Goal: Task Accomplishment & Management: Manage account settings

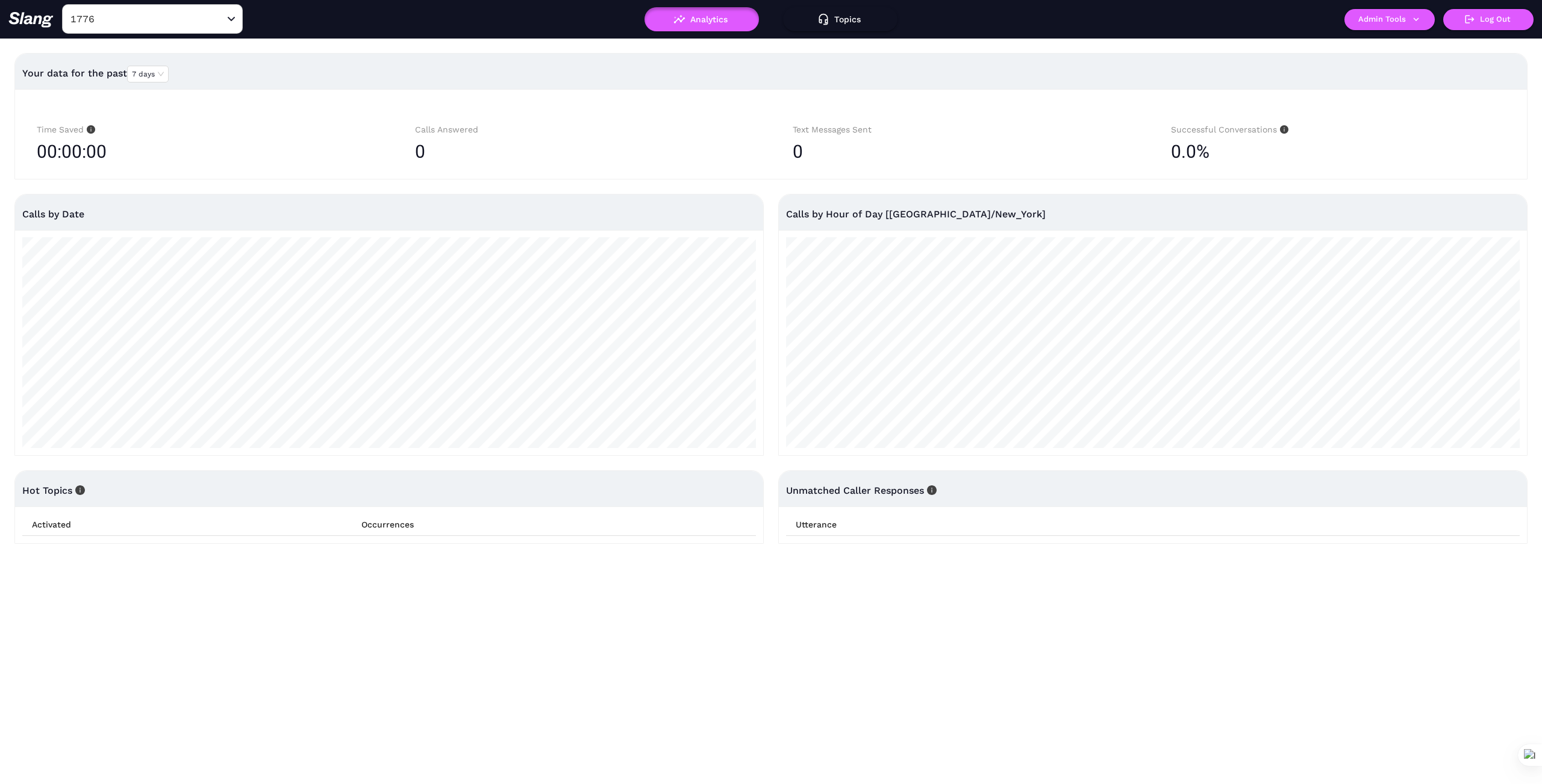
type input "1776"
click at [215, 14] on icon "Clear" at bounding box center [217, 19] width 12 height 12
click at [139, 26] on input "text" at bounding box center [133, 18] width 133 height 18
type input "1776"
click at [128, 15] on input "1776" at bounding box center [133, 18] width 133 height 18
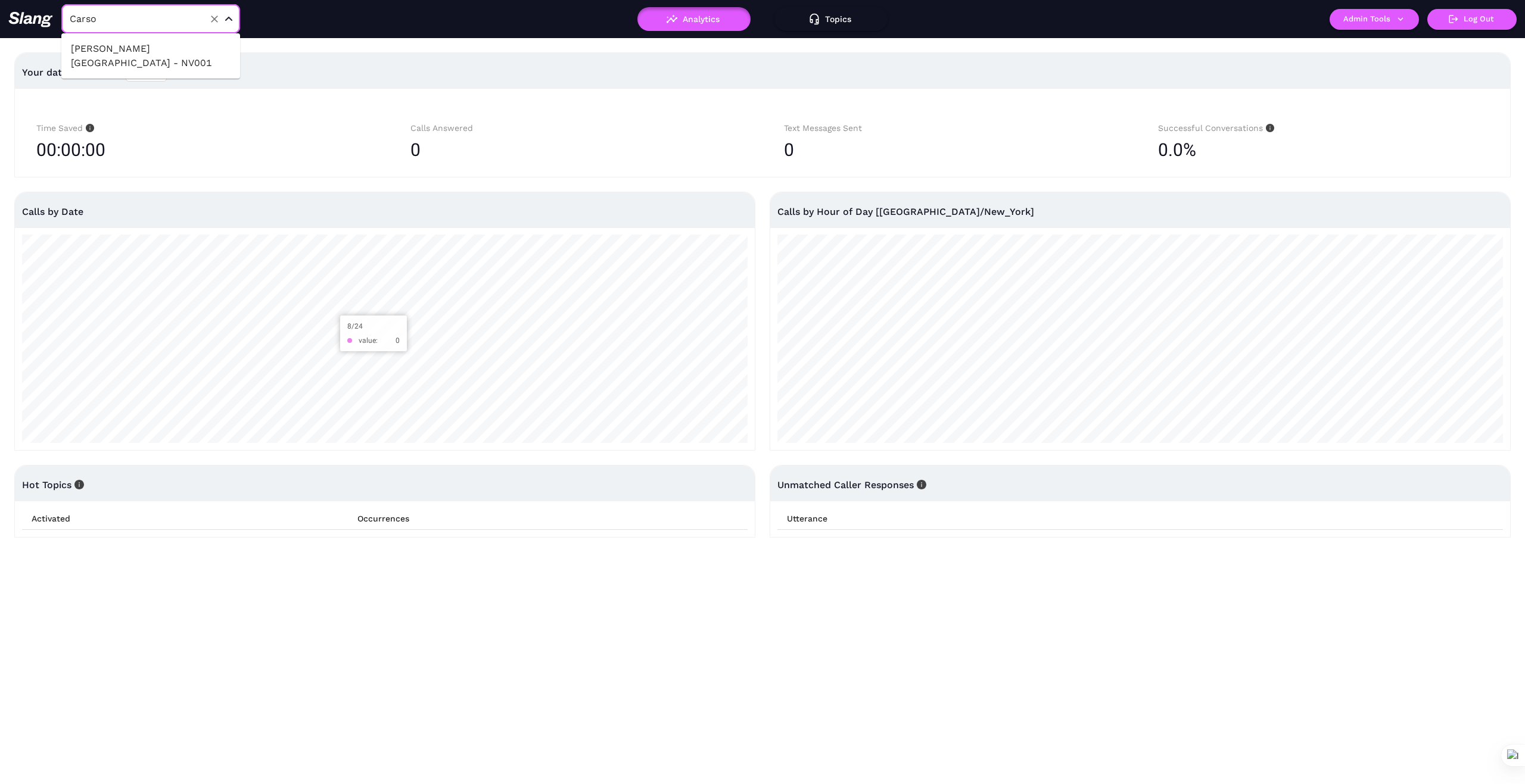
type input "[PERSON_NAME]"
click at [163, 47] on li "[PERSON_NAME][GEOGRAPHIC_DATA] - NV001" at bounding box center [151, 55] width 179 height 36
type input "[PERSON_NAME][GEOGRAPHIC_DATA] - NV001"
click at [1400, 24] on icon "button" at bounding box center [1401, 19] width 11 height 11
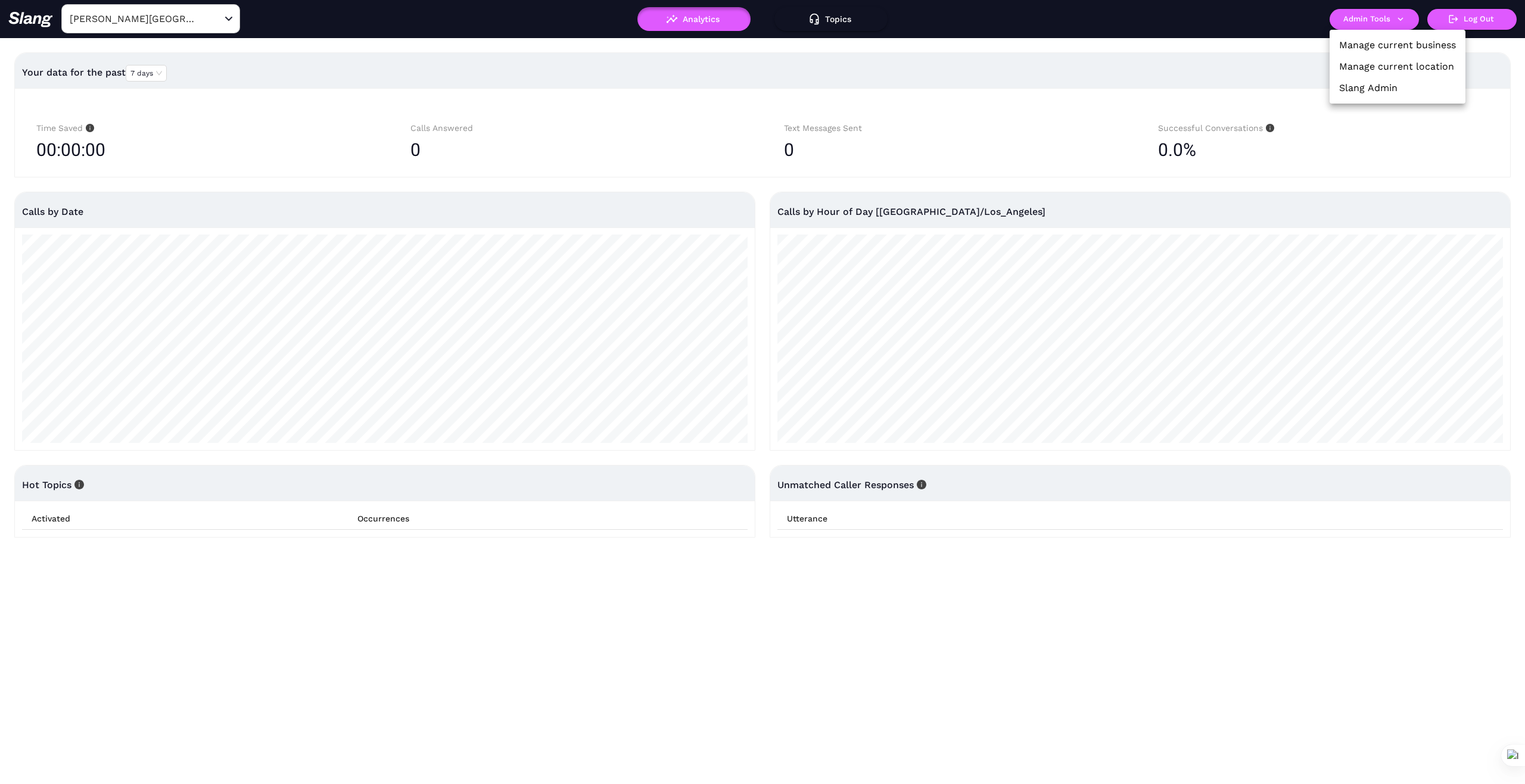
click at [1410, 45] on link "Manage current business" at bounding box center [1398, 45] width 117 height 14
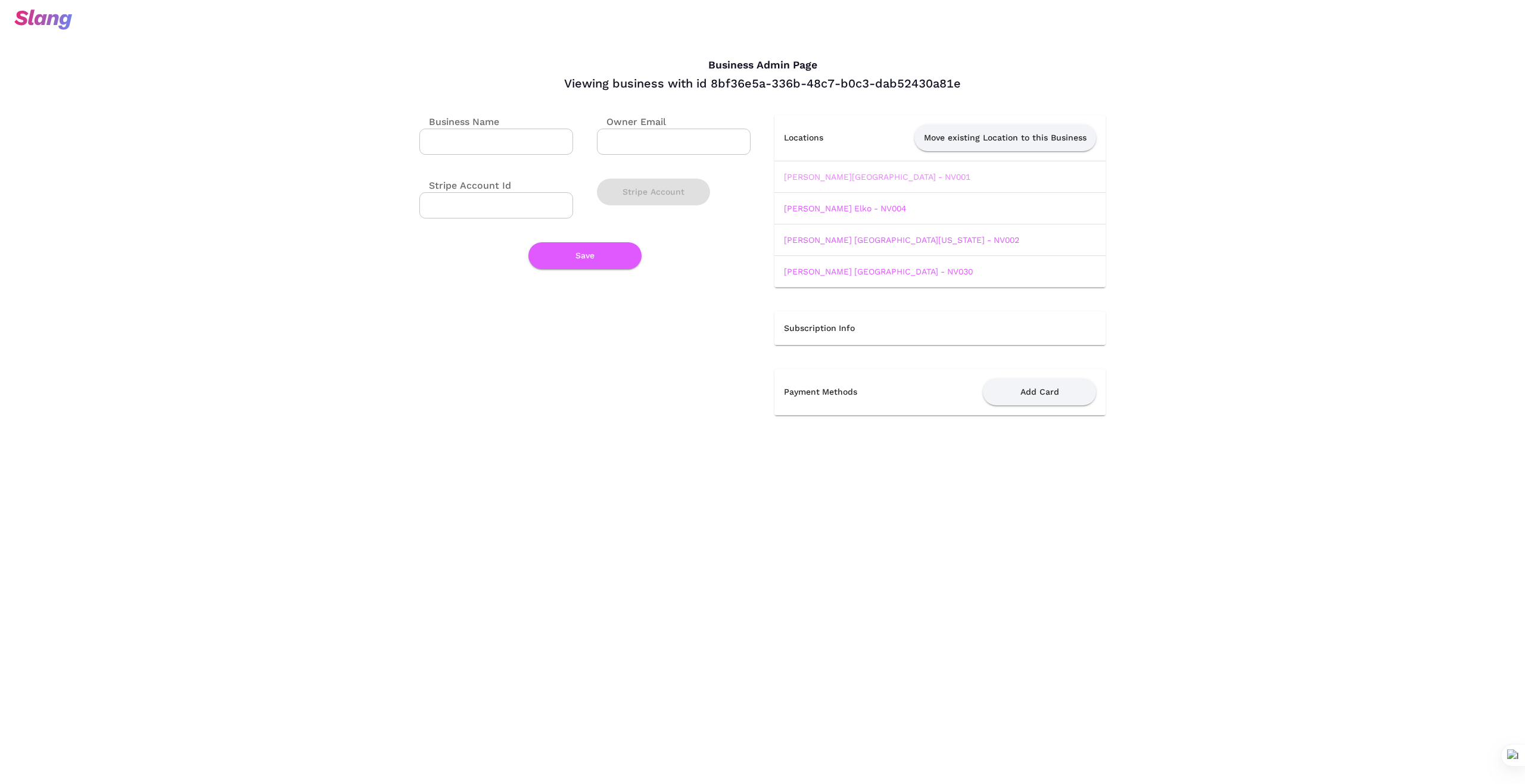
click at [864, 175] on link "Papa Murphy's Carson City - NV001" at bounding box center [878, 177] width 187 height 9
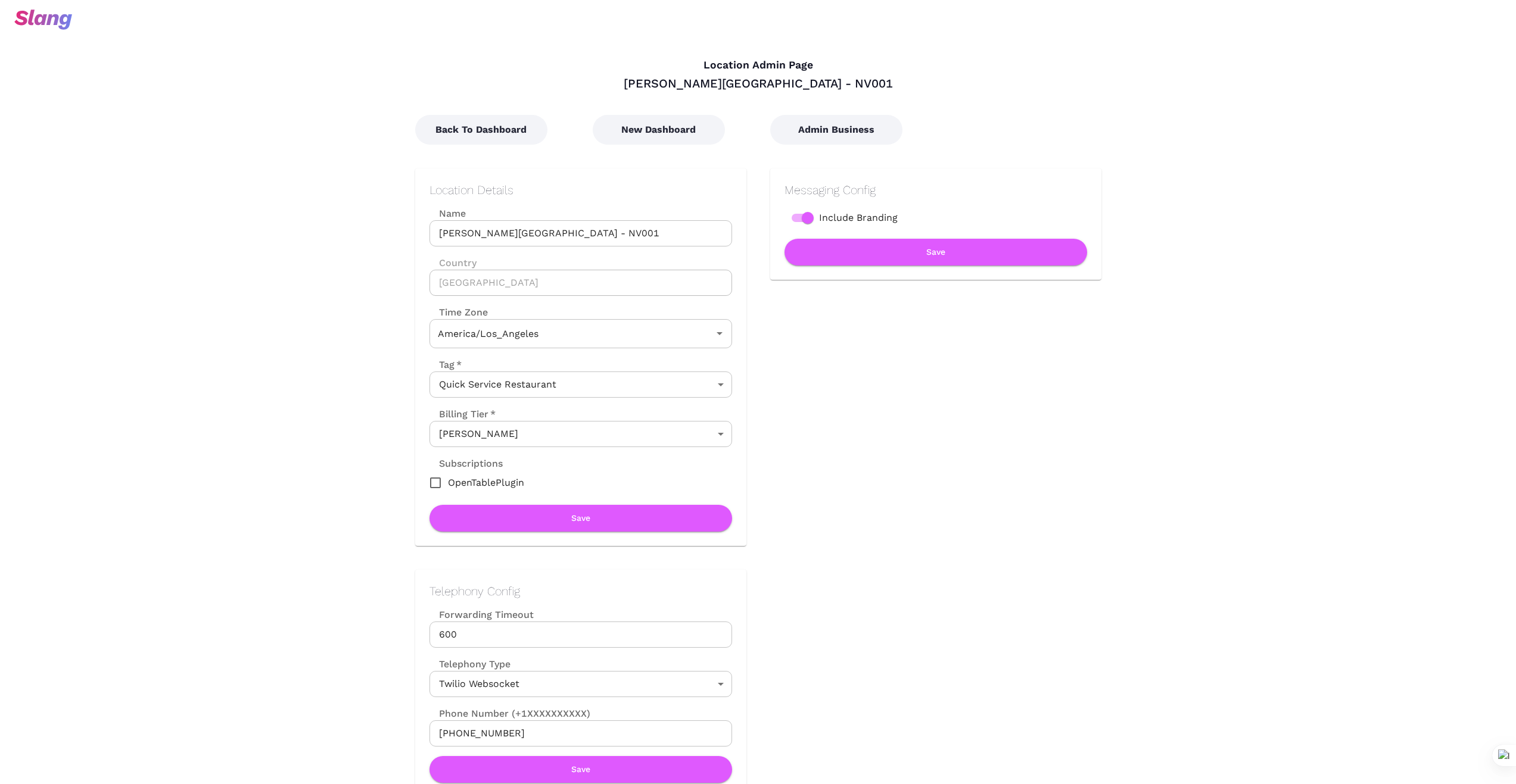
type input "Pacific Time"
drag, startPoint x: 439, startPoint y: 235, endPoint x: 622, endPoint y: 247, distance: 183.4
click at [622, 243] on input "Papa Murphy's Carson City - NV001" at bounding box center [580, 233] width 303 height 26
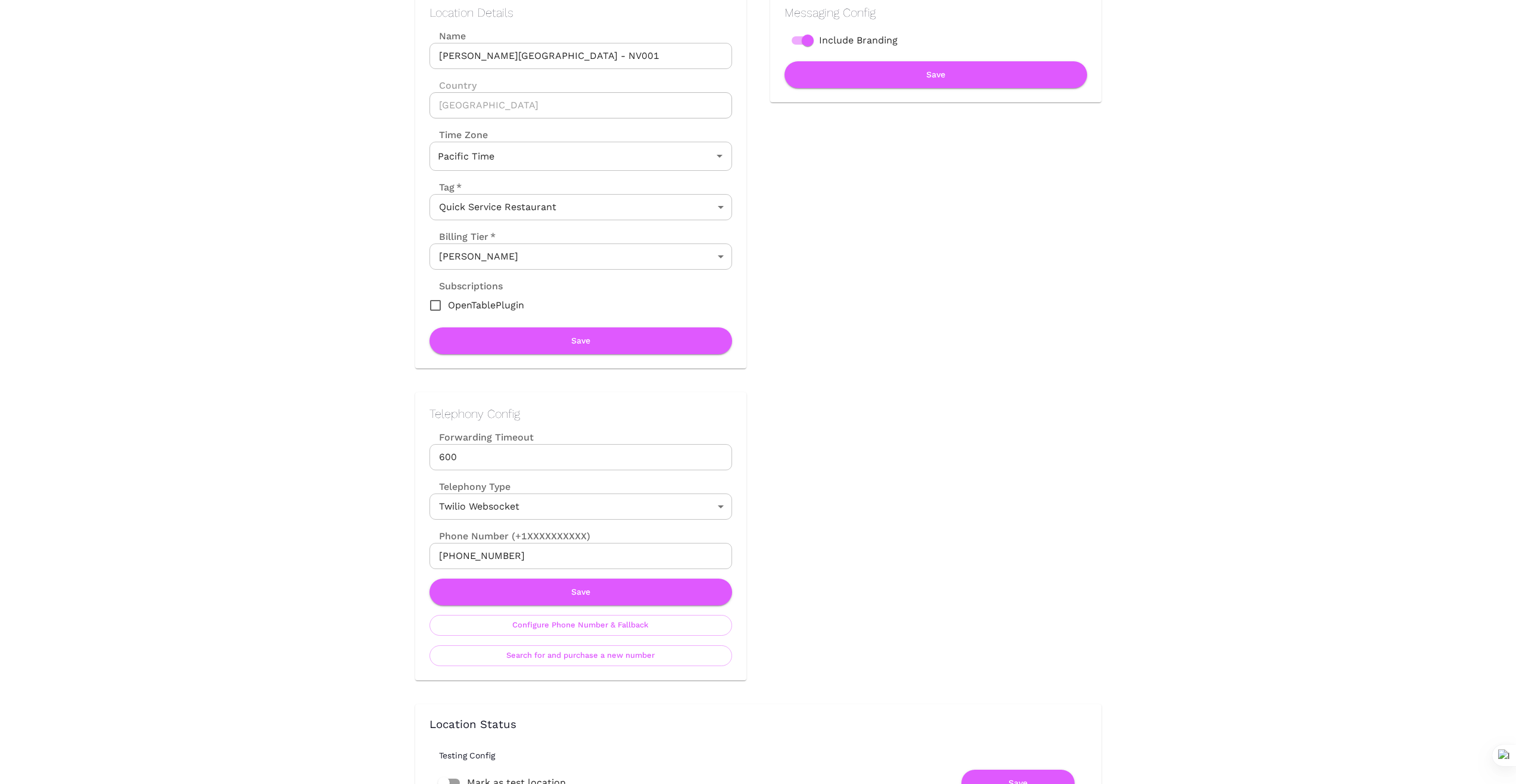
scroll to position [179, 0]
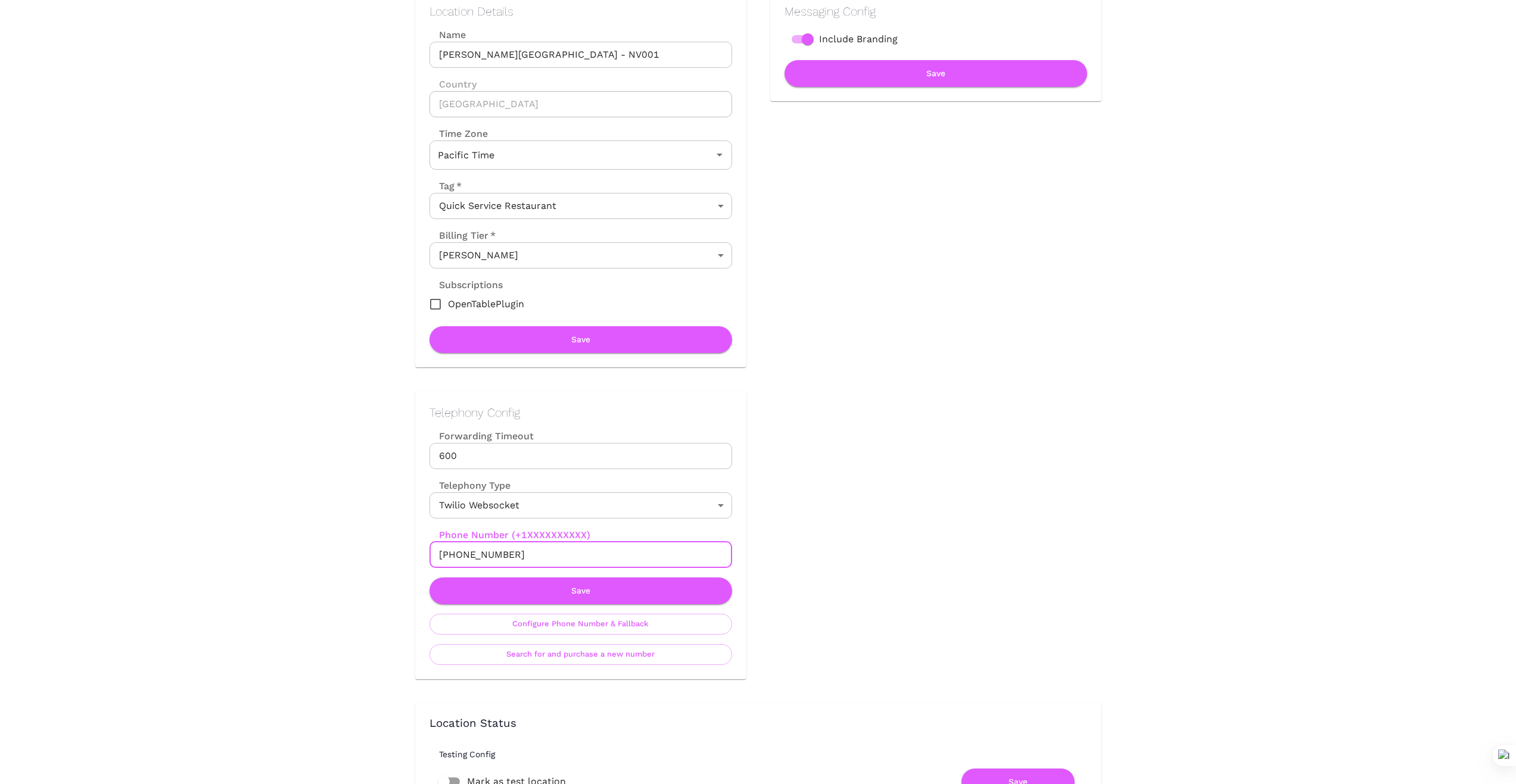
drag, startPoint x: 523, startPoint y: 549, endPoint x: 360, endPoint y: 560, distance: 163.4
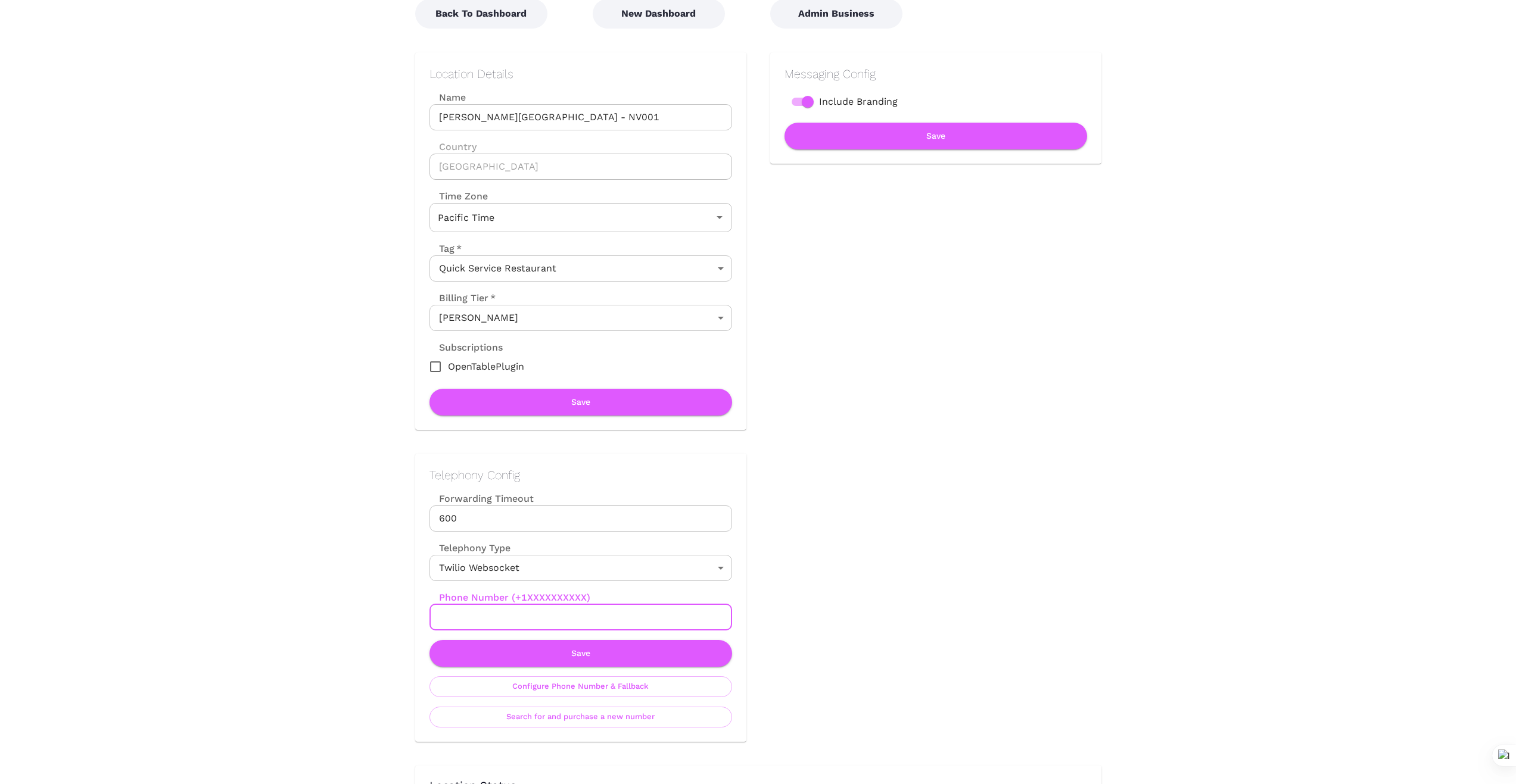
scroll to position [139, 0]
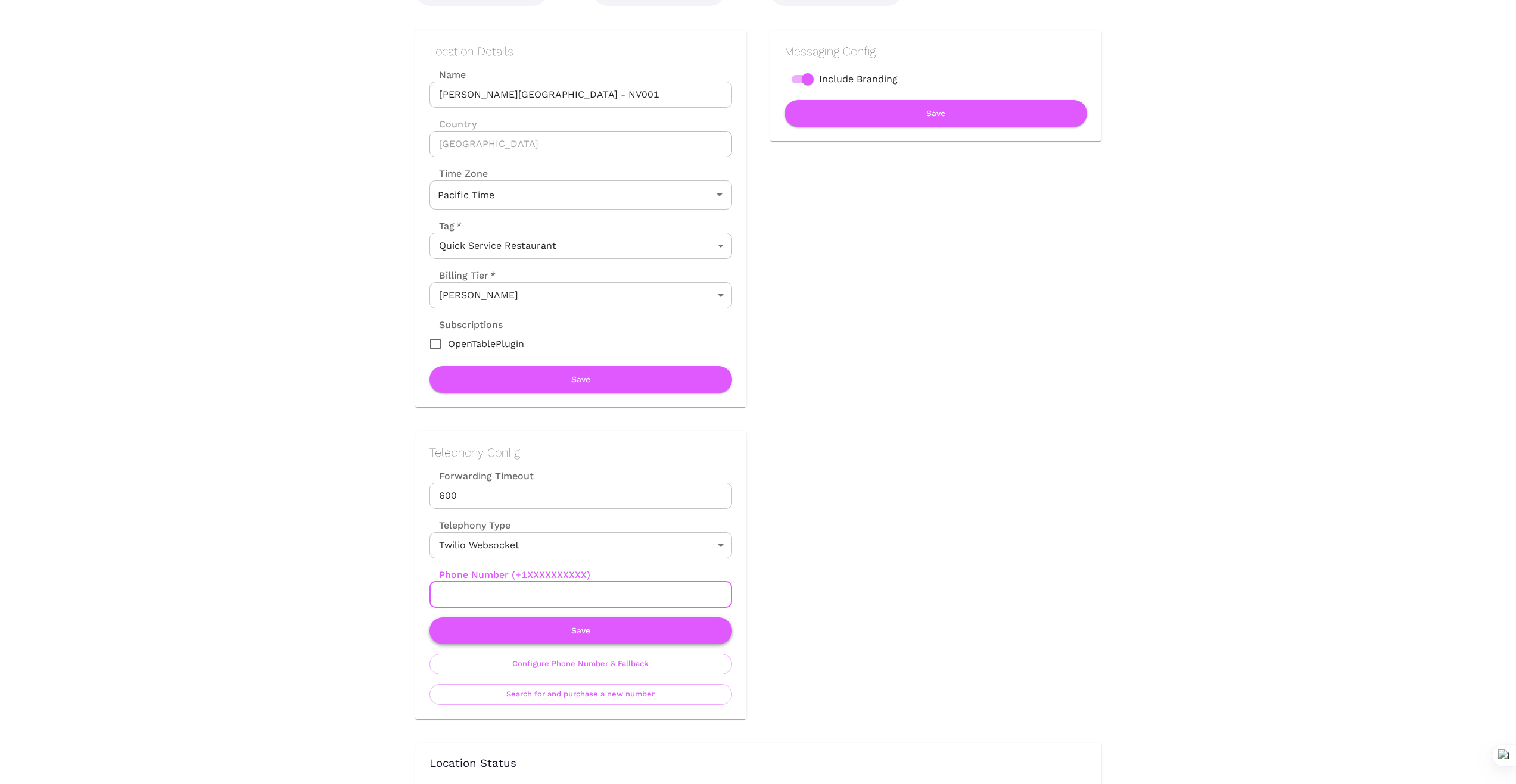
click at [584, 628] on button "Save" at bounding box center [580, 631] width 303 height 27
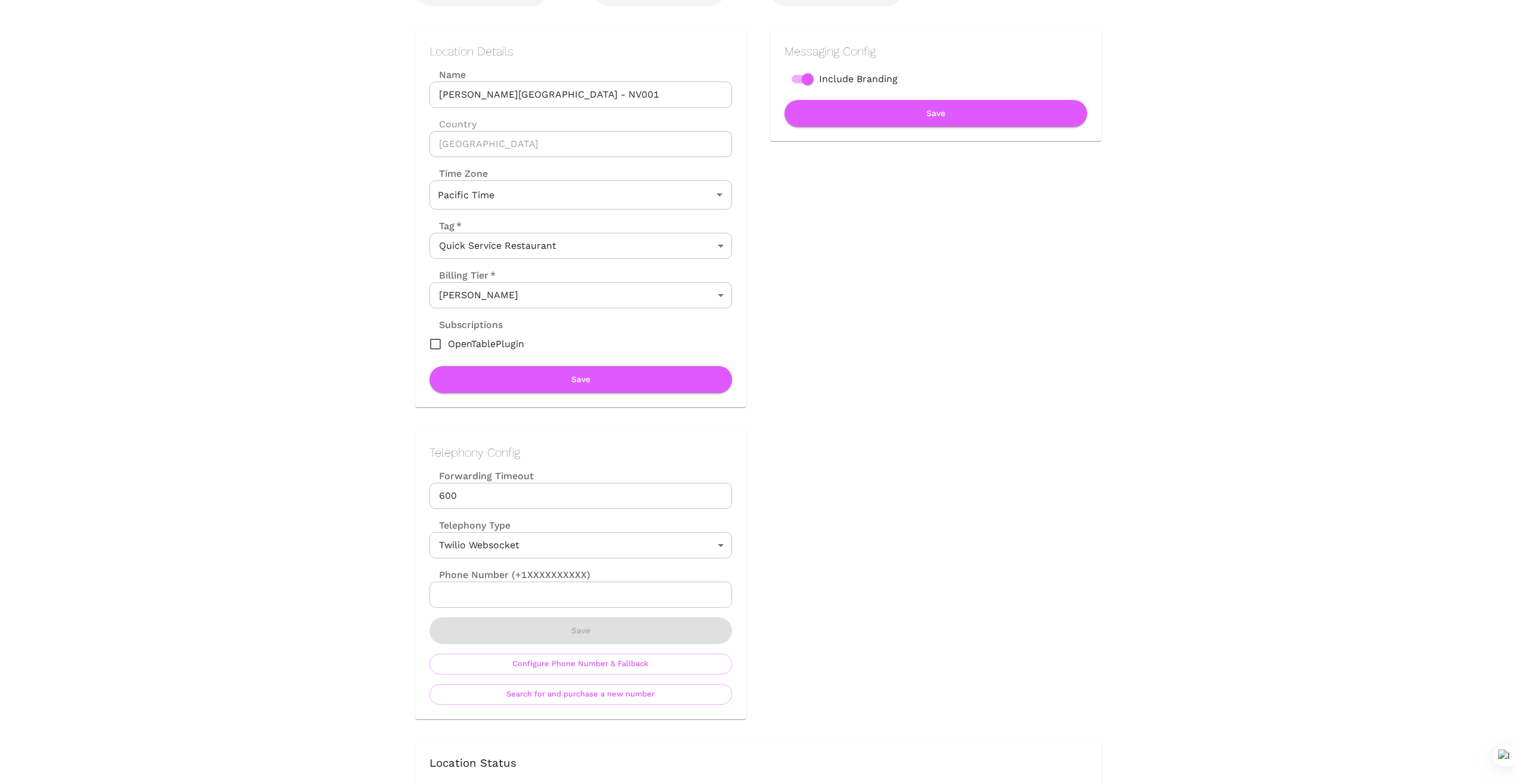
scroll to position [0, 0]
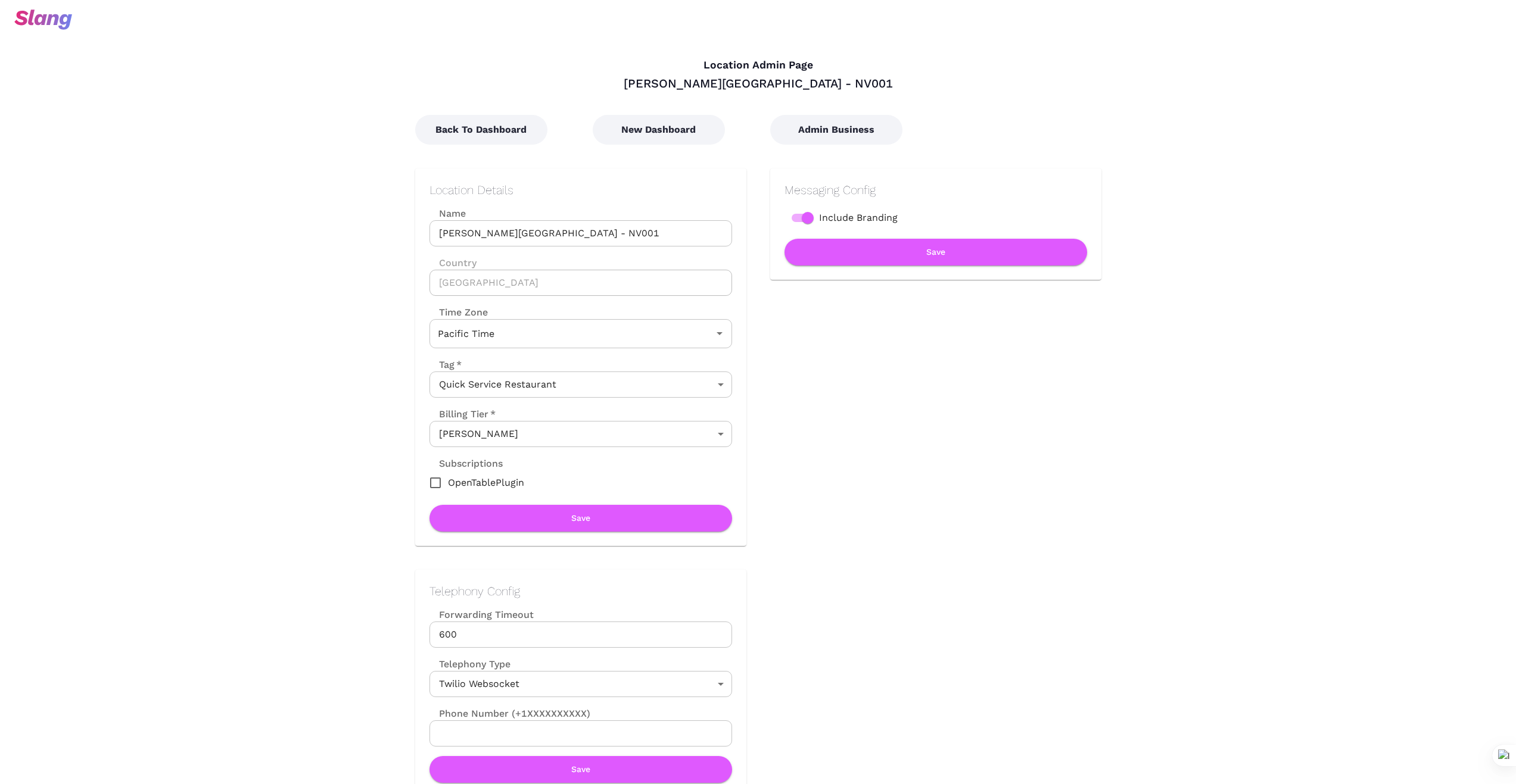
type input "Pacific Time"
click at [651, 128] on button "New Dashboard" at bounding box center [658, 130] width 132 height 30
type input "Pacific Time"
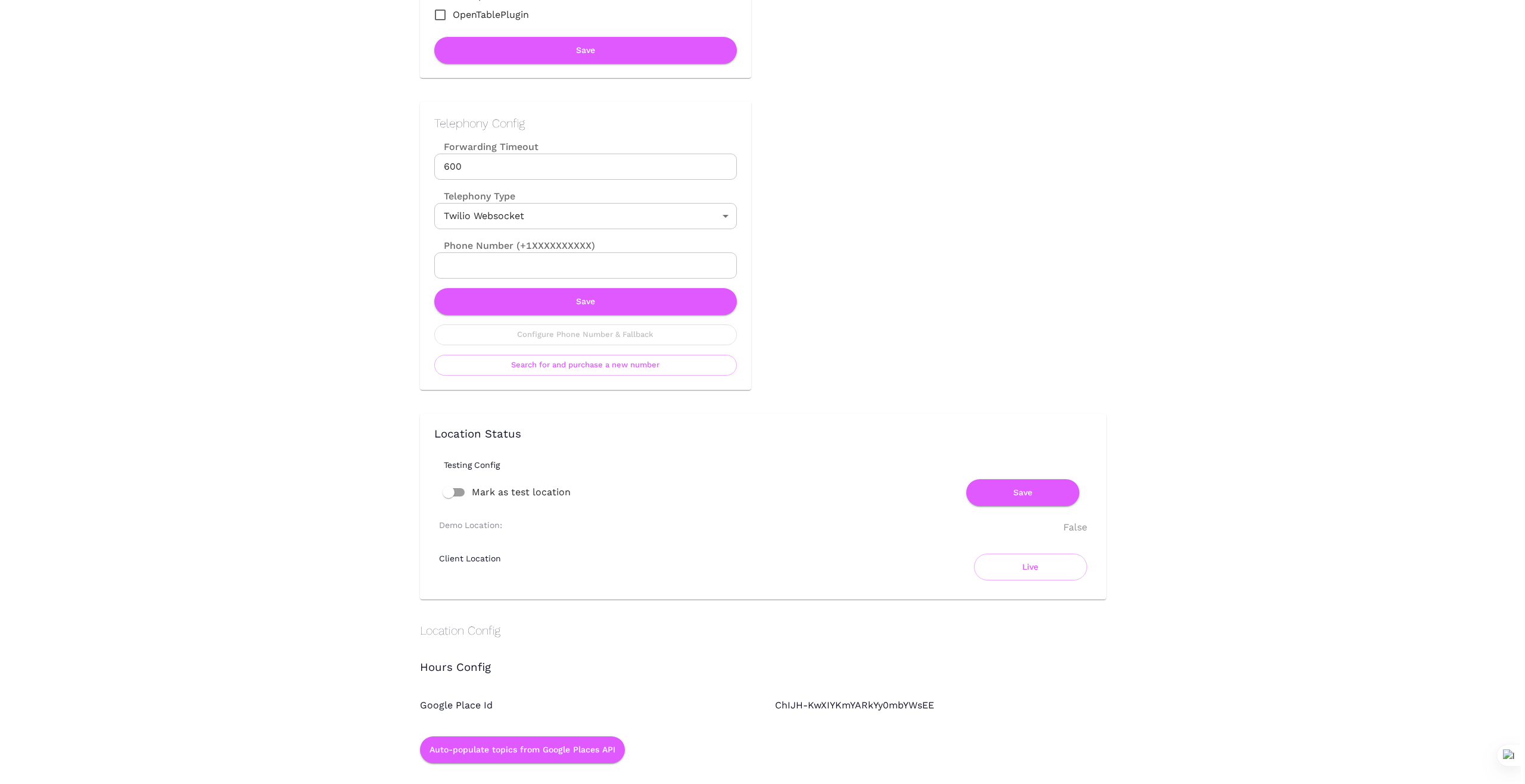
scroll to position [477, 0]
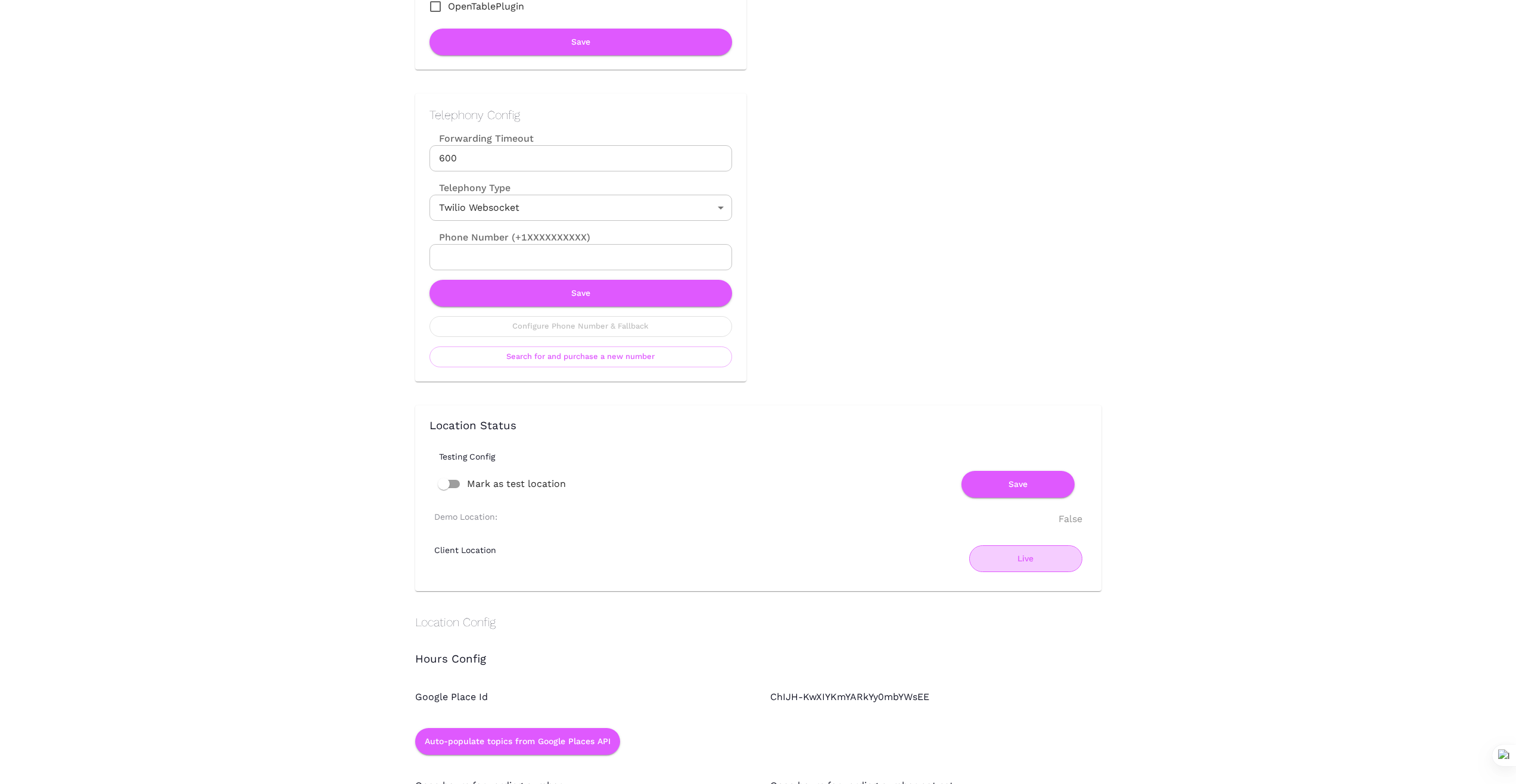
click at [1007, 560] on button "Live" at bounding box center [1025, 559] width 113 height 27
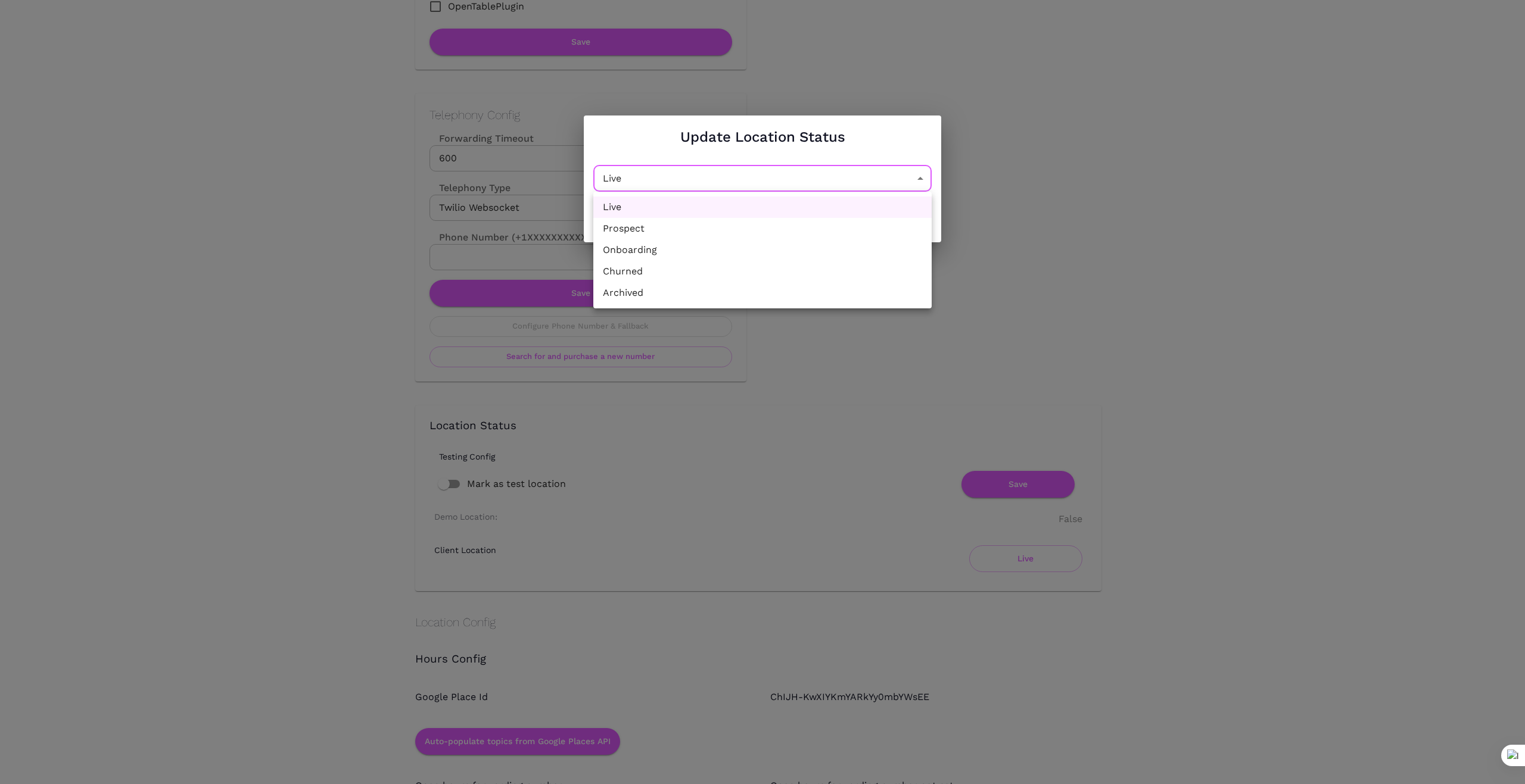
click at [785, 273] on li "Churned" at bounding box center [762, 271] width 338 height 21
type input "Churned"
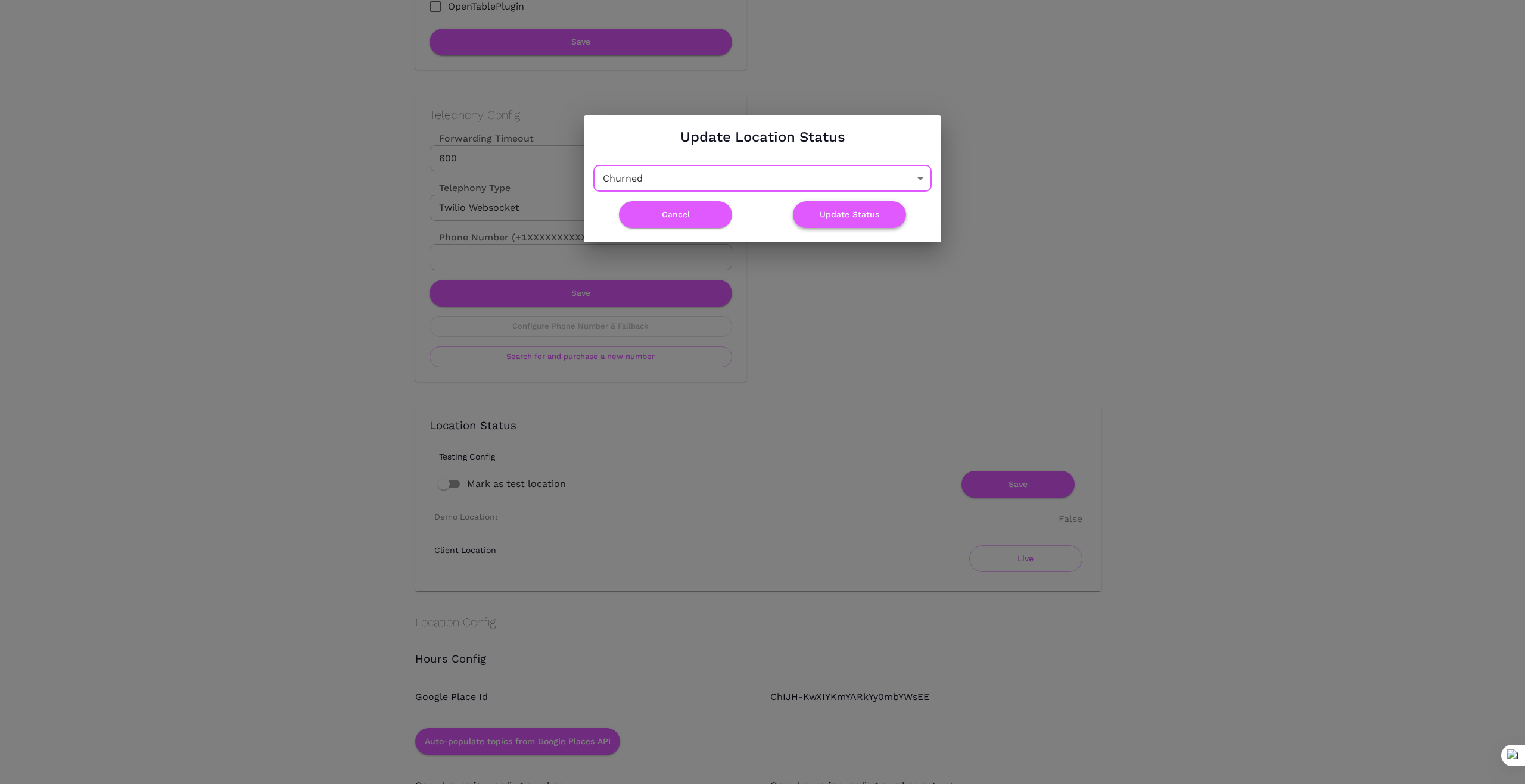
click at [855, 211] on button "Update Status" at bounding box center [849, 215] width 113 height 27
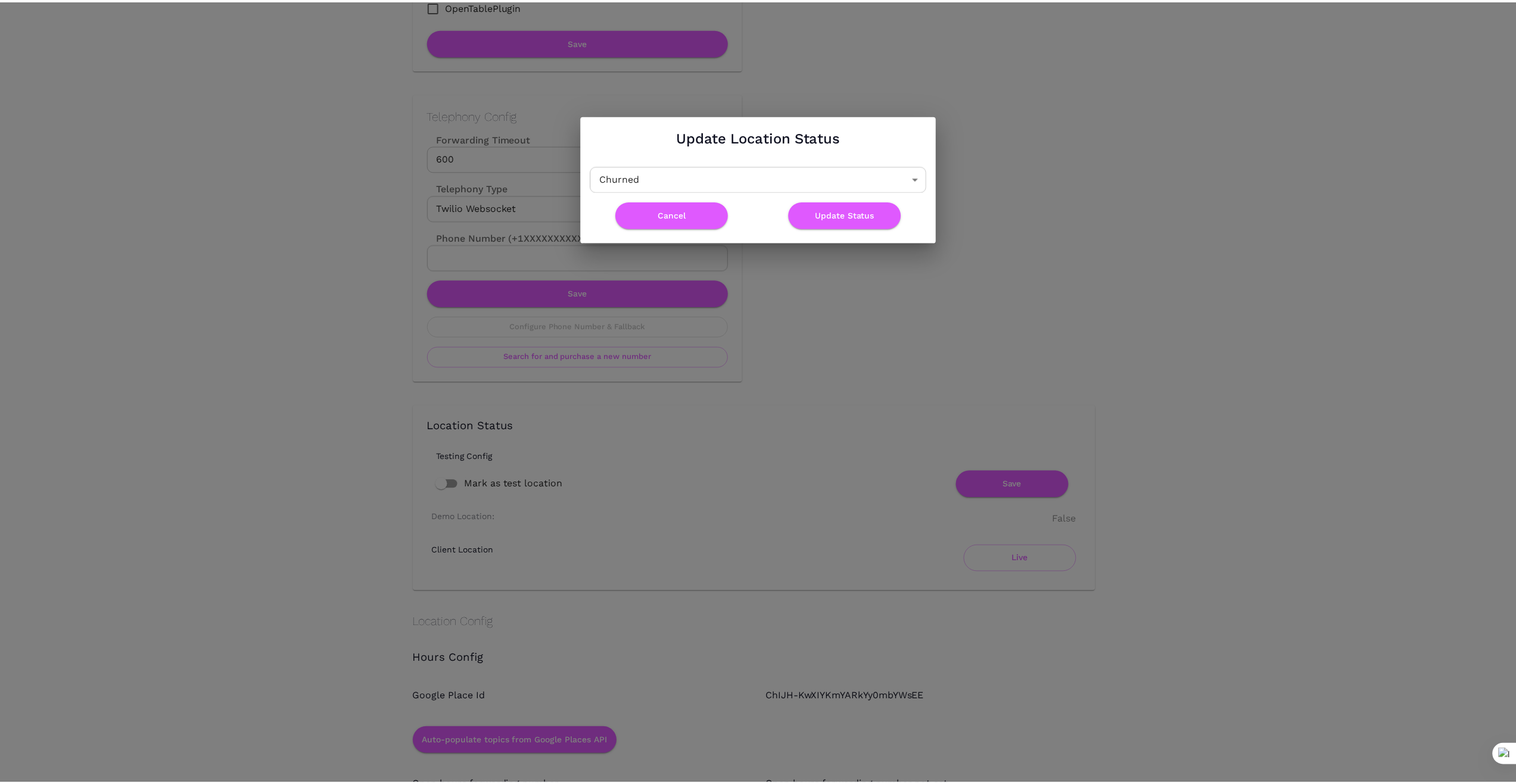
scroll to position [0, 0]
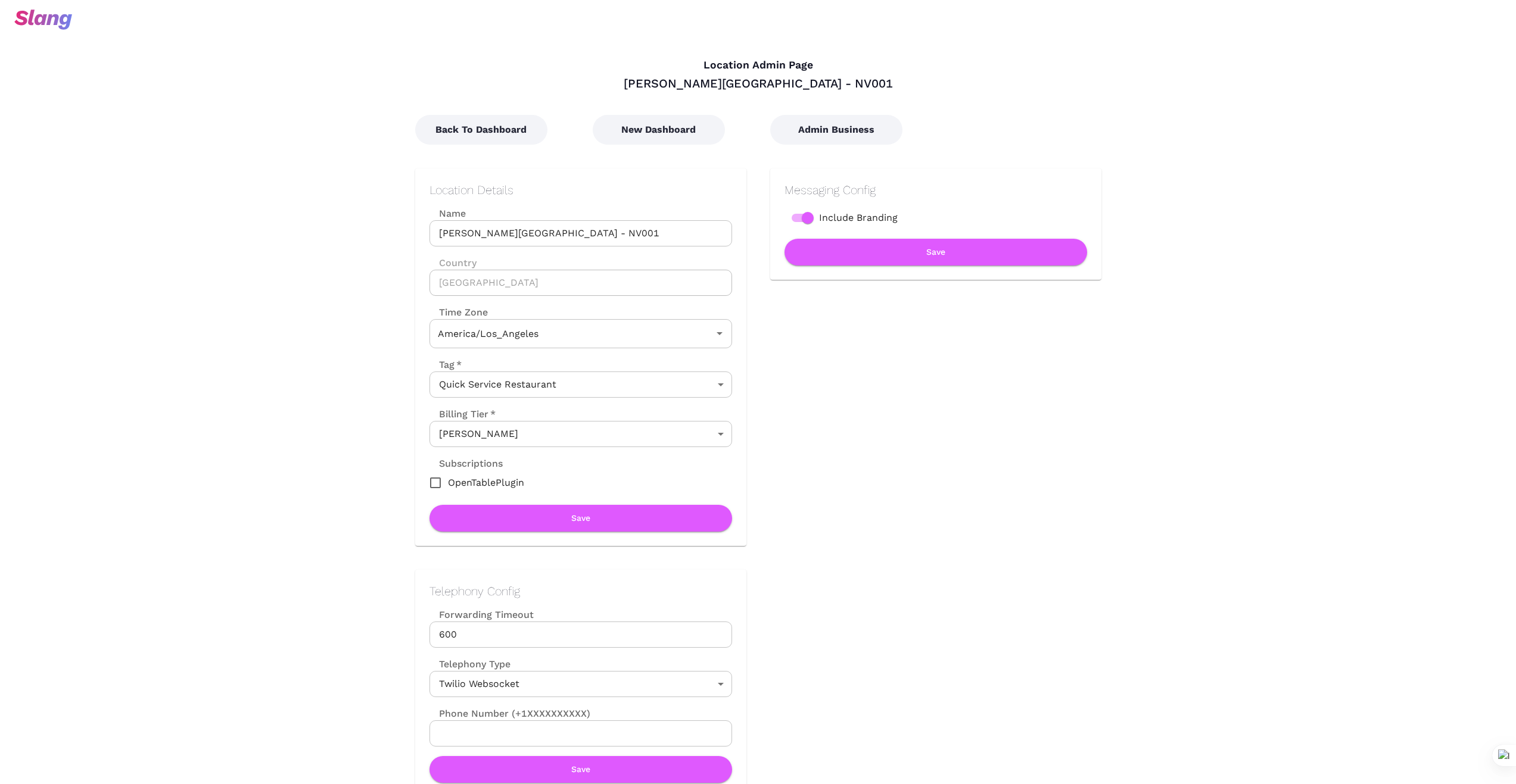
type input "Pacific Time"
click at [458, 134] on button "Back To Dashboard" at bounding box center [481, 130] width 132 height 30
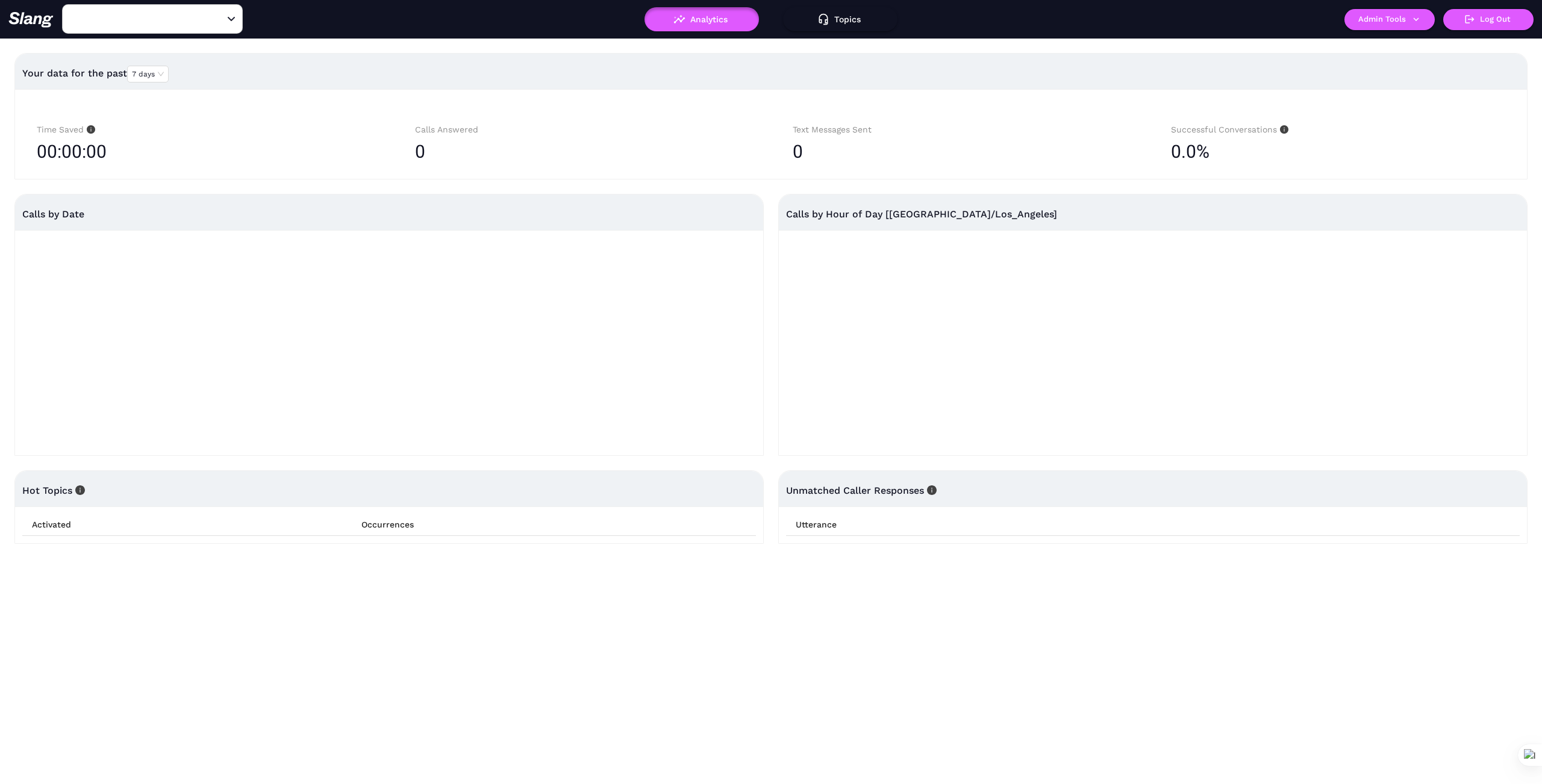
type input "[PERSON_NAME][GEOGRAPHIC_DATA] - NV001"
click at [1407, 19] on button "Admin Tools" at bounding box center [1389, 19] width 90 height 21
click at [1414, 46] on link "Manage current business" at bounding box center [1413, 46] width 118 height 14
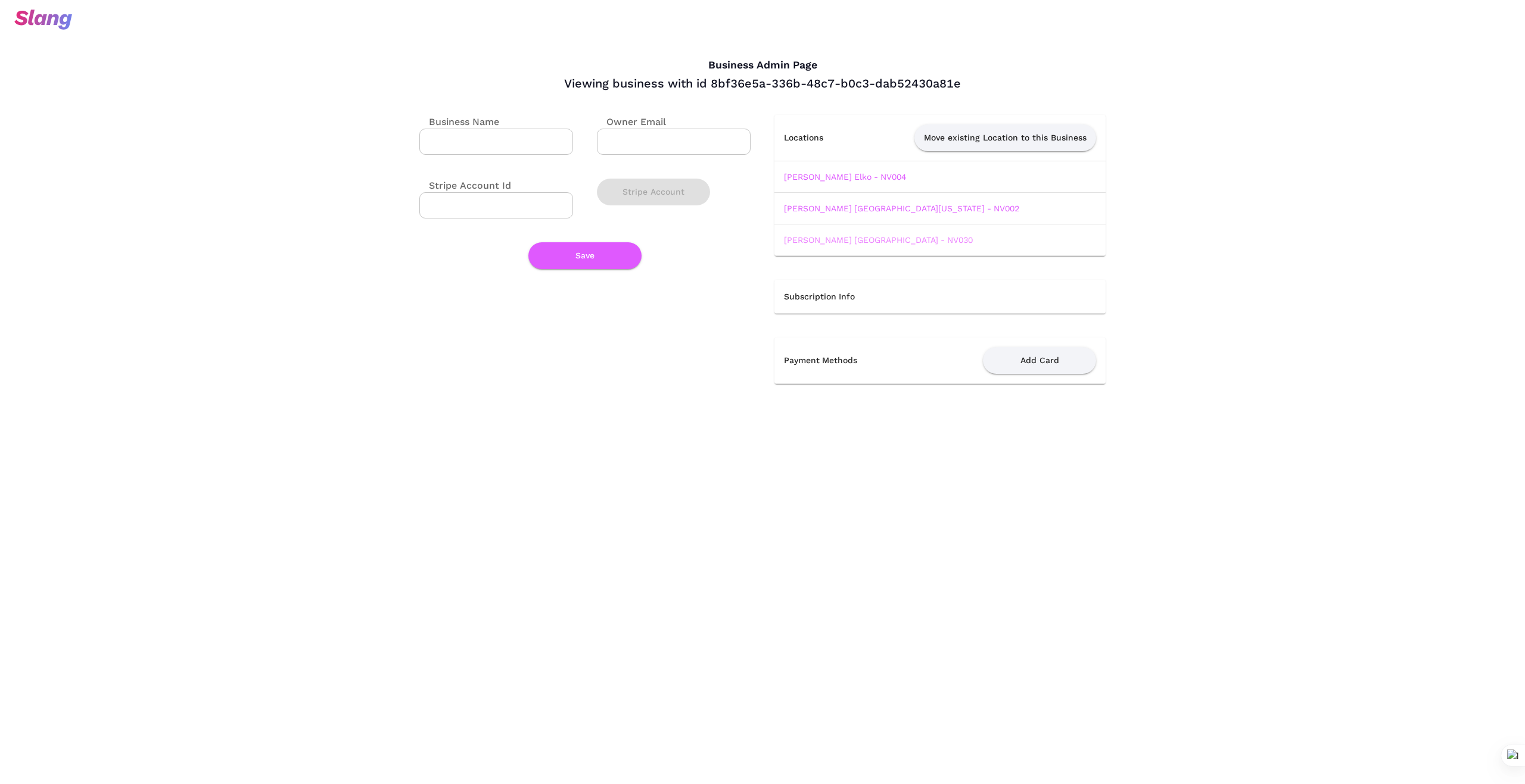
click at [885, 240] on link "Papa Murphy’s Spanish Springs - NV030" at bounding box center [878, 240] width 189 height 9
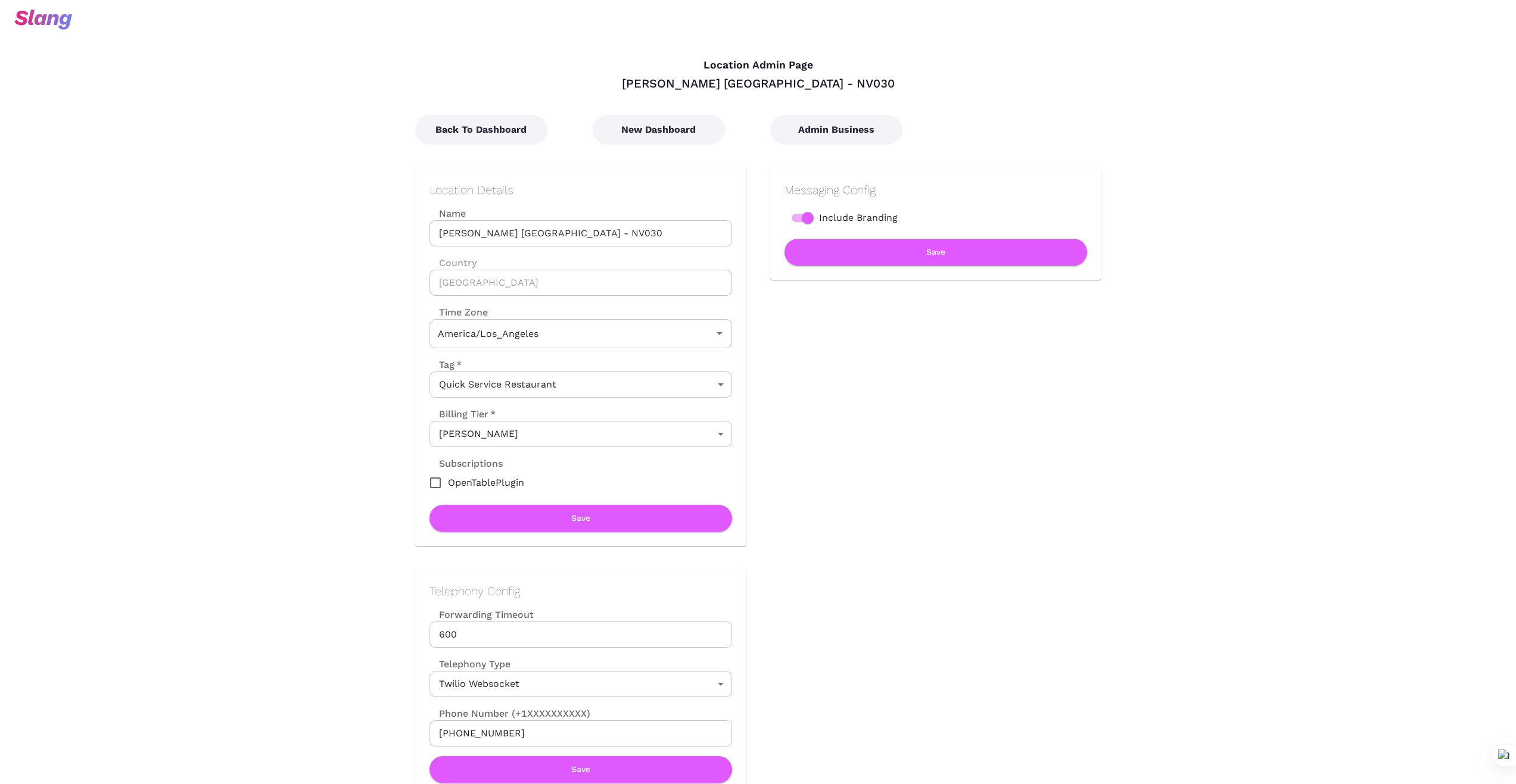
type input "Pacific Time"
drag, startPoint x: 632, startPoint y: 228, endPoint x: 399, endPoint y: 201, distance: 234.6
click at [399, 201] on div "Location Details Name Papa Murphy’s Spanish Springs - NV030 Name Country United…" at bounding box center [568, 345] width 355 height 401
drag, startPoint x: 994, startPoint y: 401, endPoint x: 828, endPoint y: 556, distance: 227.1
click at [994, 401] on div "Messaging Config Include Branding Save" at bounding box center [923, 345] width 355 height 401
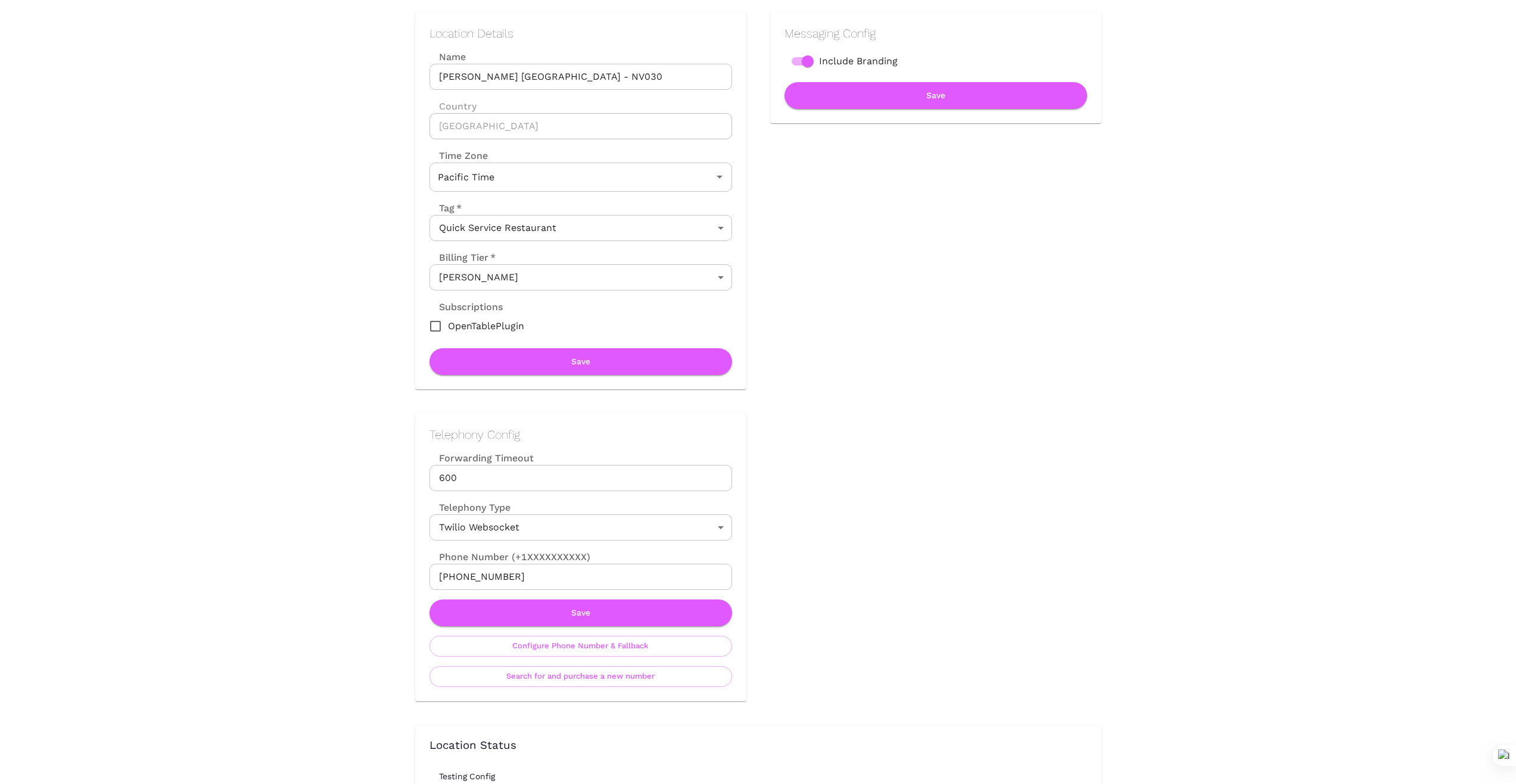
scroll to position [179, 0]
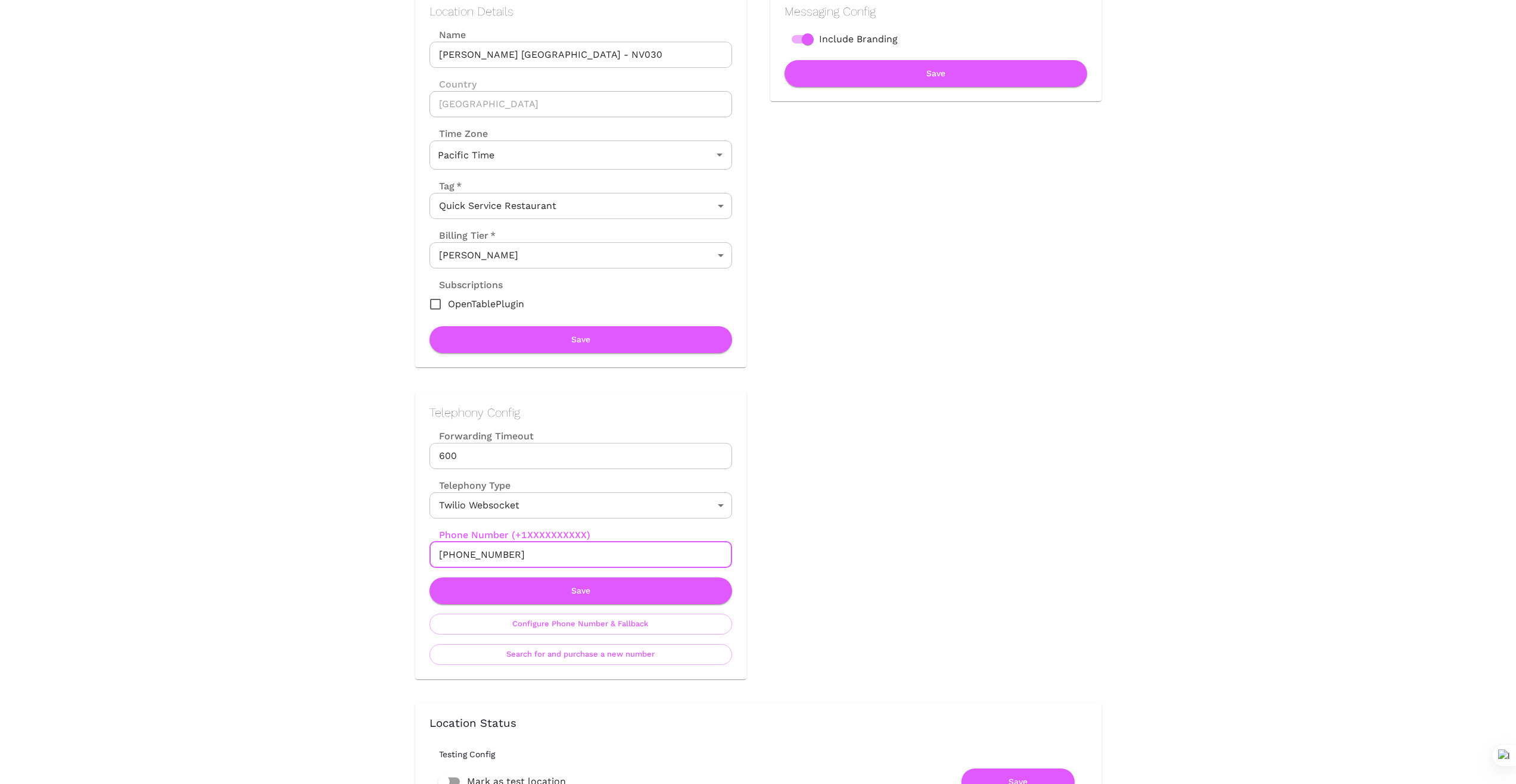
drag, startPoint x: 525, startPoint y: 553, endPoint x: 391, endPoint y: 552, distance: 134.0
click at [391, 552] on div "Telephony Config Forwarding Timeout 600 Forwarding Timeout Telephony Type Twili…" at bounding box center [568, 523] width 355 height 312
click at [547, 554] on input "+17752619714" at bounding box center [580, 555] width 303 height 26
click at [542, 555] on input "+17752619714" at bounding box center [580, 555] width 303 height 26
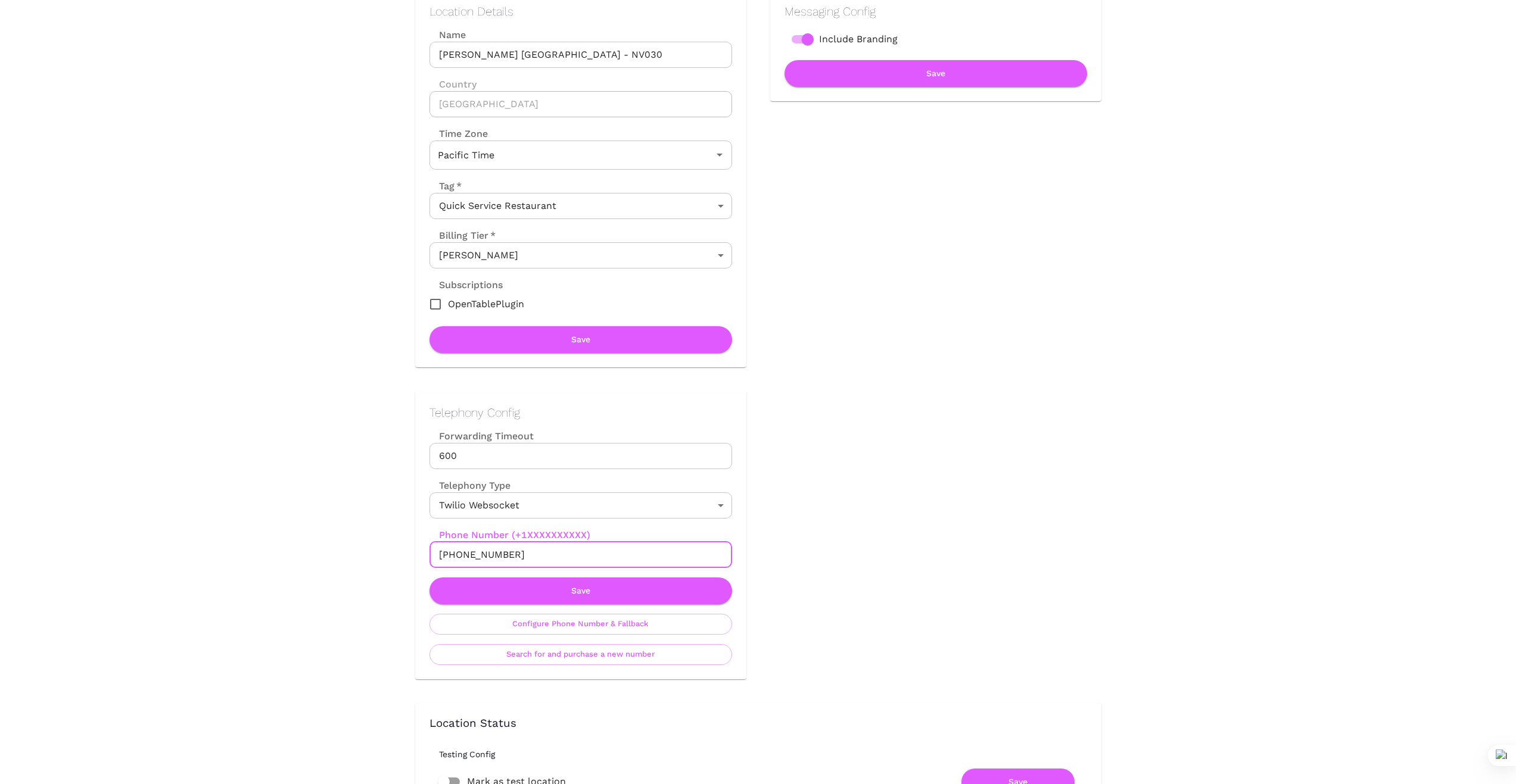
type input "+"
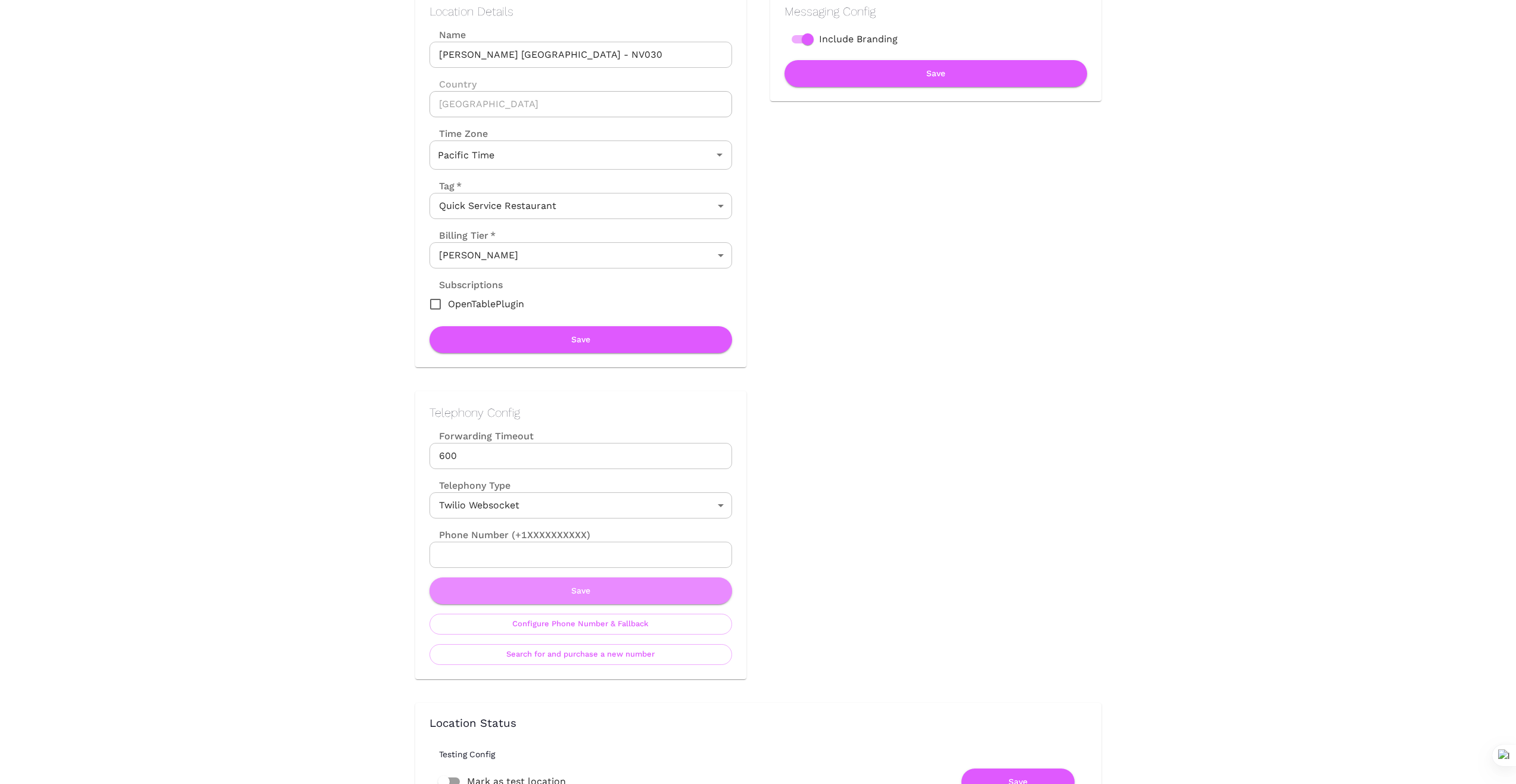
click at [599, 590] on button "Save" at bounding box center [580, 591] width 303 height 27
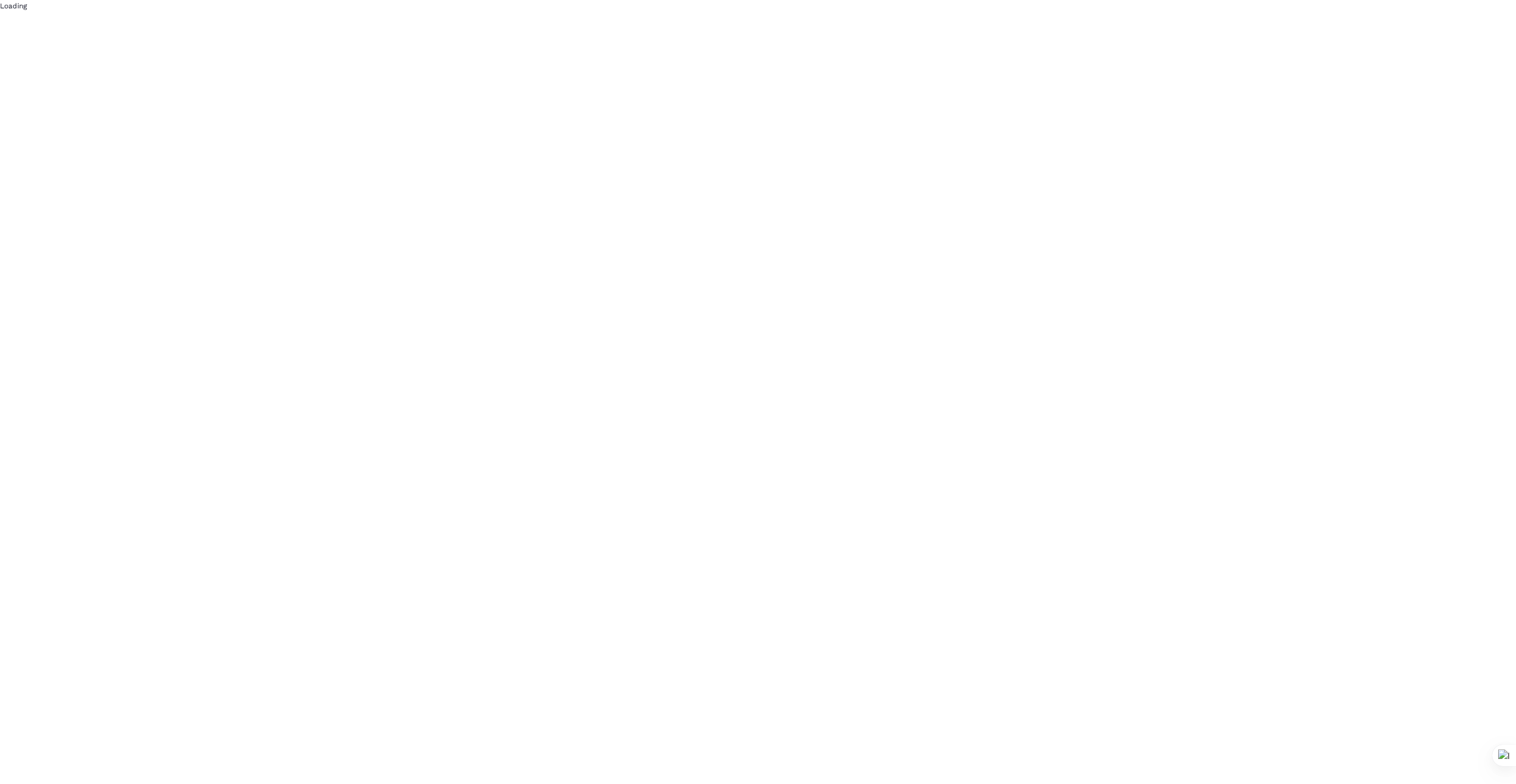
scroll to position [0, 0]
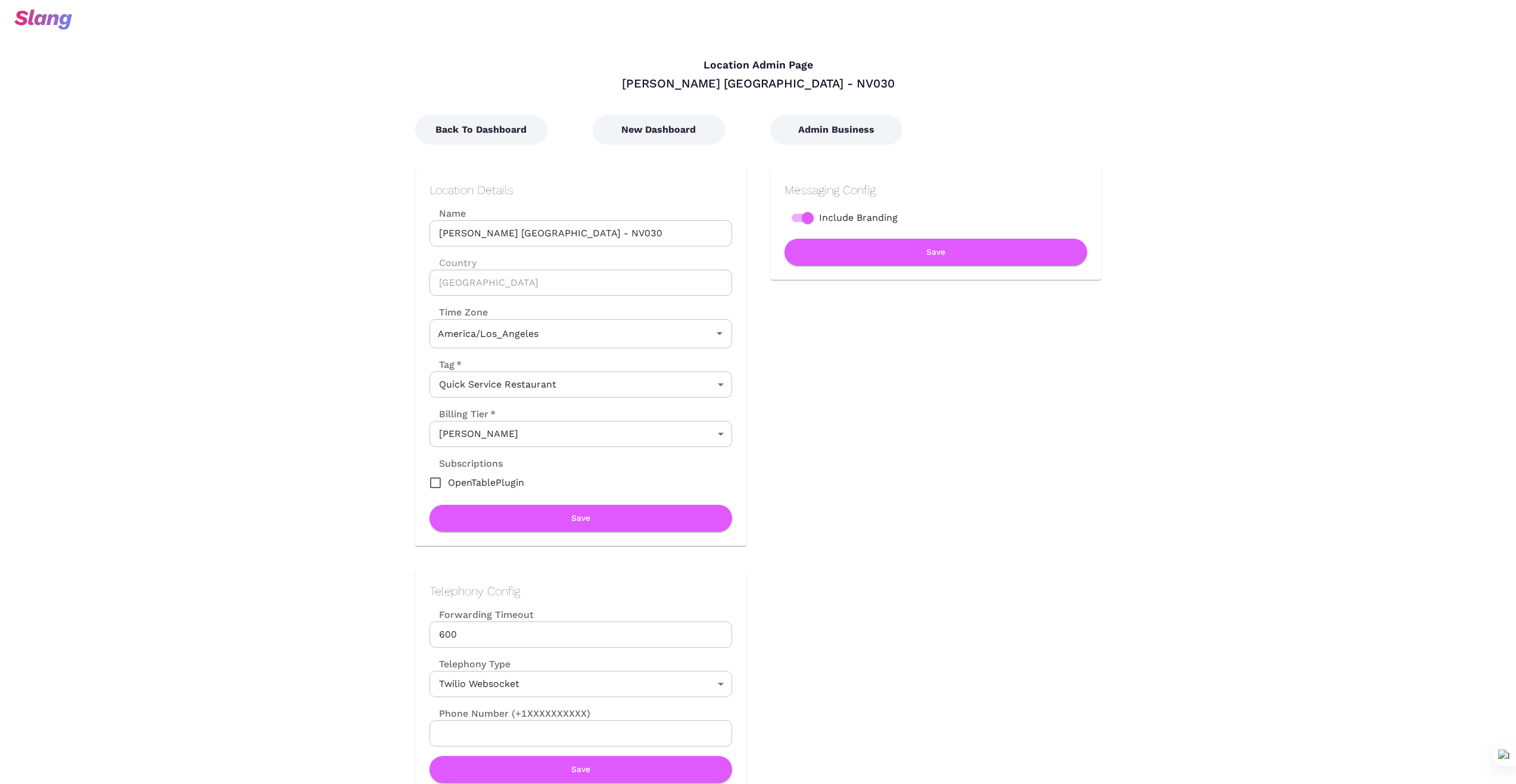
type input "Pacific Time"
drag, startPoint x: 673, startPoint y: 119, endPoint x: 673, endPoint y: 127, distance: 8.0
click at [673, 121] on button "New Dashboard" at bounding box center [658, 130] width 132 height 30
type input "Pacific Time"
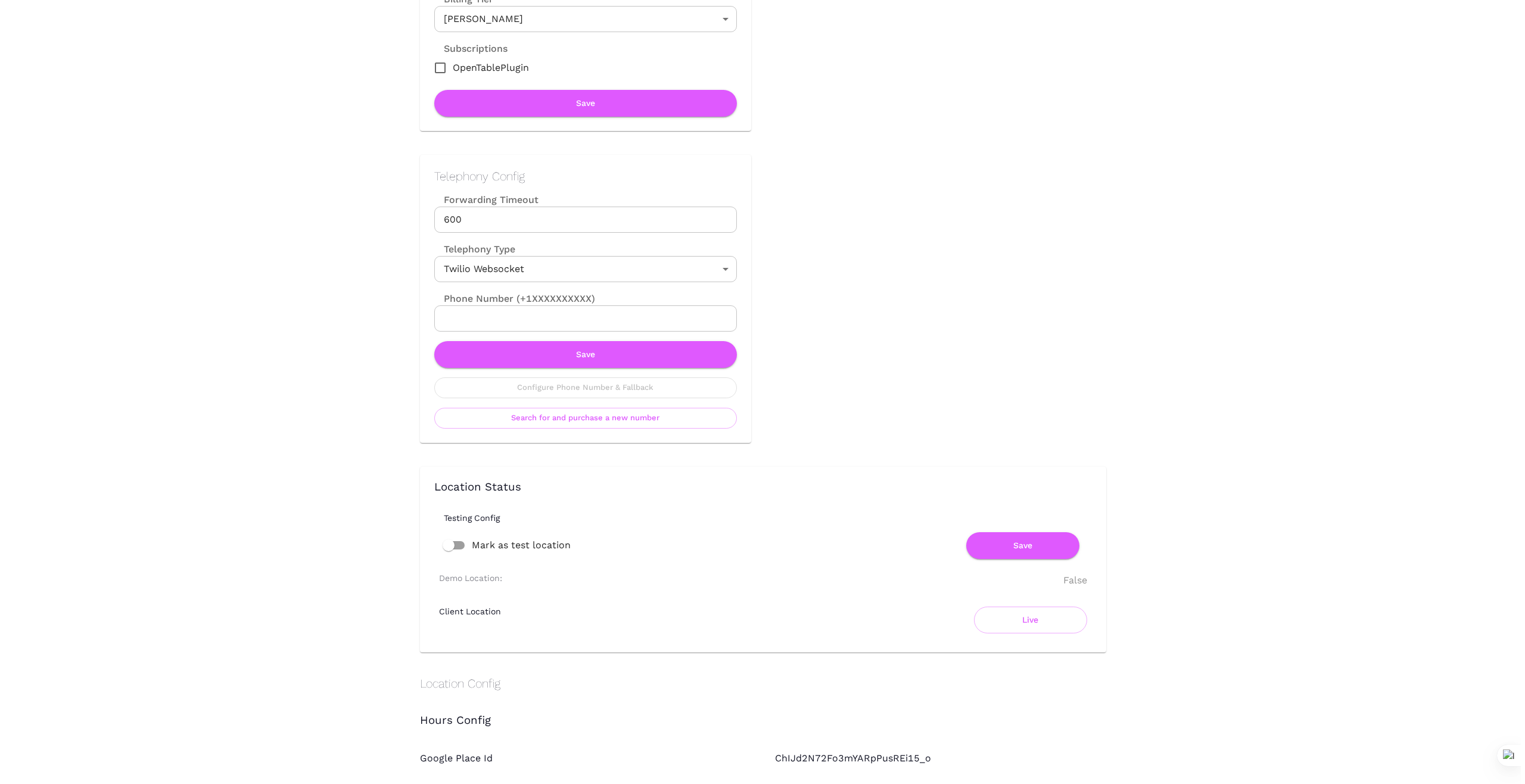
scroll to position [416, 0]
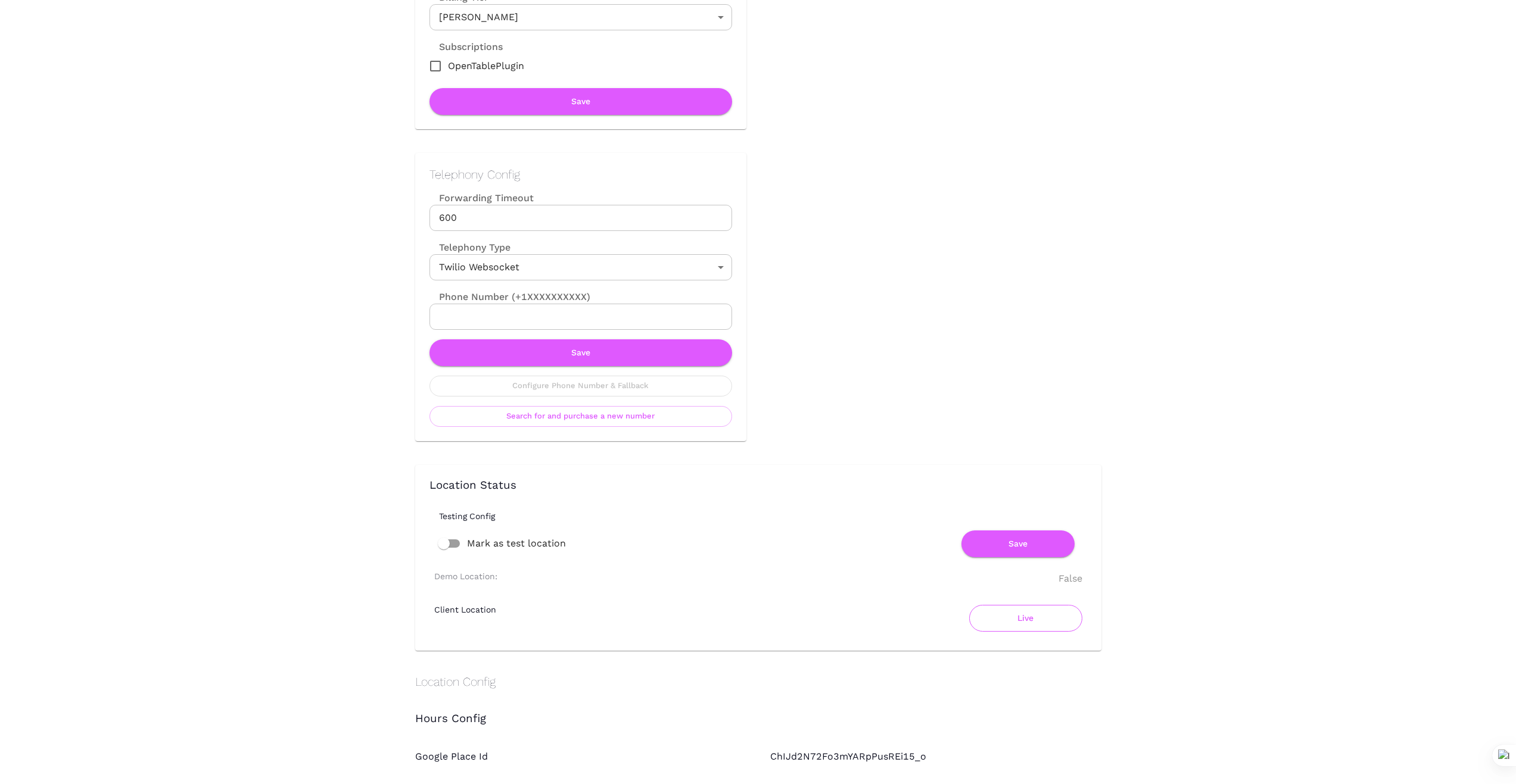
click at [1020, 620] on button "Live" at bounding box center [1025, 619] width 113 height 27
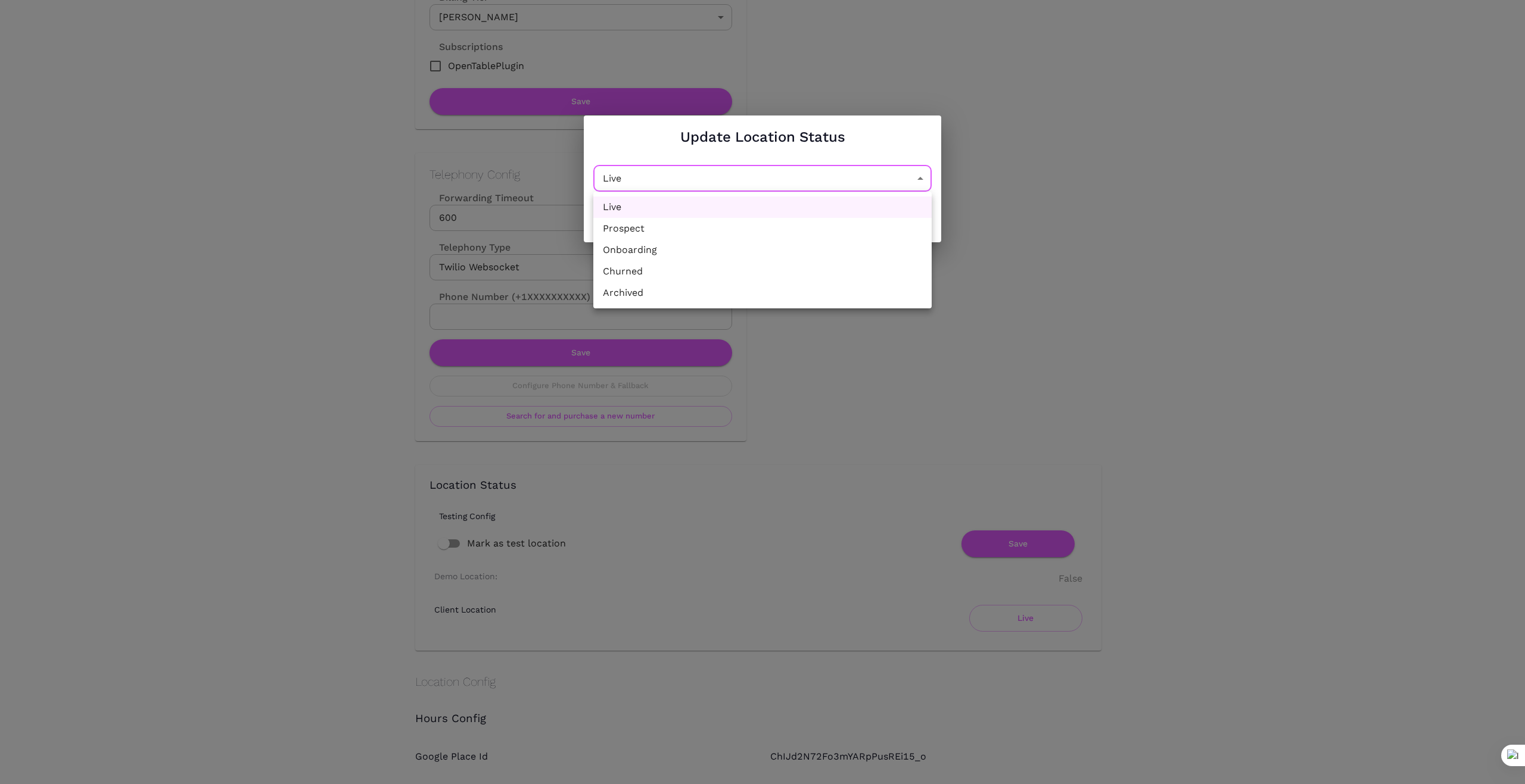
click at [772, 266] on li "Churned" at bounding box center [762, 271] width 338 height 21
type input "Churned"
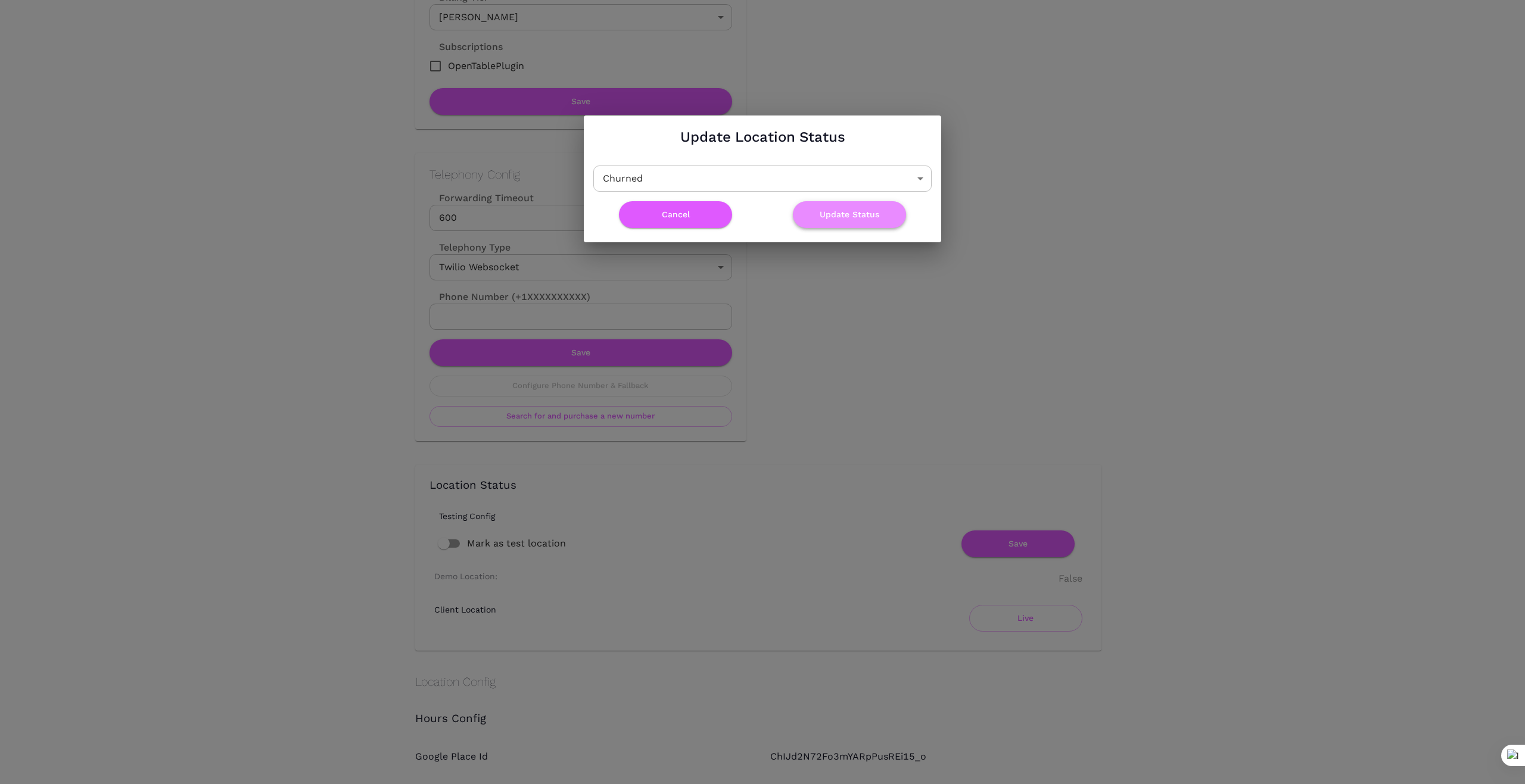
click at [866, 213] on button "Update Status" at bounding box center [849, 215] width 113 height 27
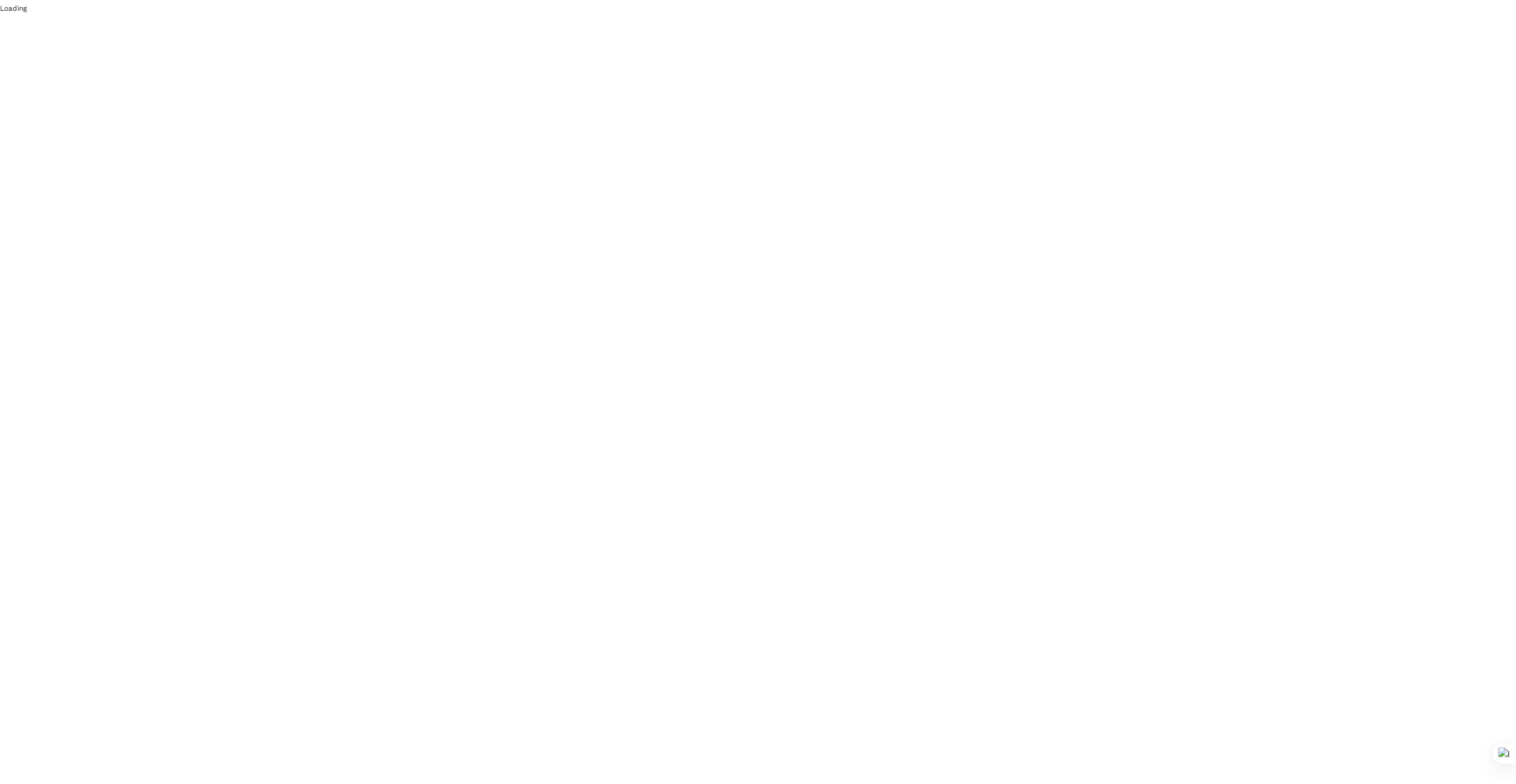
scroll to position [0, 0]
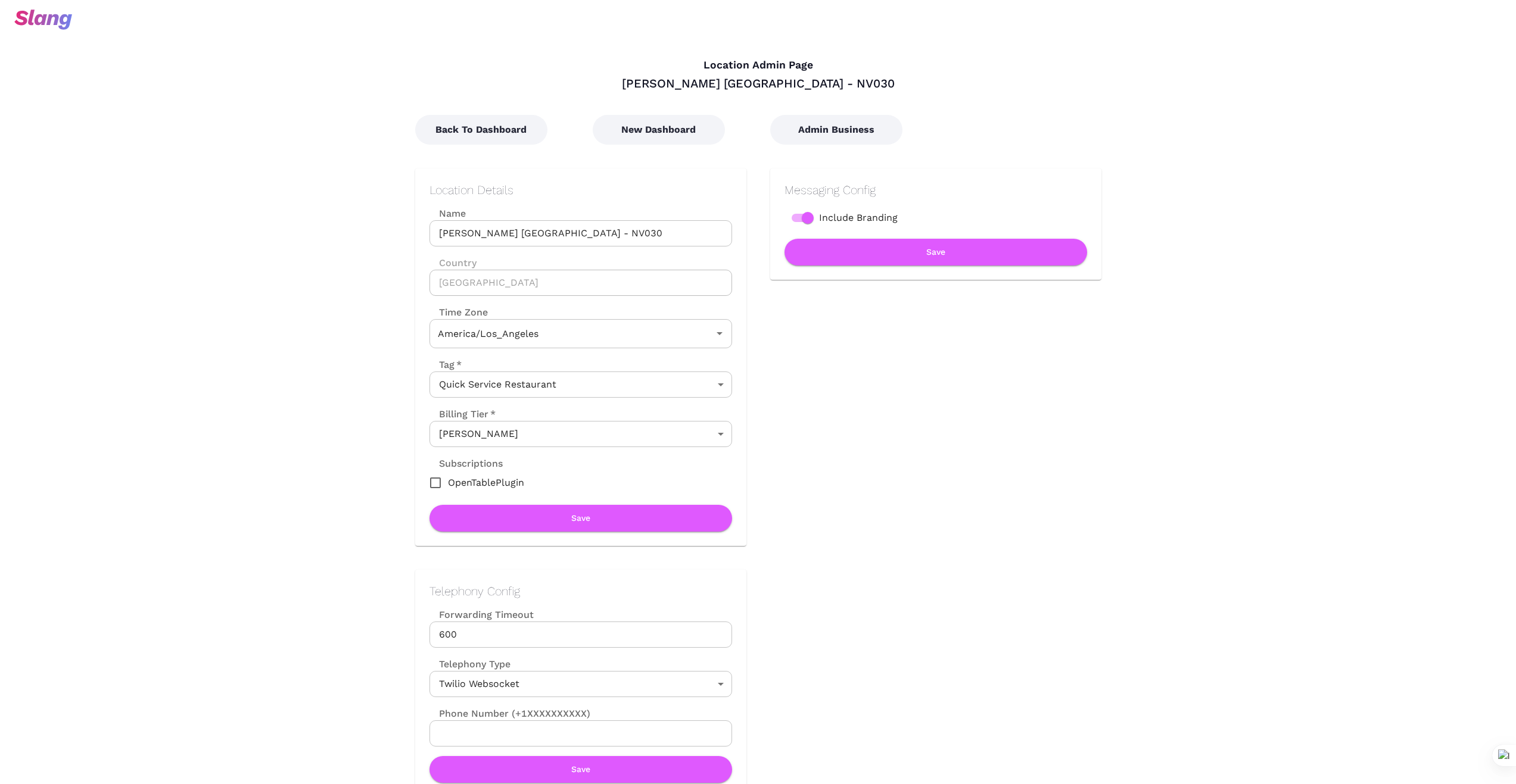
type input "Pacific Time"
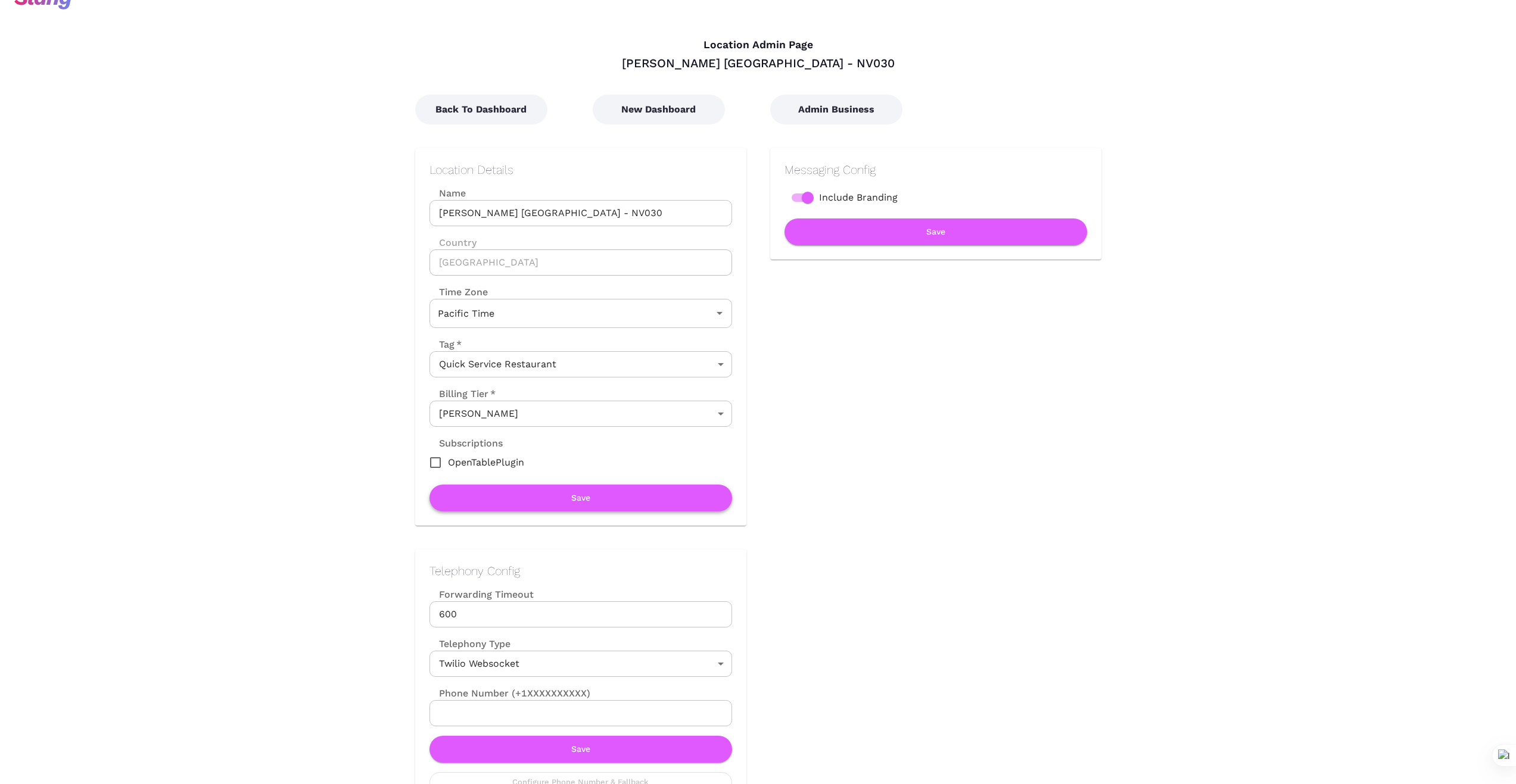
scroll to position [20, 0]
click at [496, 110] on button "Back To Dashboard" at bounding box center [481, 111] width 132 height 30
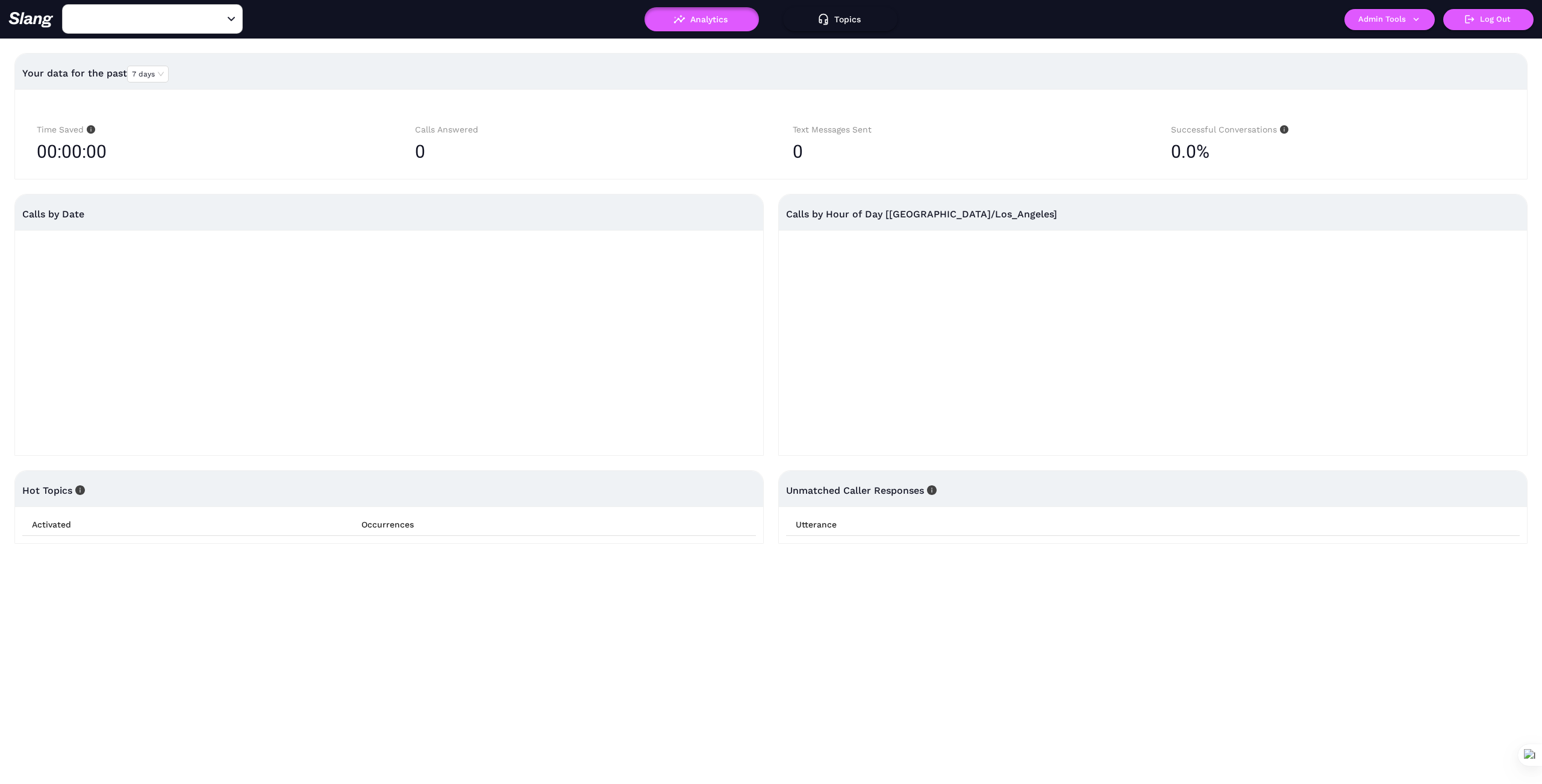
type input "[PERSON_NAME] [GEOGRAPHIC_DATA] - NV030"
click at [1423, 24] on button "Admin Tools" at bounding box center [1389, 19] width 90 height 21
click at [1389, 40] on link "Manage current business" at bounding box center [1413, 46] width 118 height 14
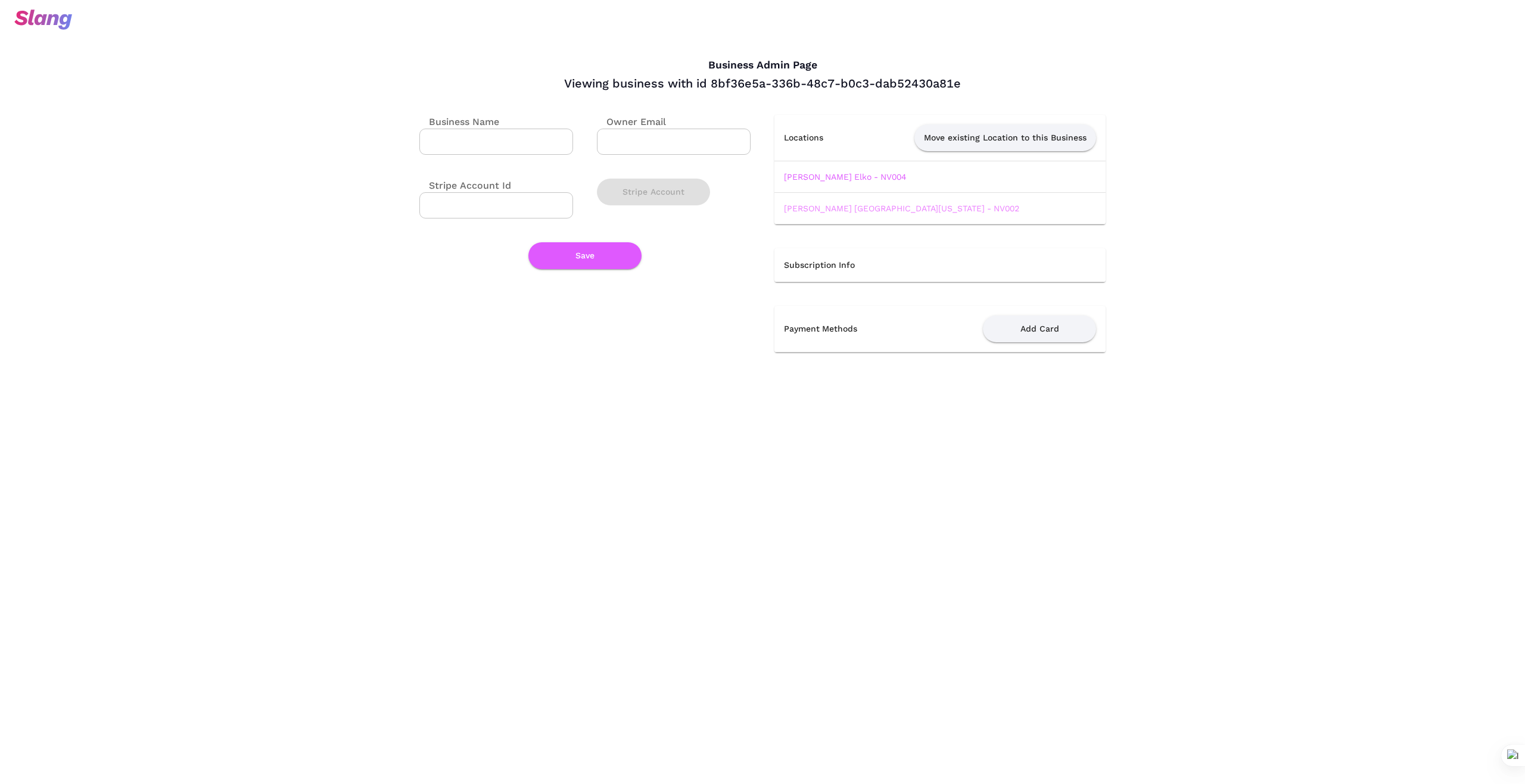
click at [878, 206] on link "Papa Murphy’s South Virginia - NV002" at bounding box center [902, 209] width 236 height 9
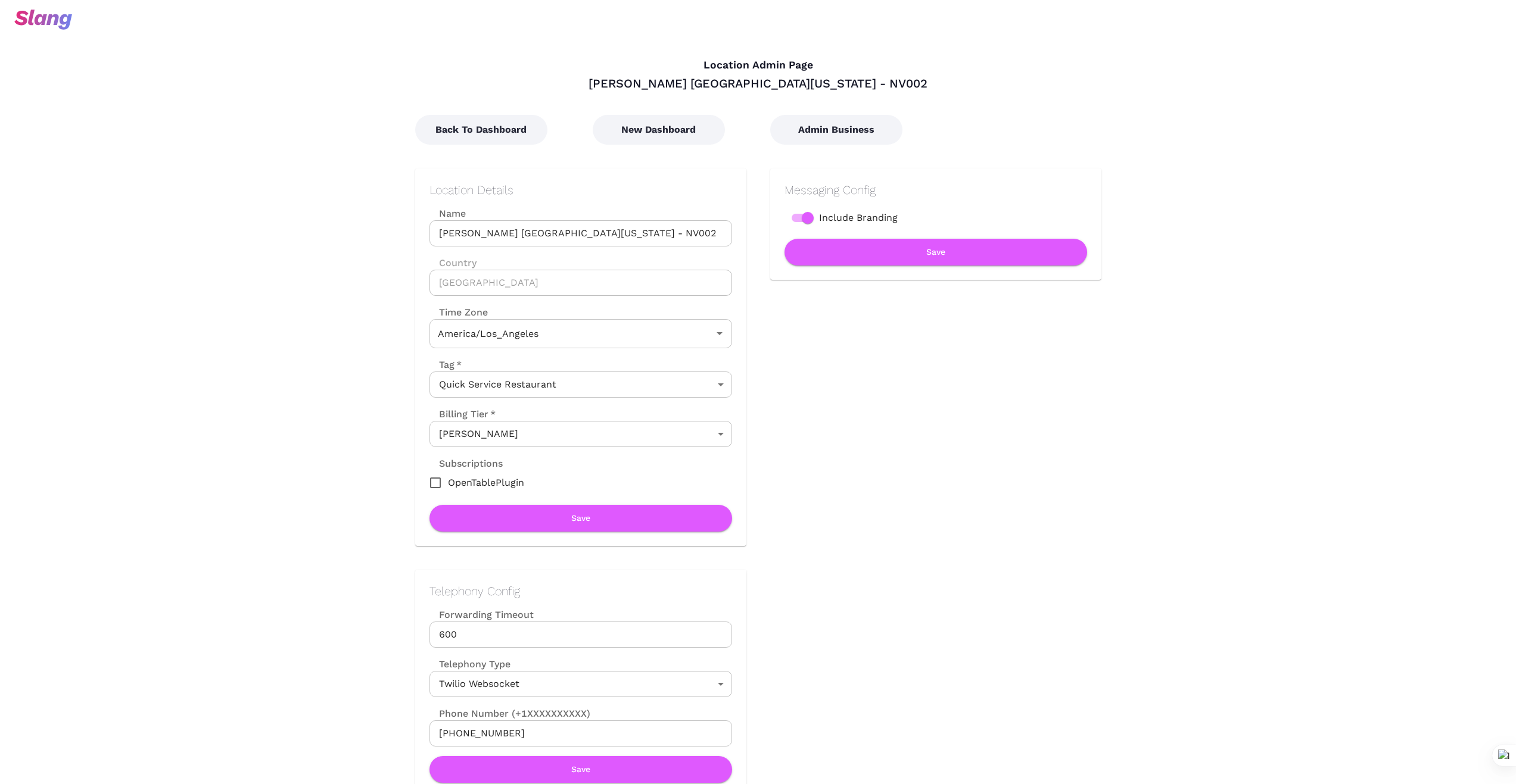
type input "Pacific Time"
drag, startPoint x: 639, startPoint y: 231, endPoint x: 405, endPoint y: 236, distance: 234.1
click at [405, 236] on div "Location Details Name Papa Murphy’s South Virginia - NV002 Name Country United …" at bounding box center [568, 345] width 355 height 401
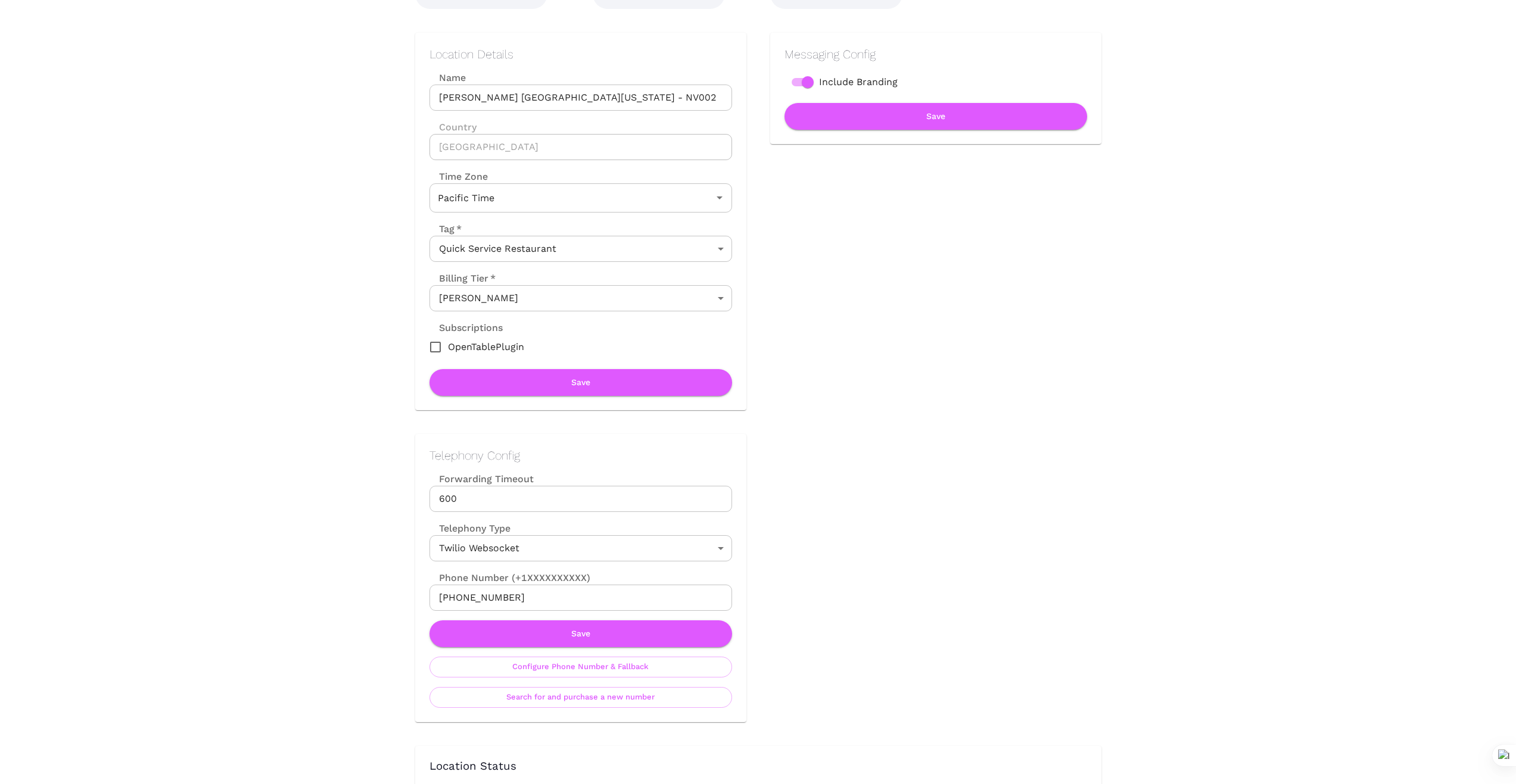
scroll to position [139, 0]
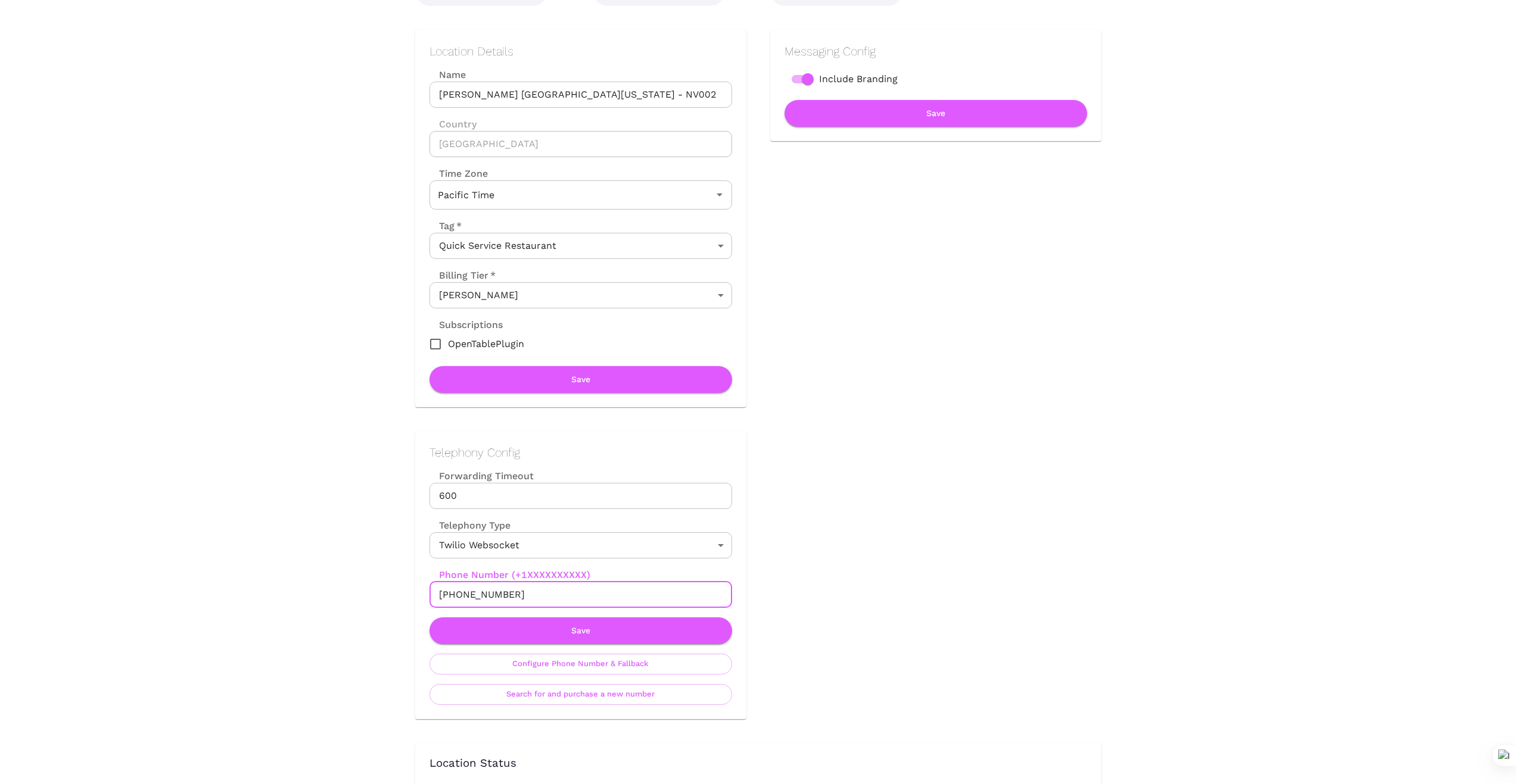
drag, startPoint x: 512, startPoint y: 594, endPoint x: 417, endPoint y: 590, distance: 95.1
click at [417, 590] on div "Telephony Config Forwarding Timeout 600 Forwarding Timeout Telephony Type Twili…" at bounding box center [580, 575] width 331 height 288
drag, startPoint x: 368, startPoint y: 620, endPoint x: 511, endPoint y: 602, distance: 144.1
drag, startPoint x: 515, startPoint y: 590, endPoint x: 402, endPoint y: 598, distance: 113.3
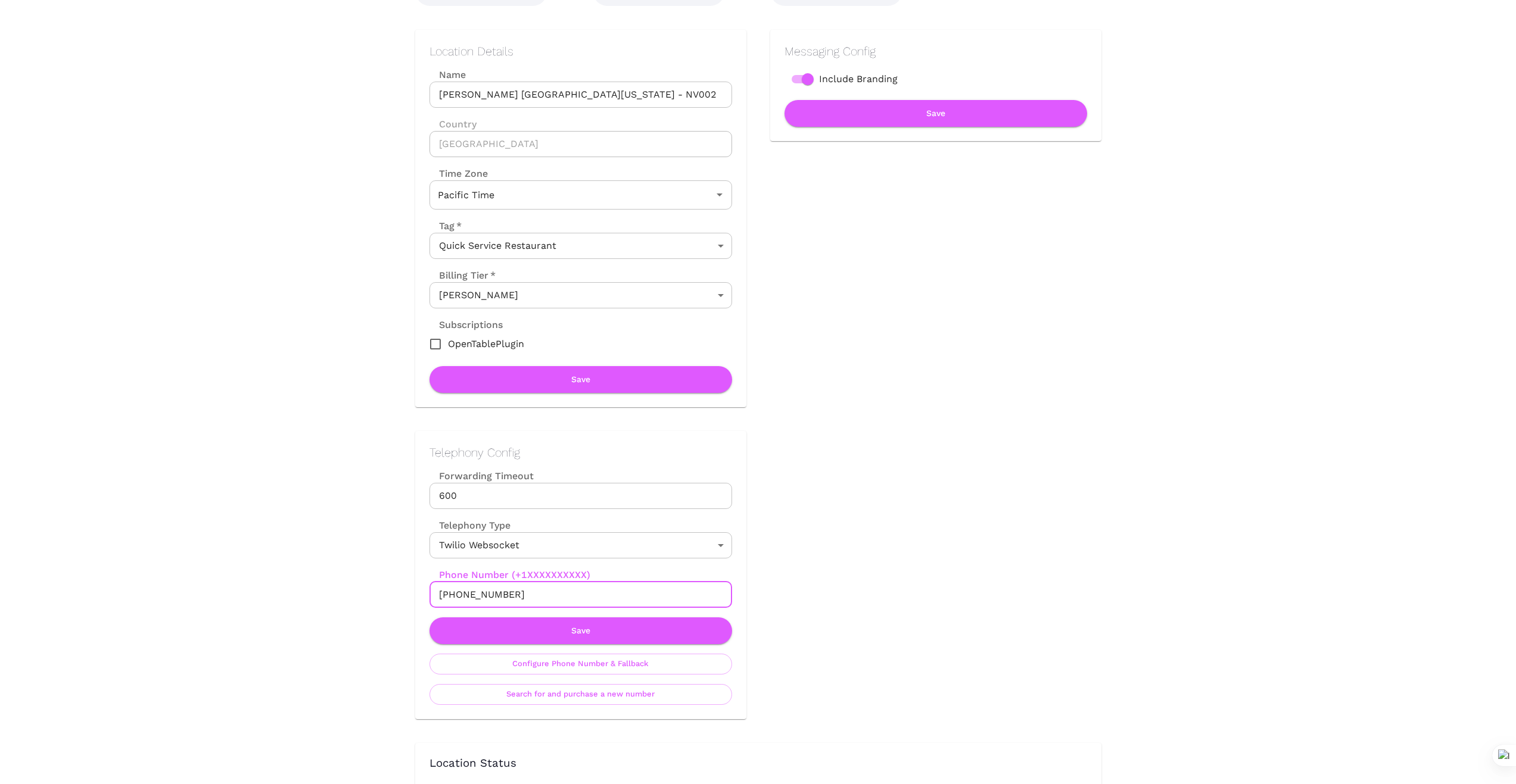
click at [402, 598] on div "Telephony Config Forwarding Timeout 600 Forwarding Timeout Telephony Type Twili…" at bounding box center [568, 563] width 355 height 312
click at [567, 628] on button "Save" at bounding box center [580, 631] width 303 height 27
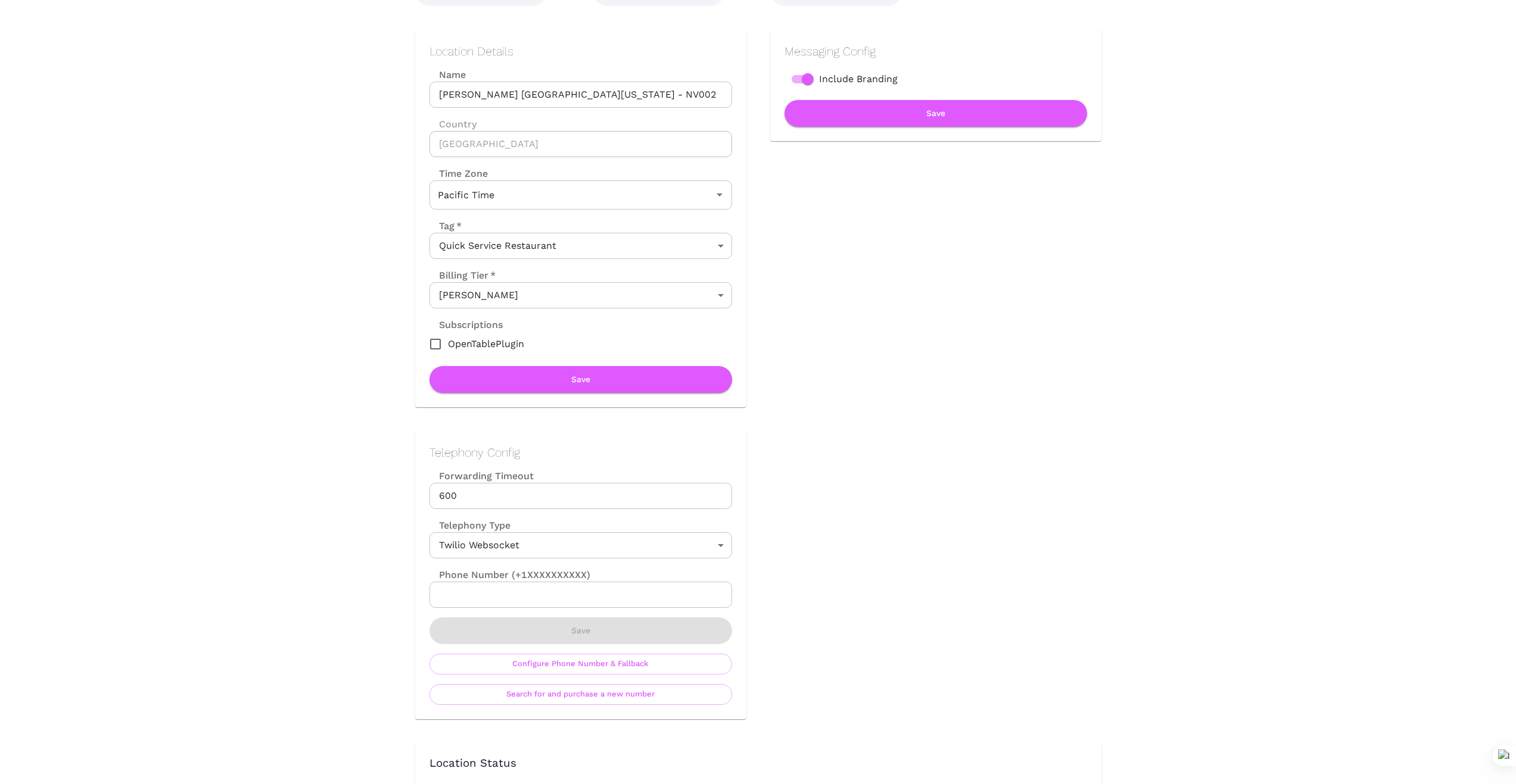
scroll to position [0, 0]
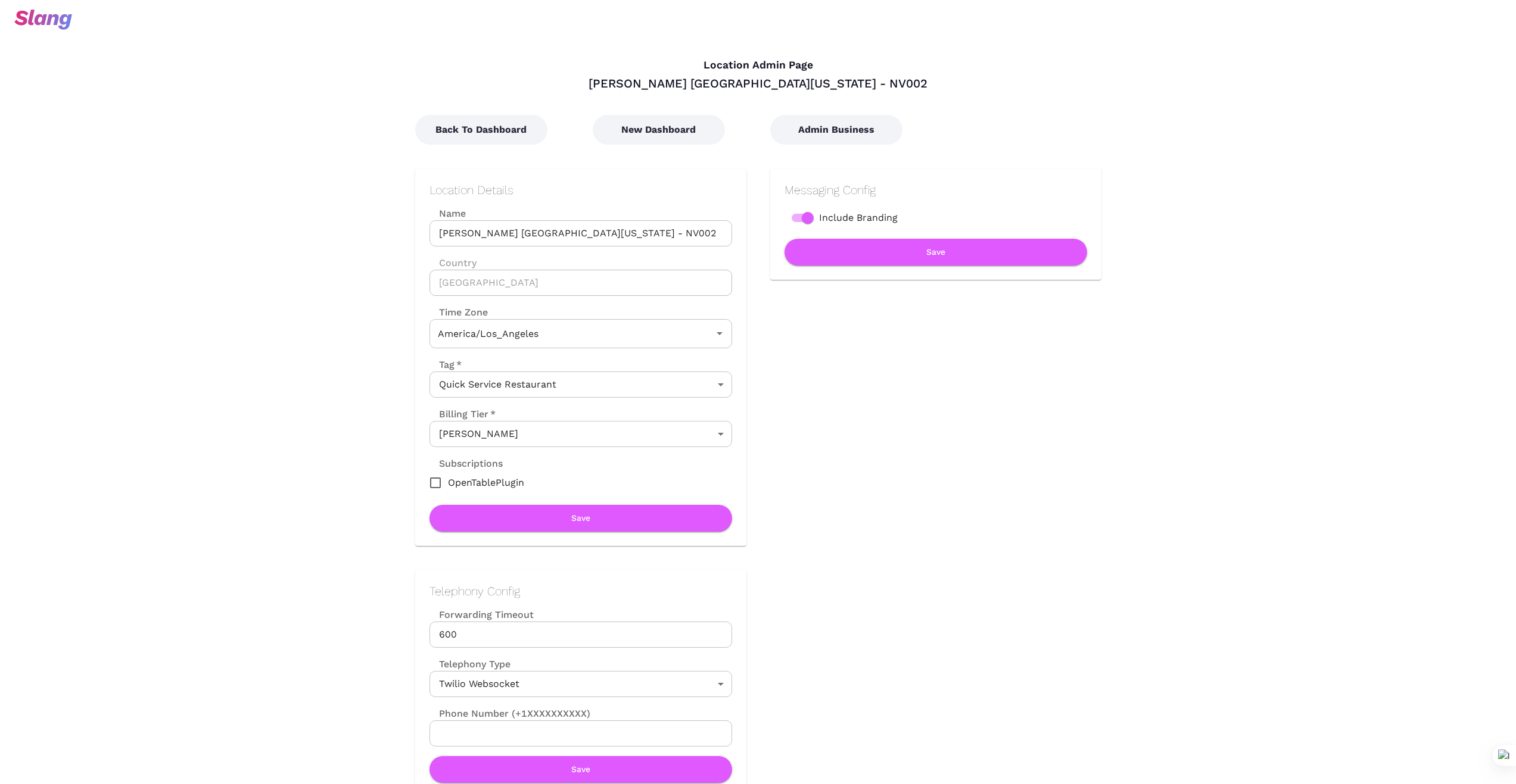
type input "Pacific Time"
click at [510, 125] on button "Back To Dashboard" at bounding box center [481, 130] width 132 height 30
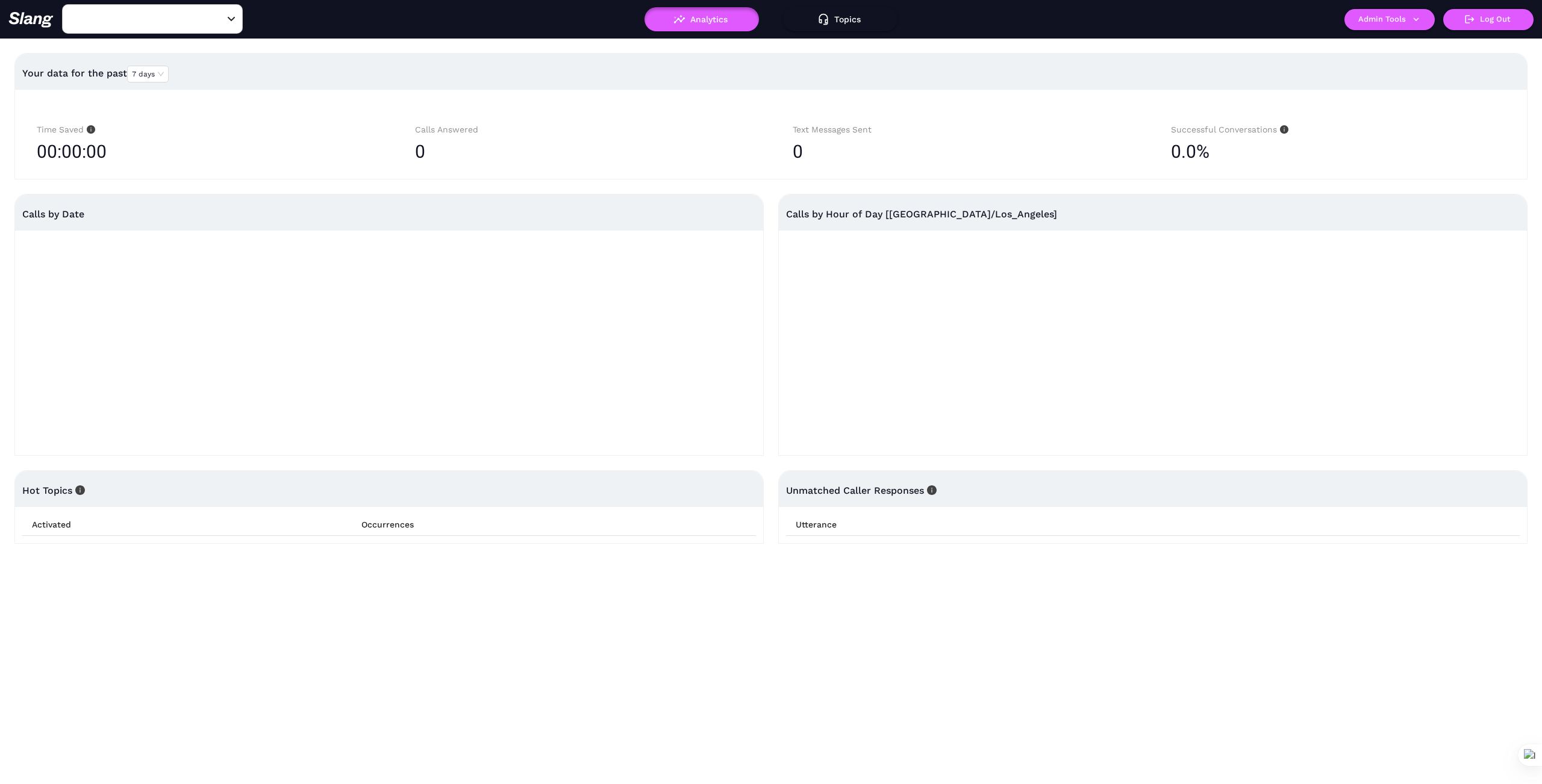
type input "Papa Murphy’s South Virginia - NV002"
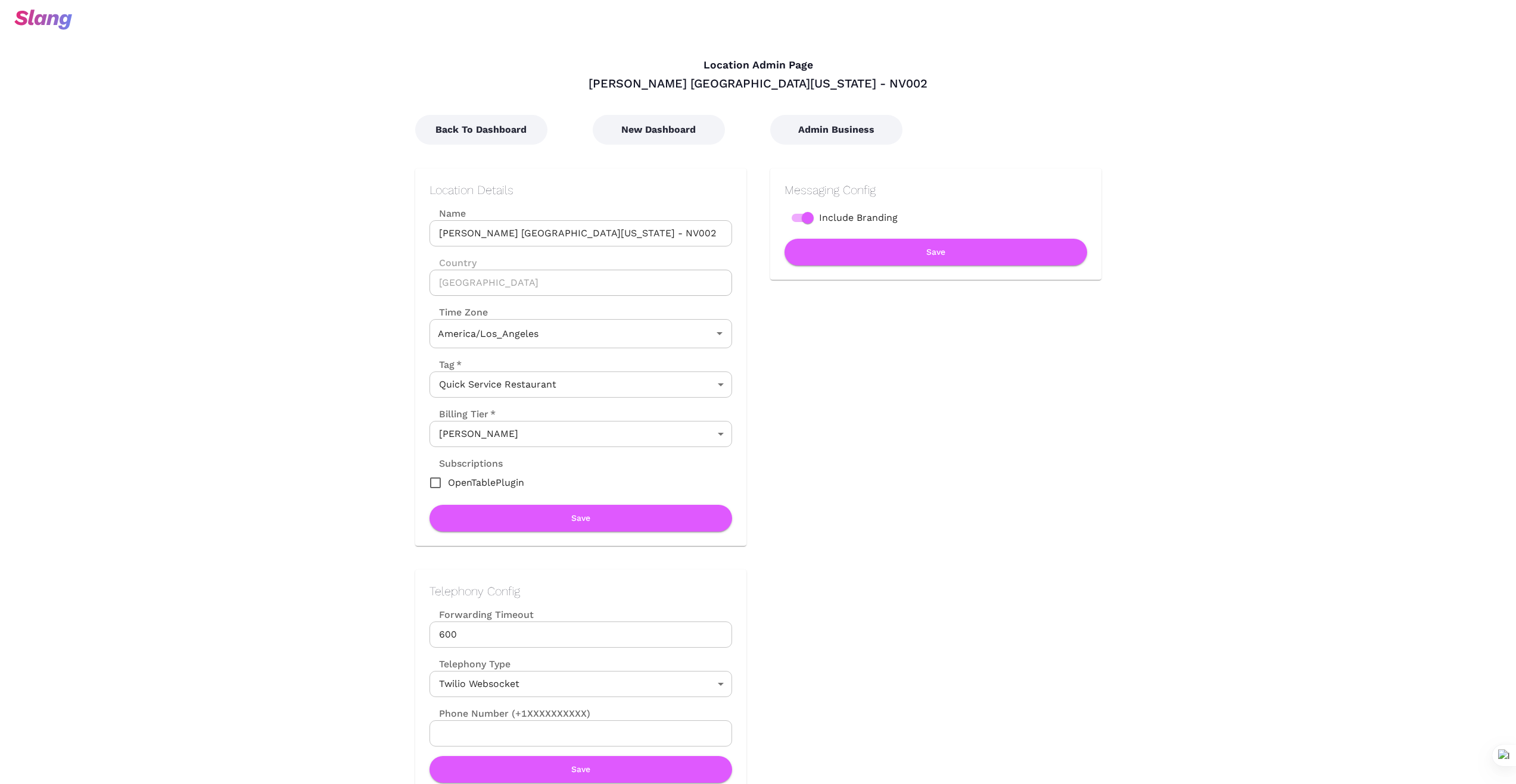
type input "Pacific Time"
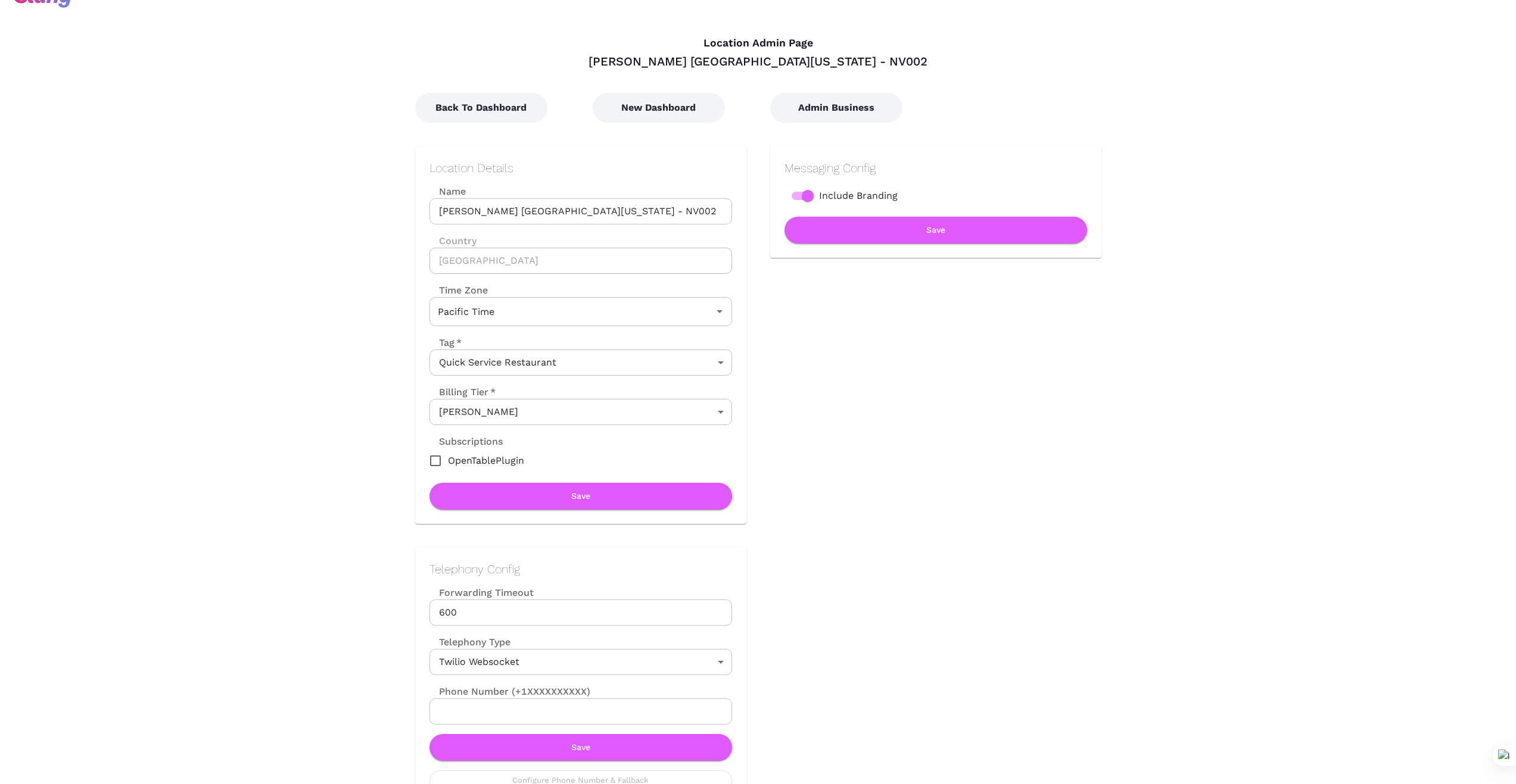
scroll to position [20, 0]
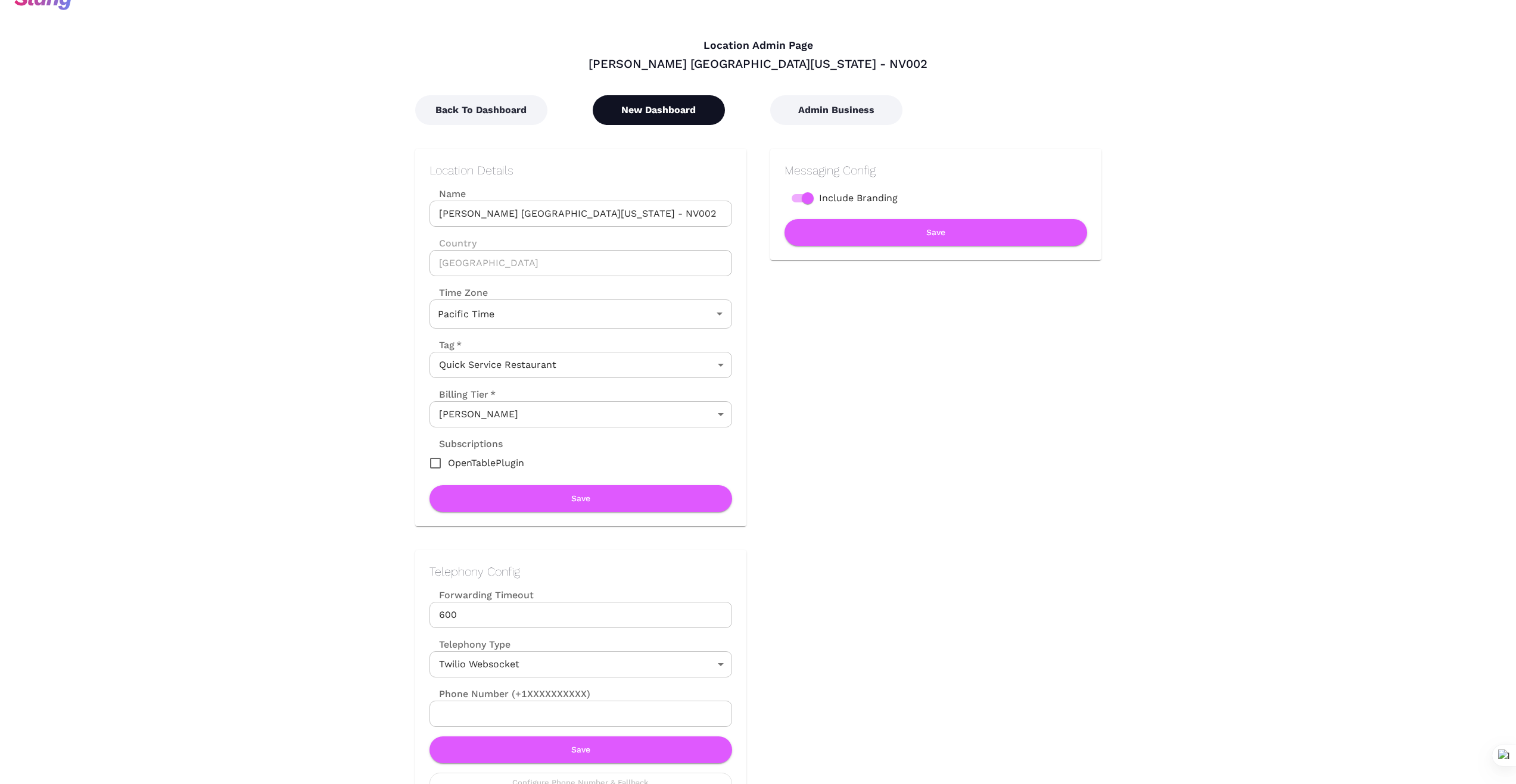
click at [665, 105] on button "New Dashboard" at bounding box center [658, 111] width 132 height 30
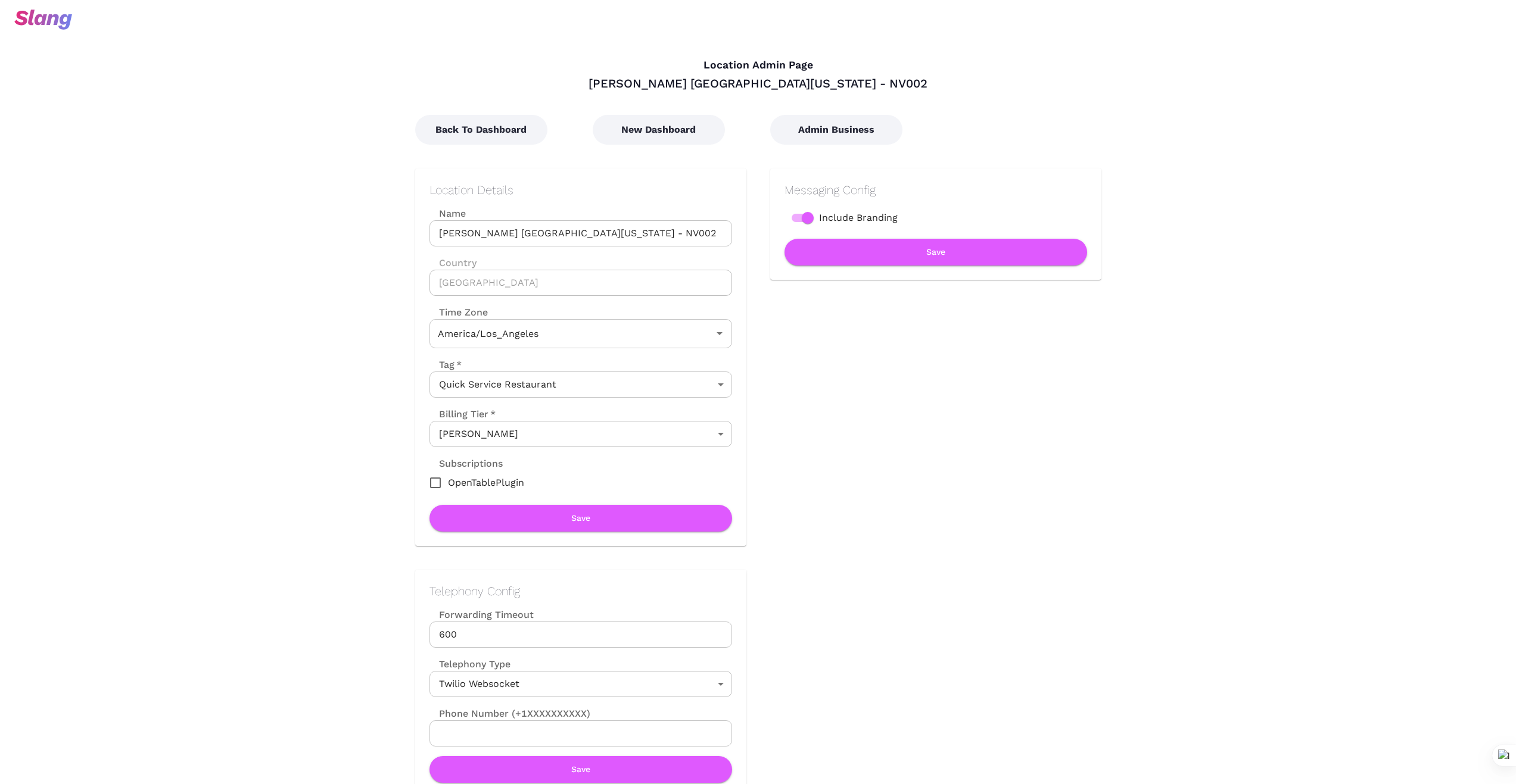
type input "Pacific Time"
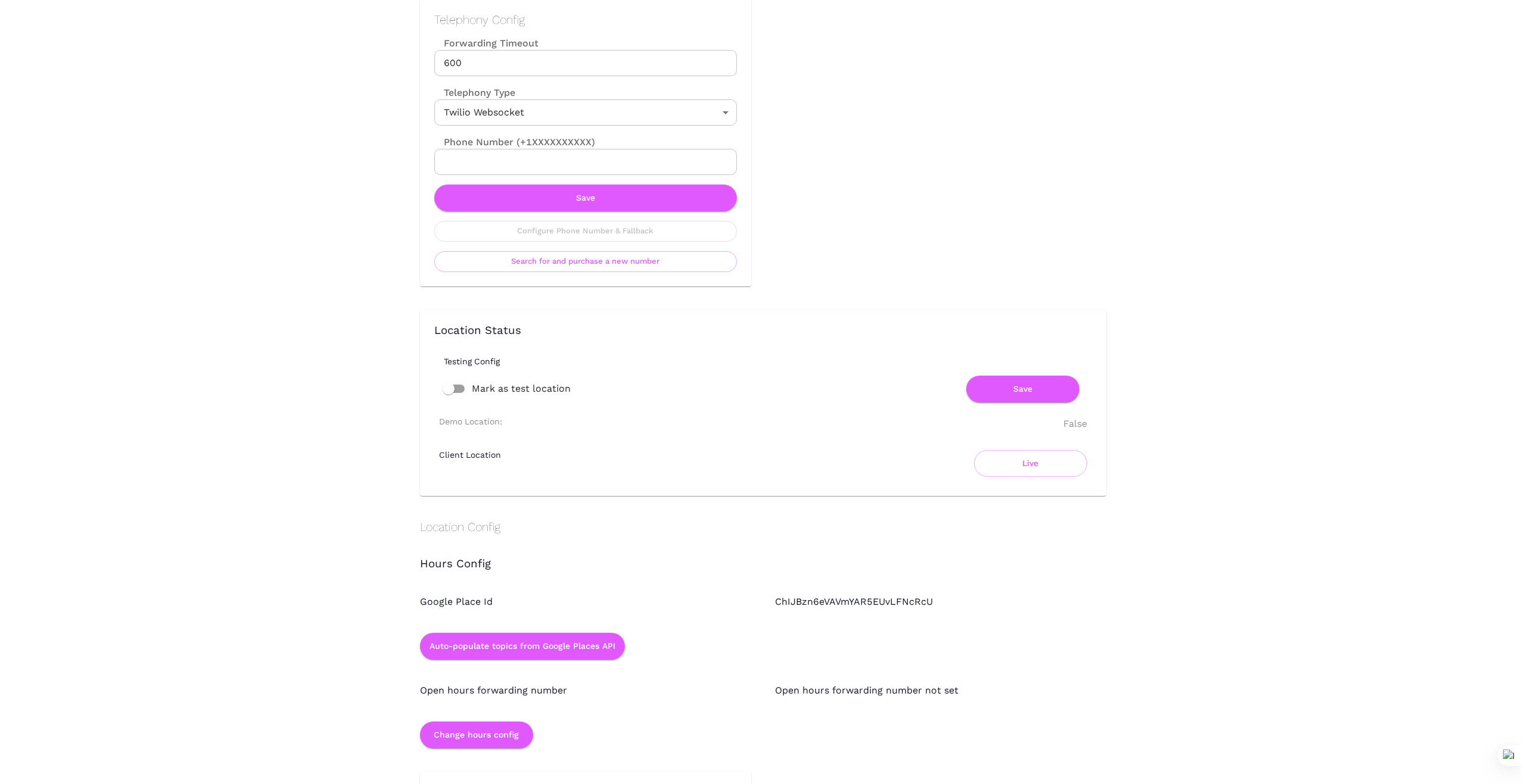
scroll to position [576, 0]
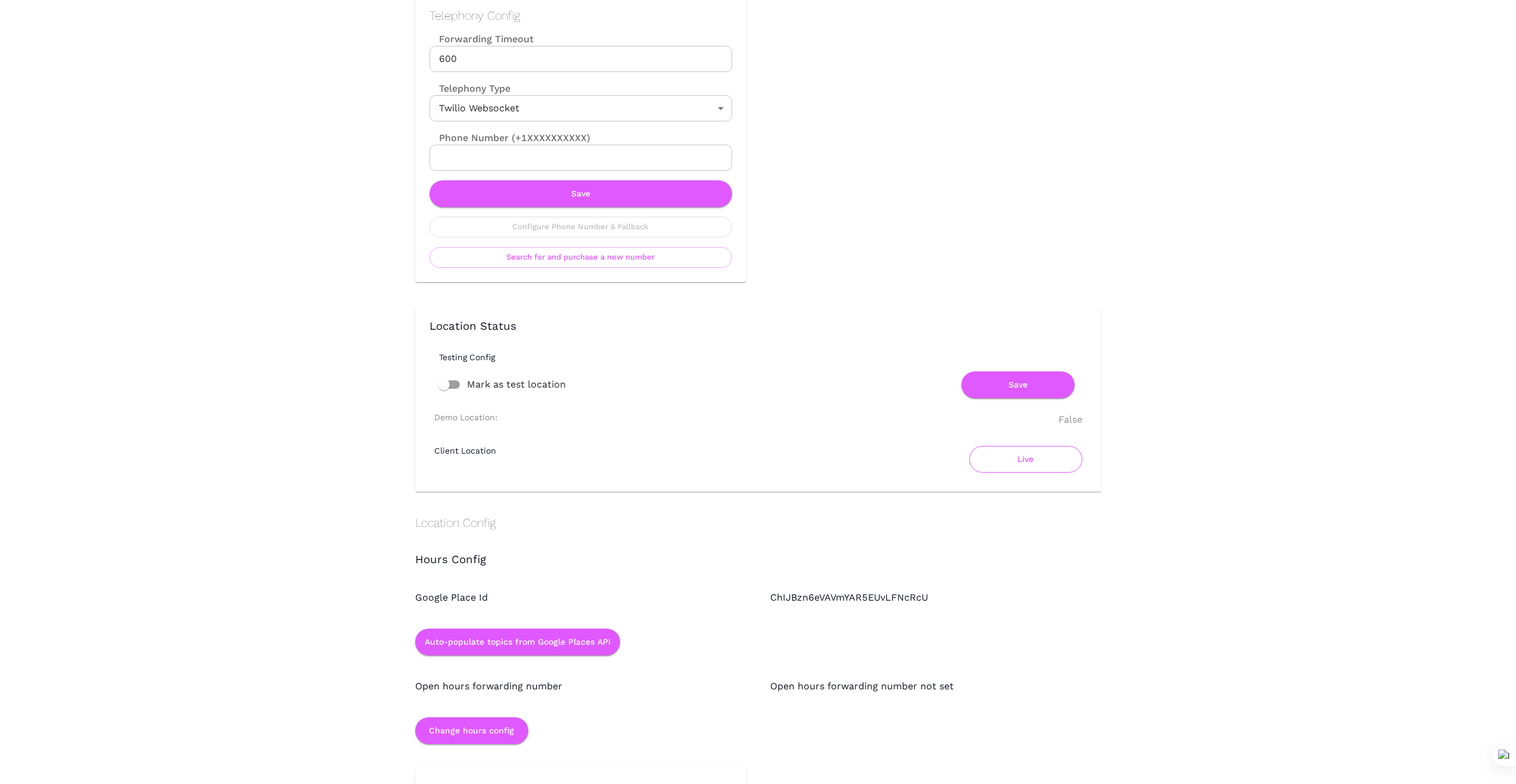
click at [1031, 456] on button "Live" at bounding box center [1025, 459] width 113 height 27
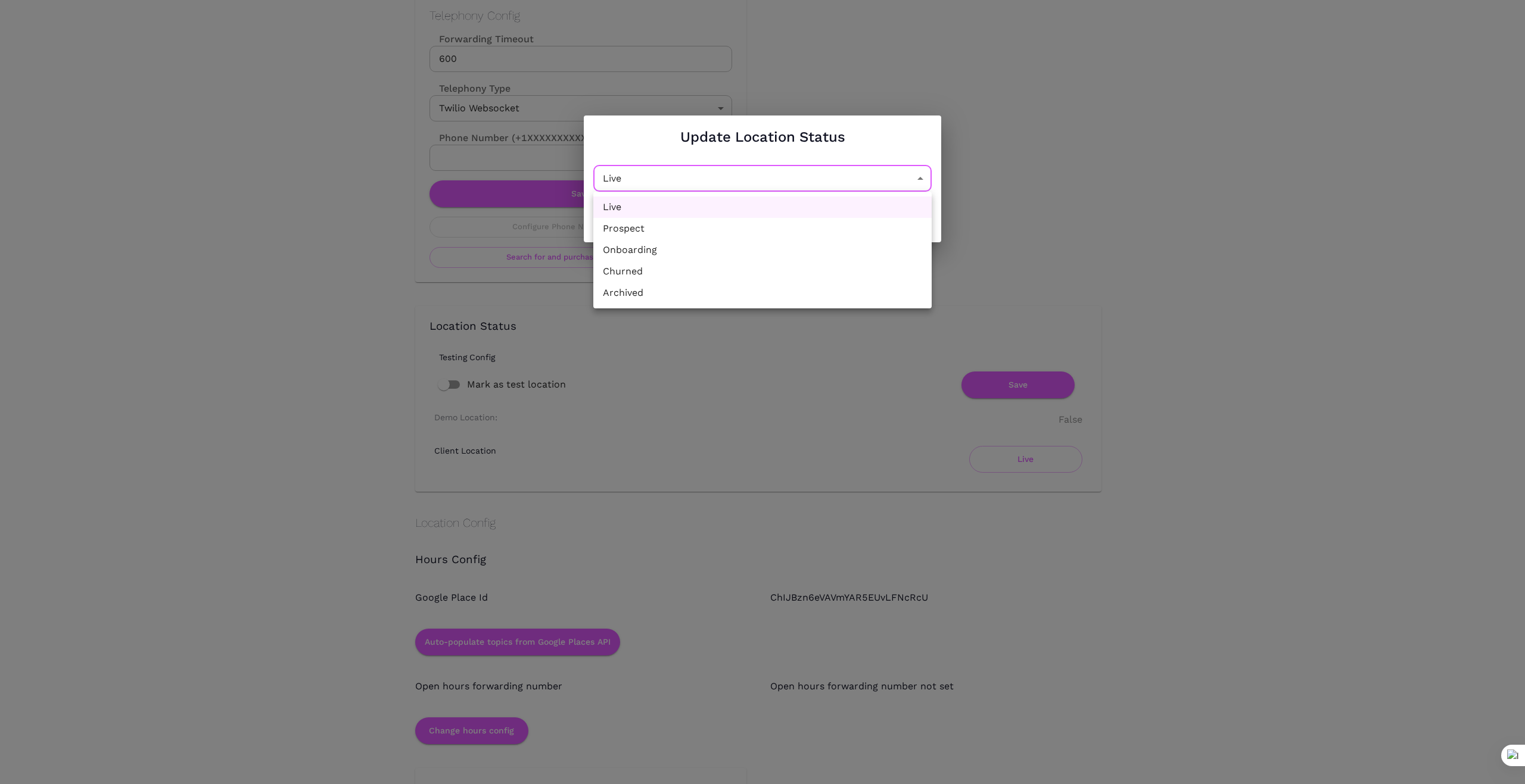
click at [800, 278] on li "Churned" at bounding box center [762, 271] width 338 height 21
type input "Churned"
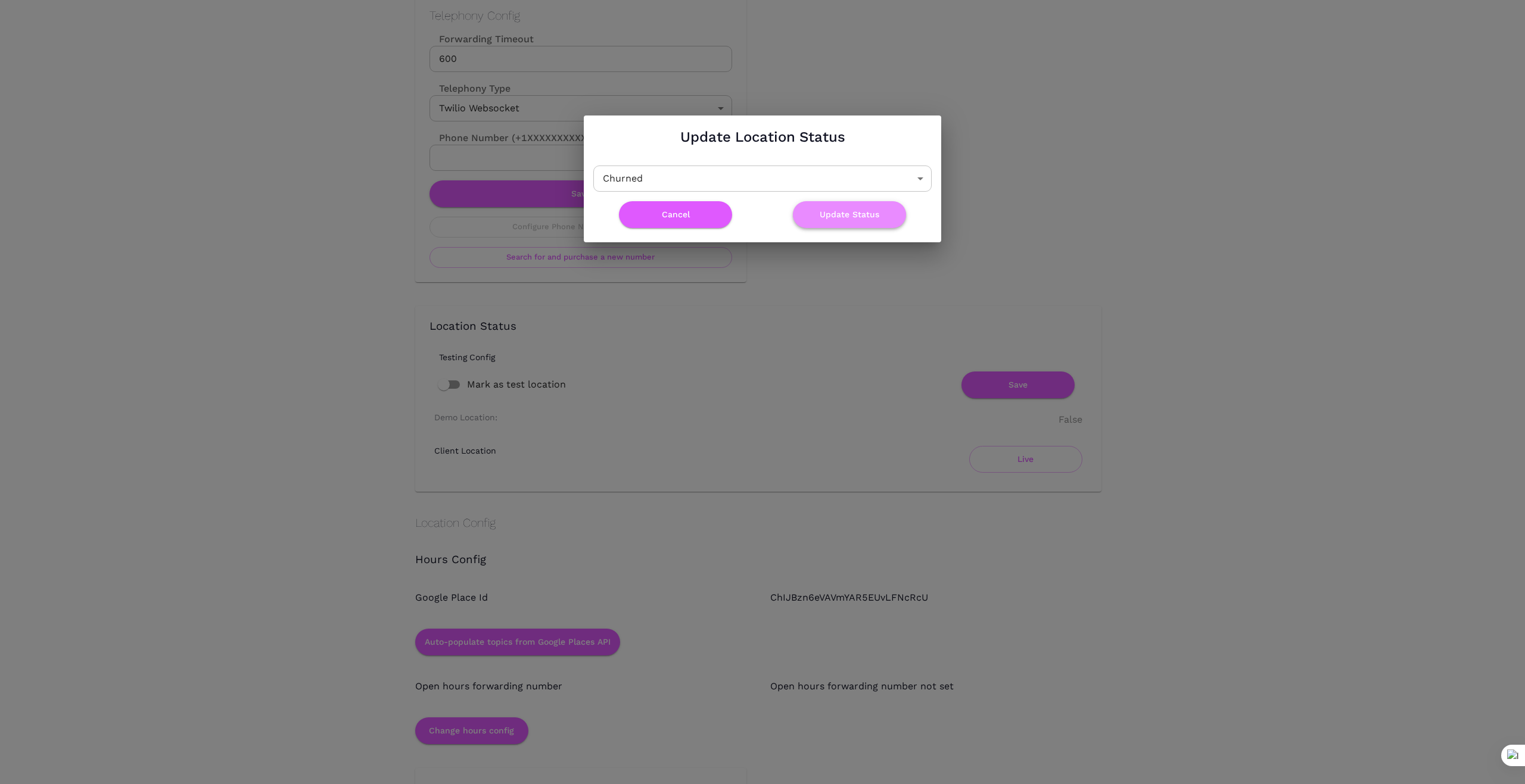
click at [859, 214] on button "Update Status" at bounding box center [849, 215] width 113 height 27
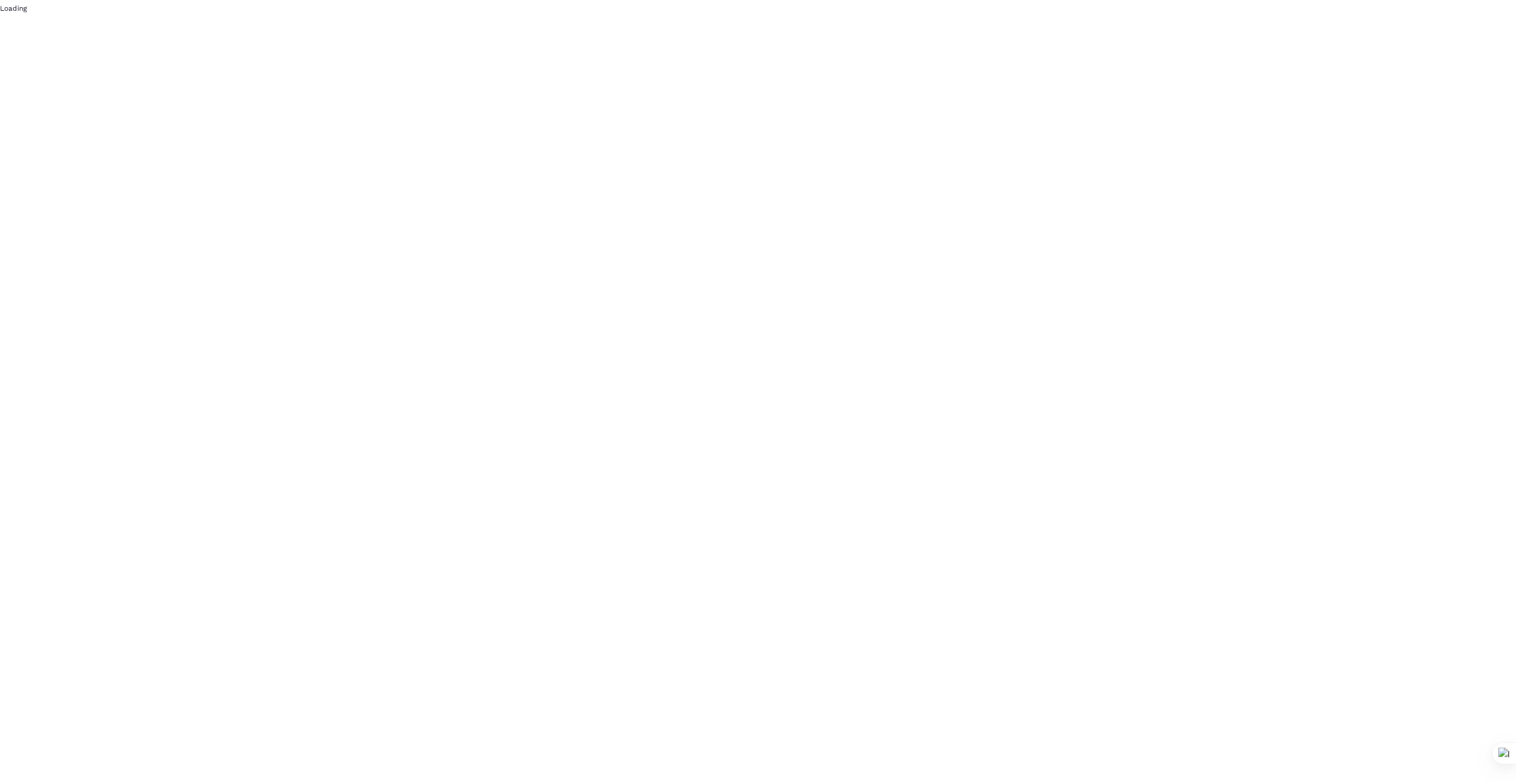
scroll to position [0, 0]
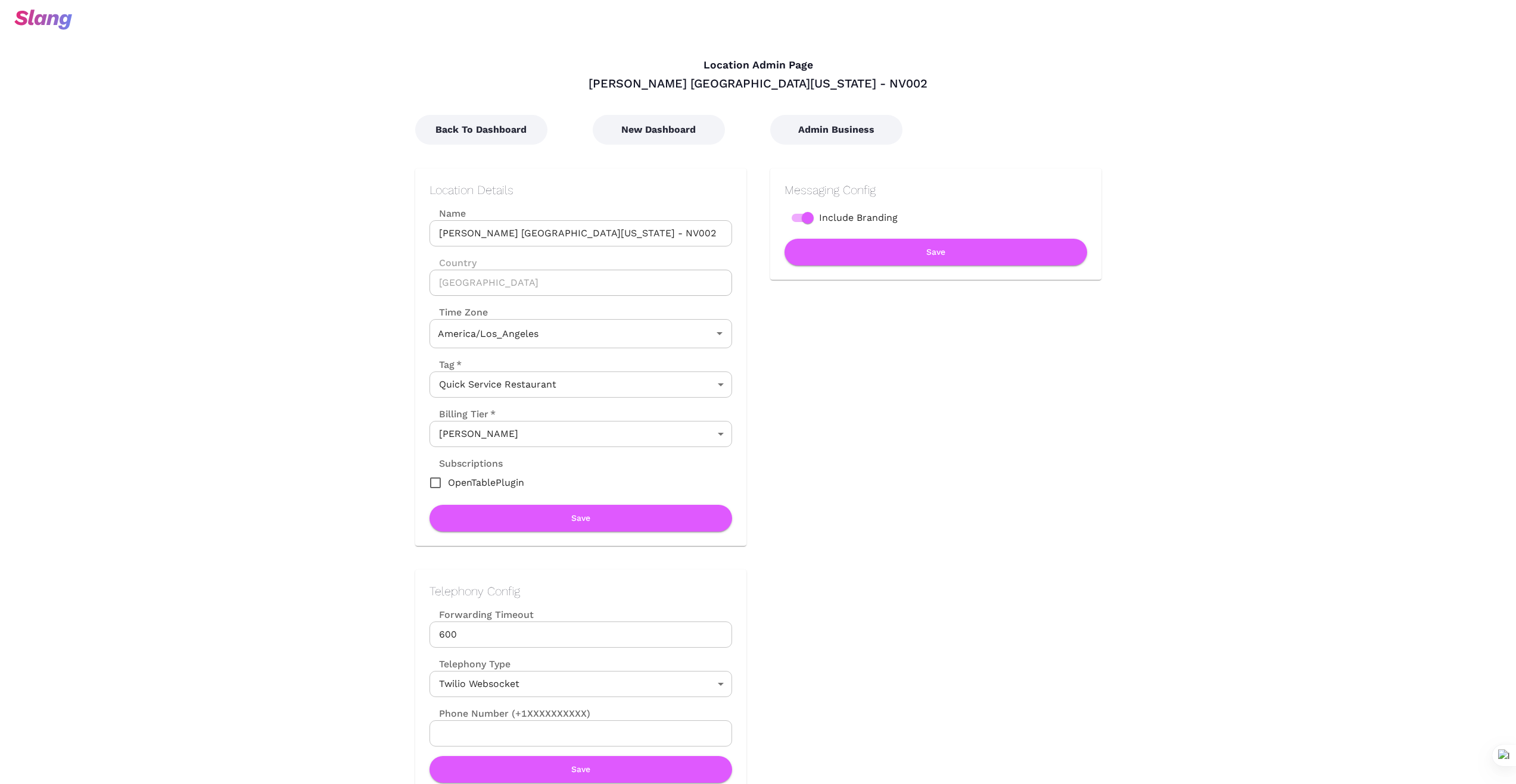
type input "Pacific Time"
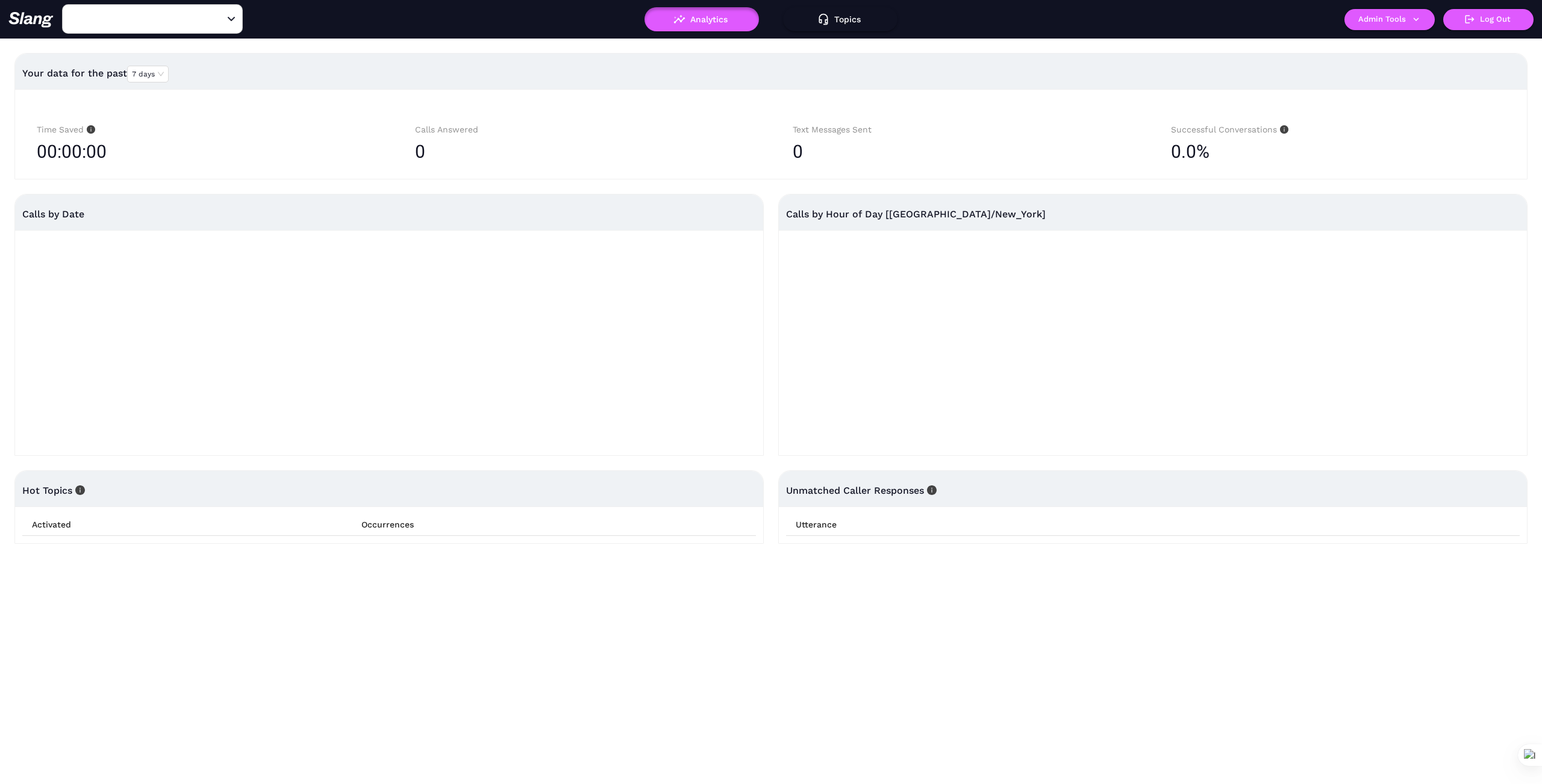
type input "1776"
click at [122, 18] on input "1776" at bounding box center [133, 18] width 133 height 18
click at [80, 21] on input "VCillage Tavern" at bounding box center [133, 18] width 133 height 18
type input "[GEOGRAPHIC_DATA]"
drag, startPoint x: 169, startPoint y: 50, endPoint x: 241, endPoint y: 141, distance: 116.0
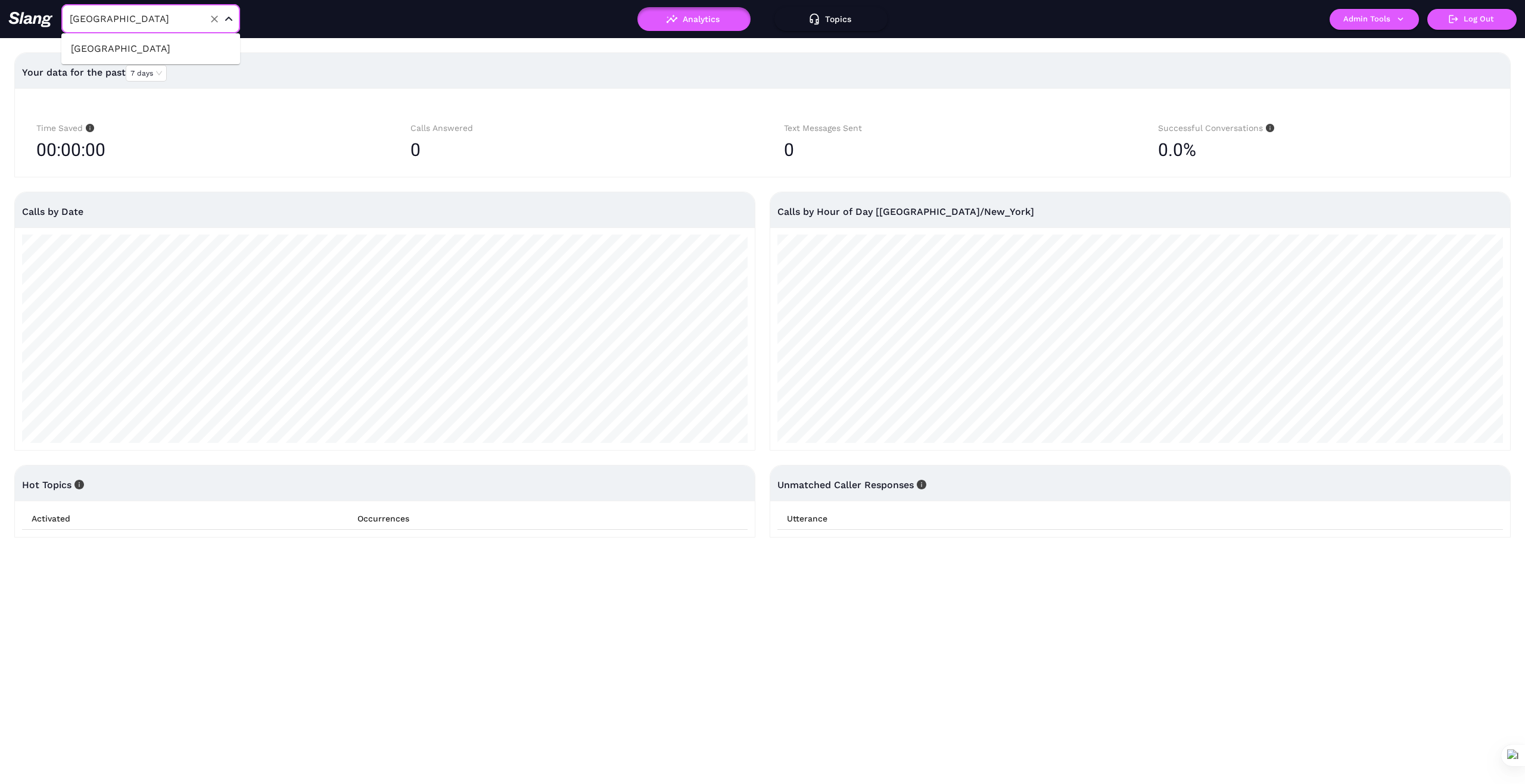
click at [167, 50] on li "[GEOGRAPHIC_DATA]" at bounding box center [151, 48] width 179 height 21
type input "[GEOGRAPHIC_DATA]"
click at [1400, 21] on icon "button" at bounding box center [1400, 19] width 6 height 4
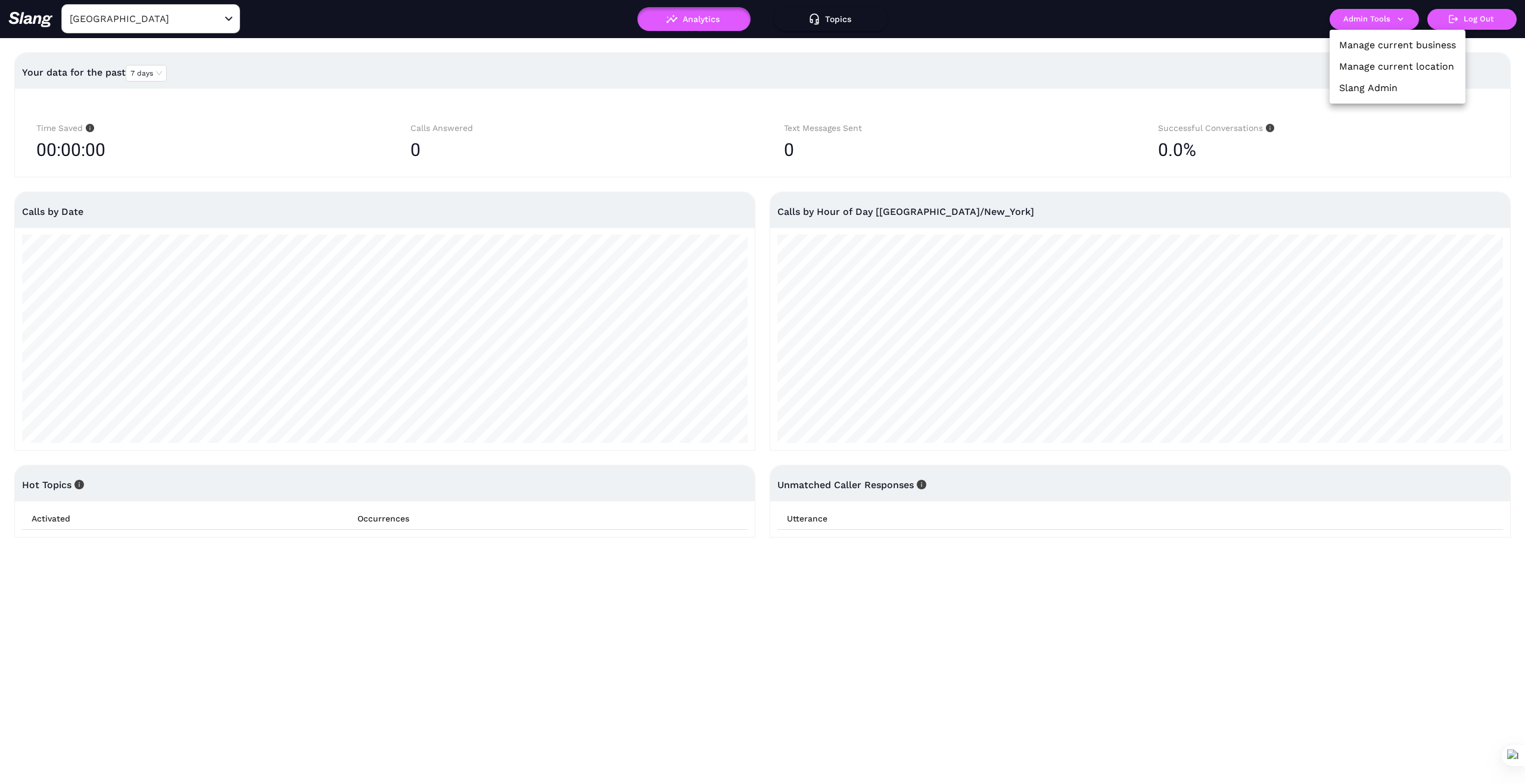
click at [1400, 44] on link "Manage current business" at bounding box center [1398, 45] width 117 height 14
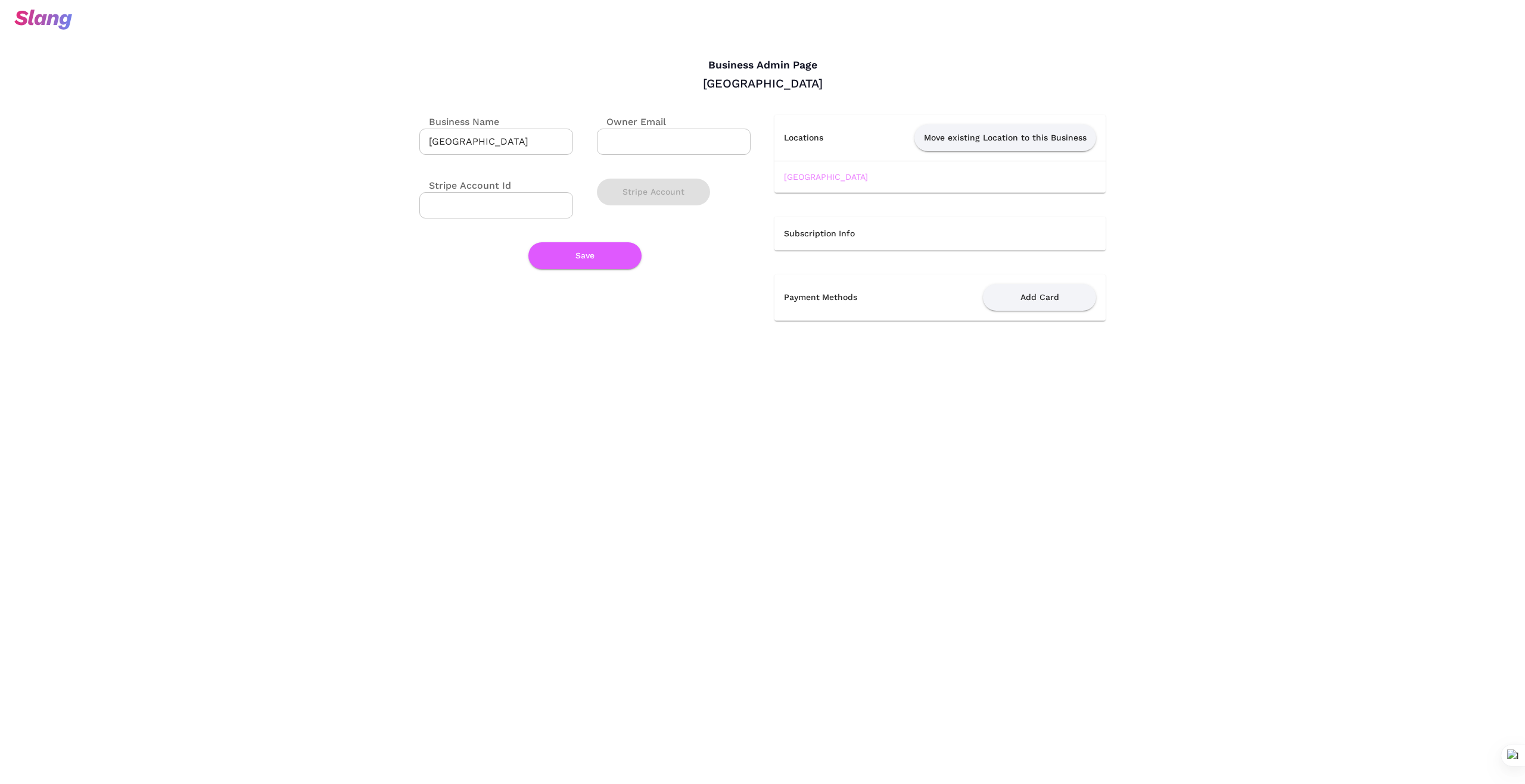
click at [840, 176] on link "[GEOGRAPHIC_DATA]" at bounding box center [826, 177] width 84 height 9
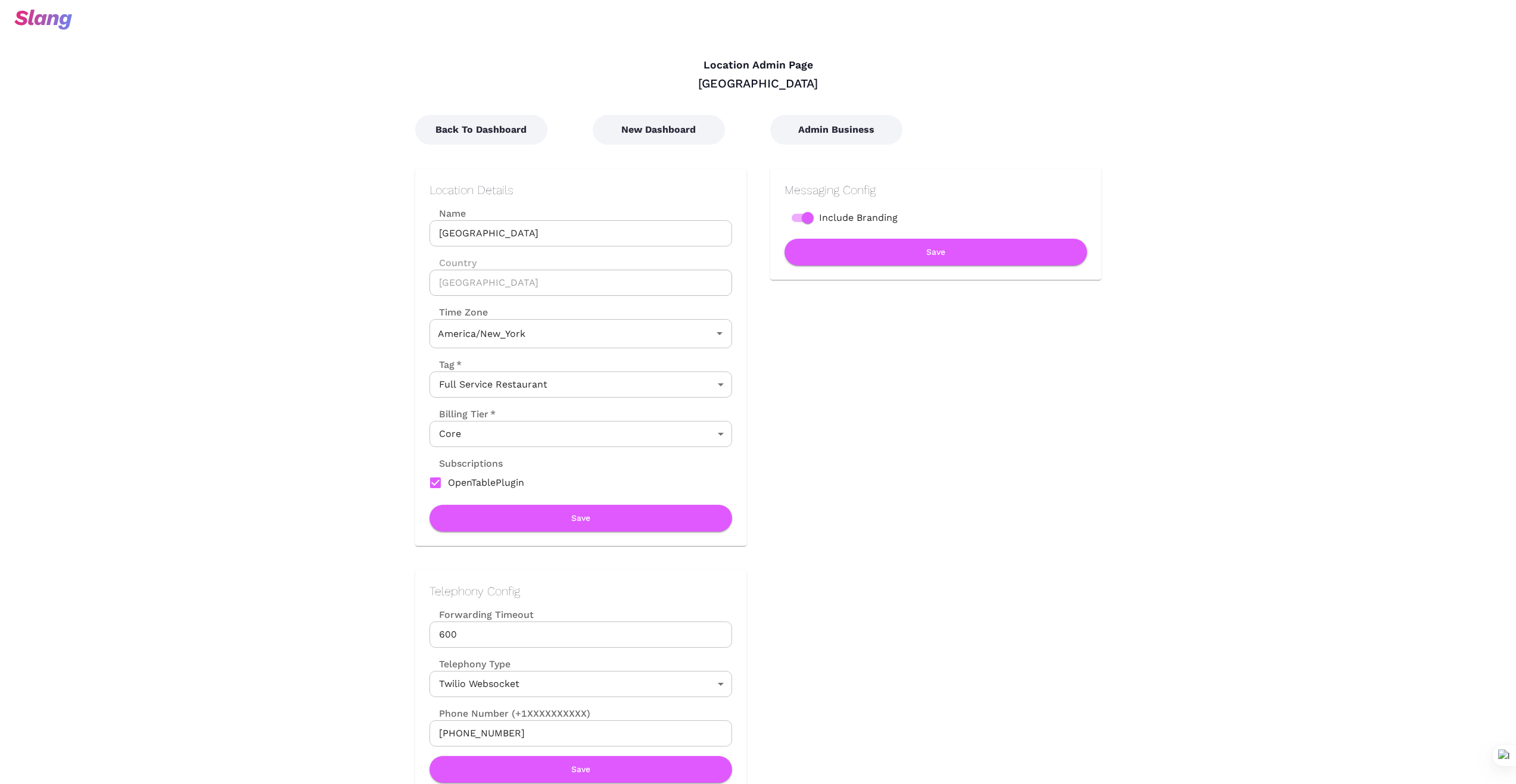
type input "Eastern Time"
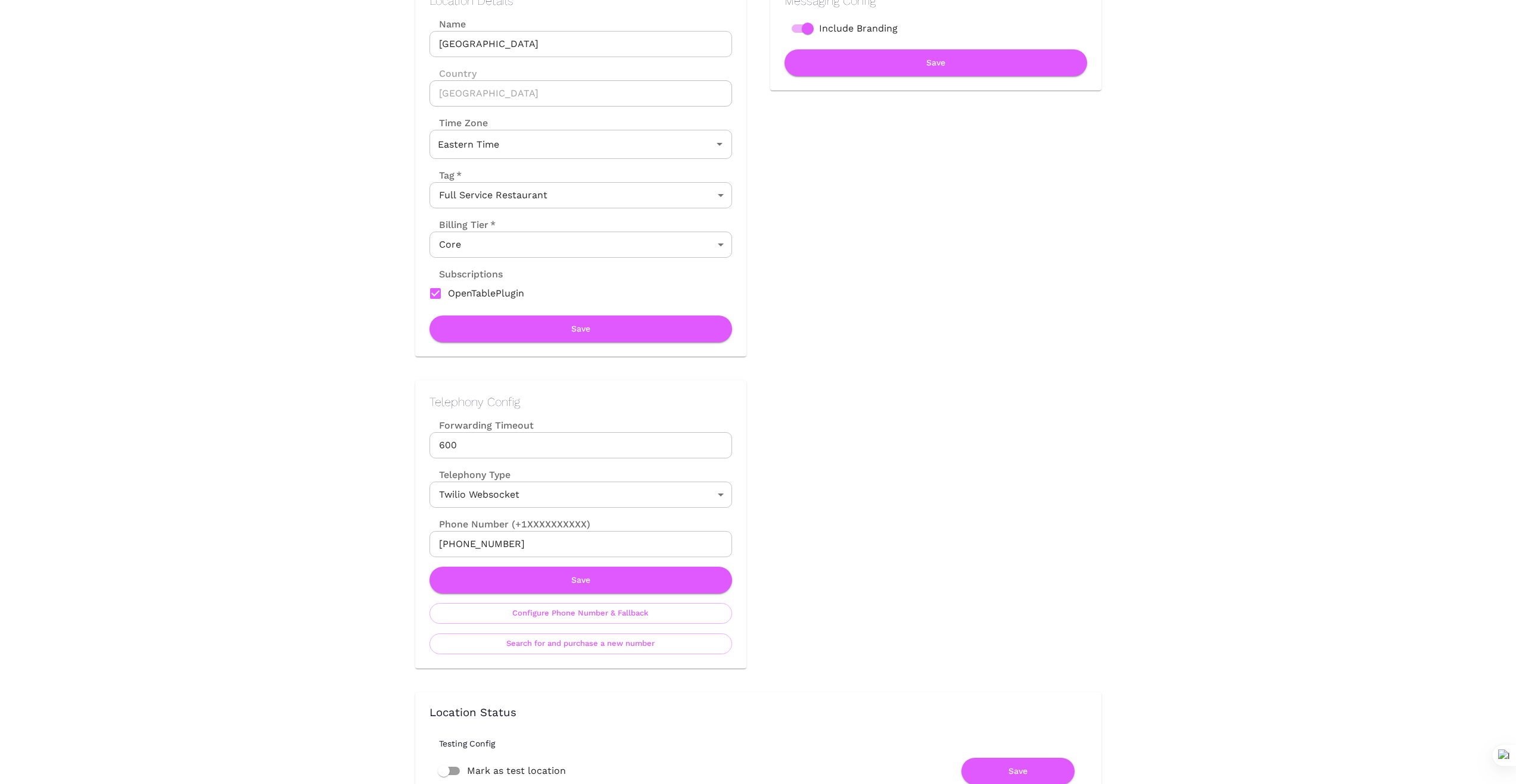
scroll to position [198, 0]
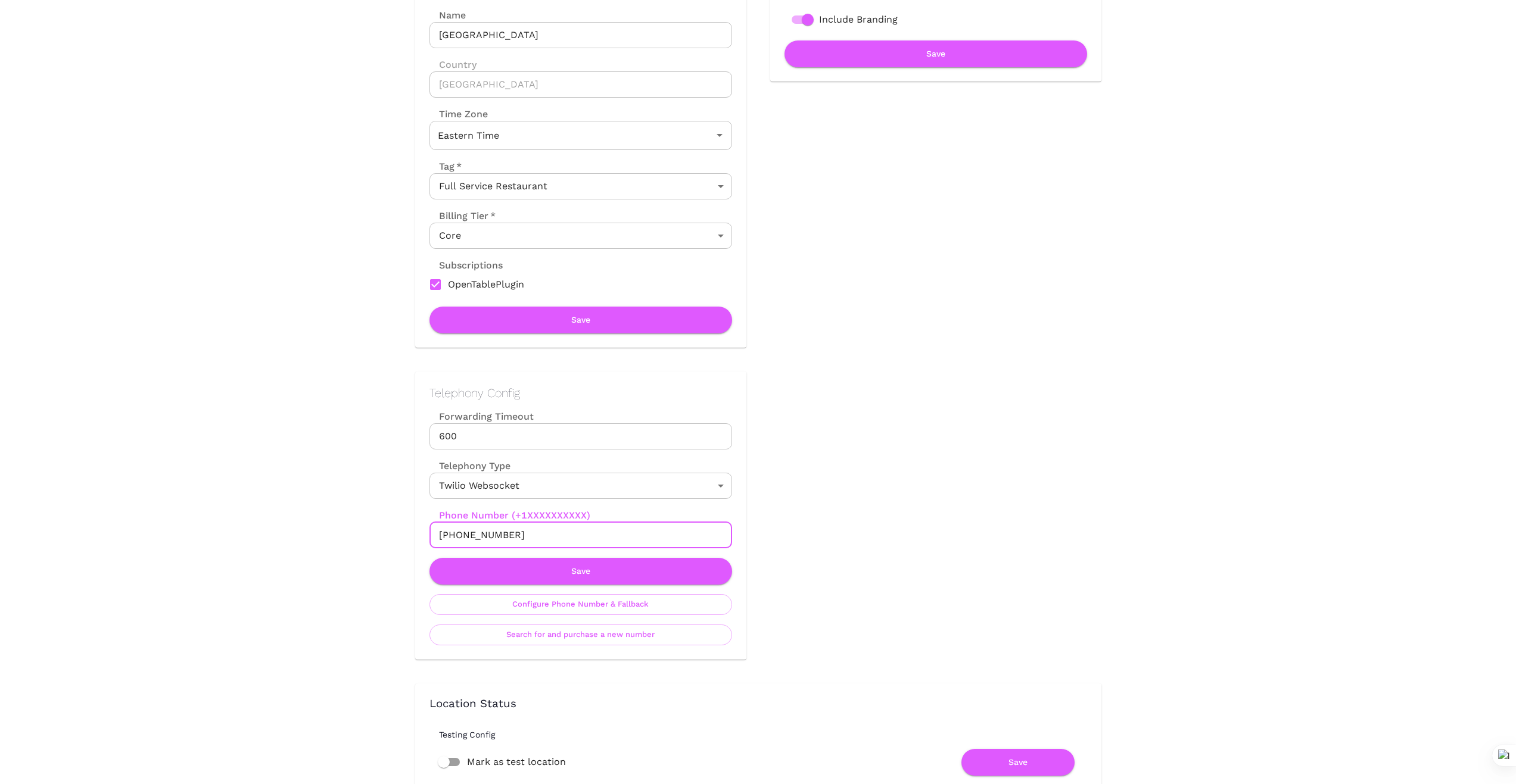
drag, startPoint x: 502, startPoint y: 533, endPoint x: 396, endPoint y: 530, distance: 106.0
click at [396, 530] on div "Telephony Config Forwarding Timeout 600 Forwarding Timeout Telephony Type Twili…" at bounding box center [568, 503] width 355 height 312
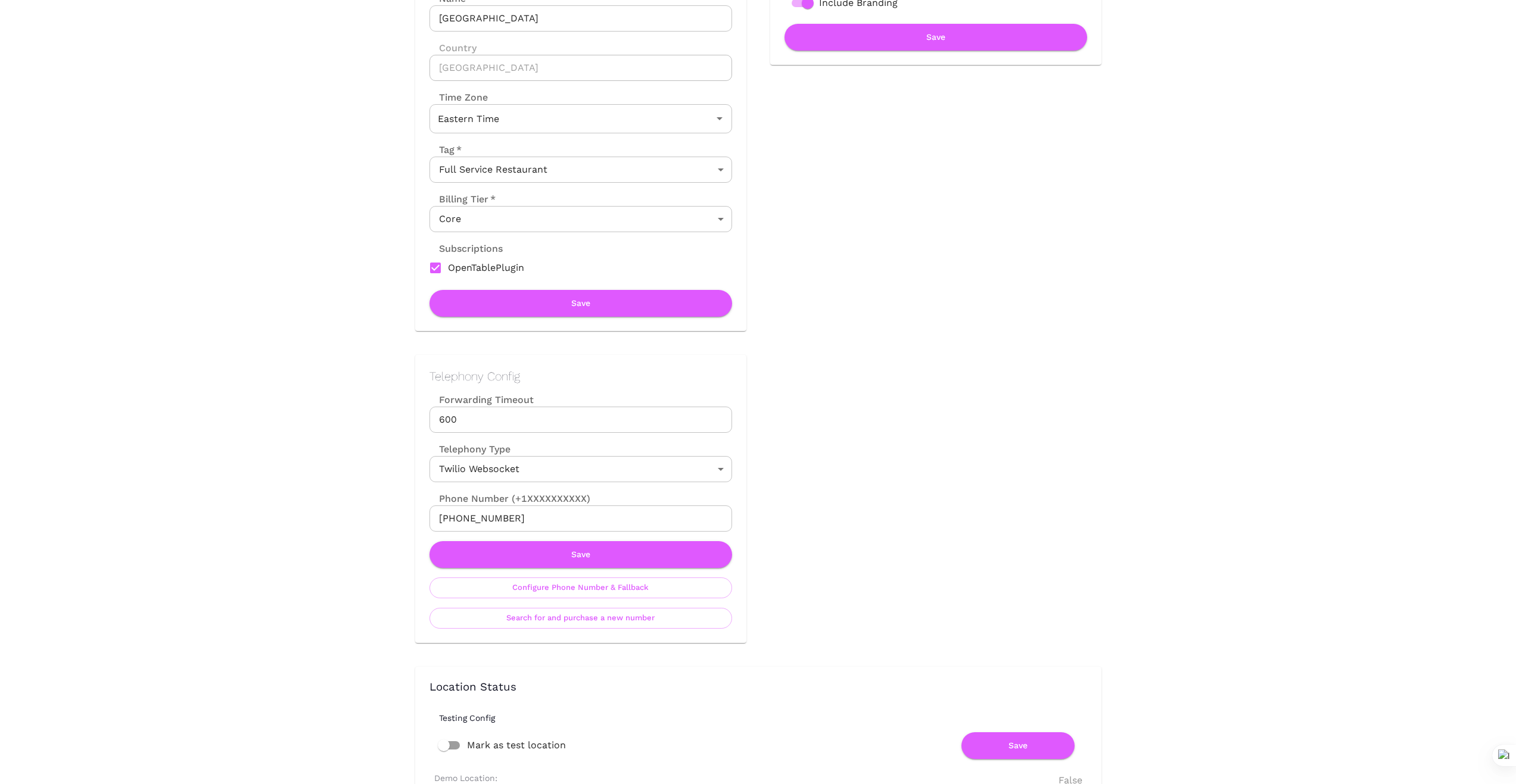
scroll to position [219, 0]
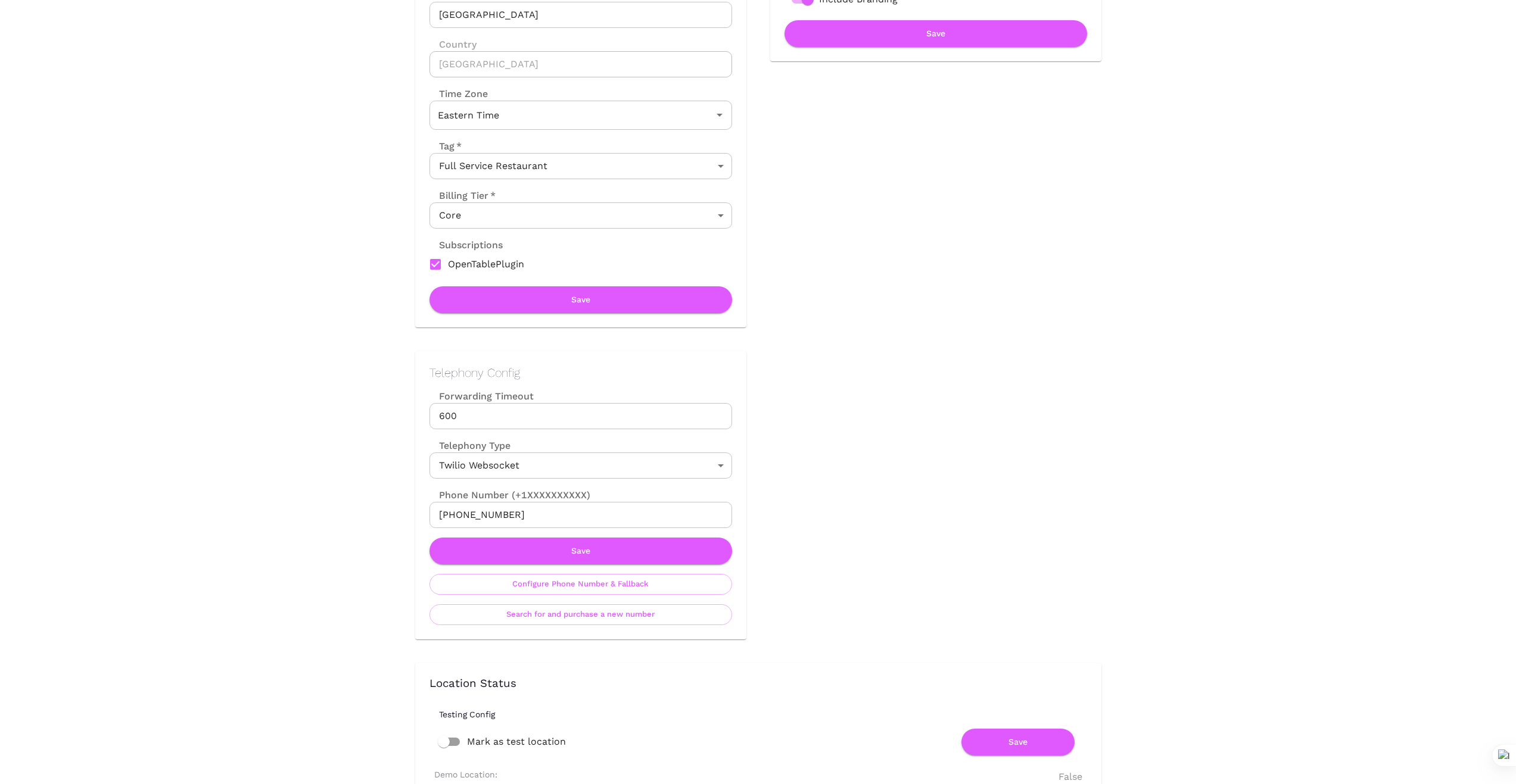
drag, startPoint x: 295, startPoint y: 517, endPoint x: 381, endPoint y: 512, distance: 86.1
drag, startPoint x: 514, startPoint y: 515, endPoint x: 349, endPoint y: 503, distance: 165.4
click at [632, 545] on button "Save" at bounding box center [580, 551] width 303 height 27
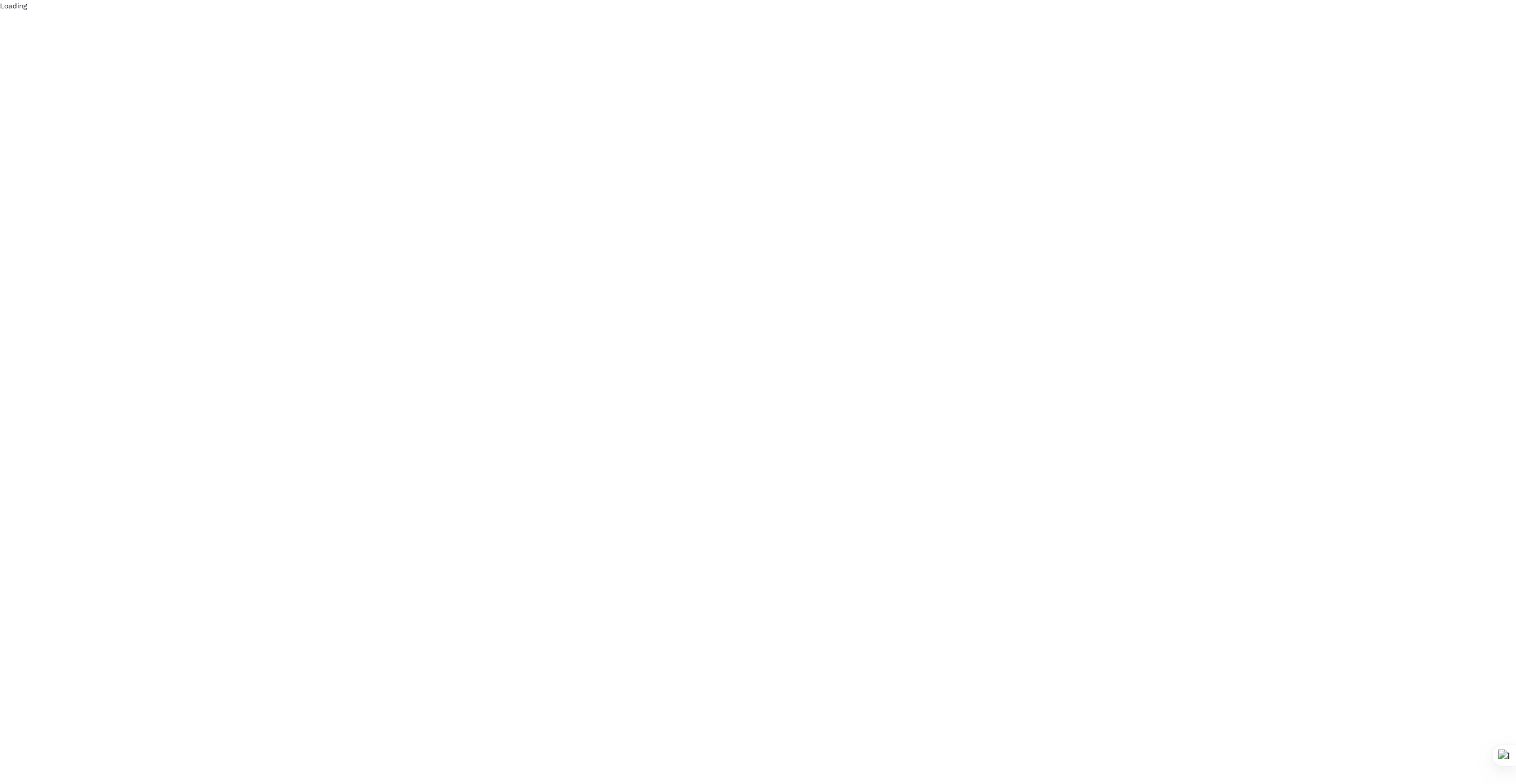
scroll to position [0, 0]
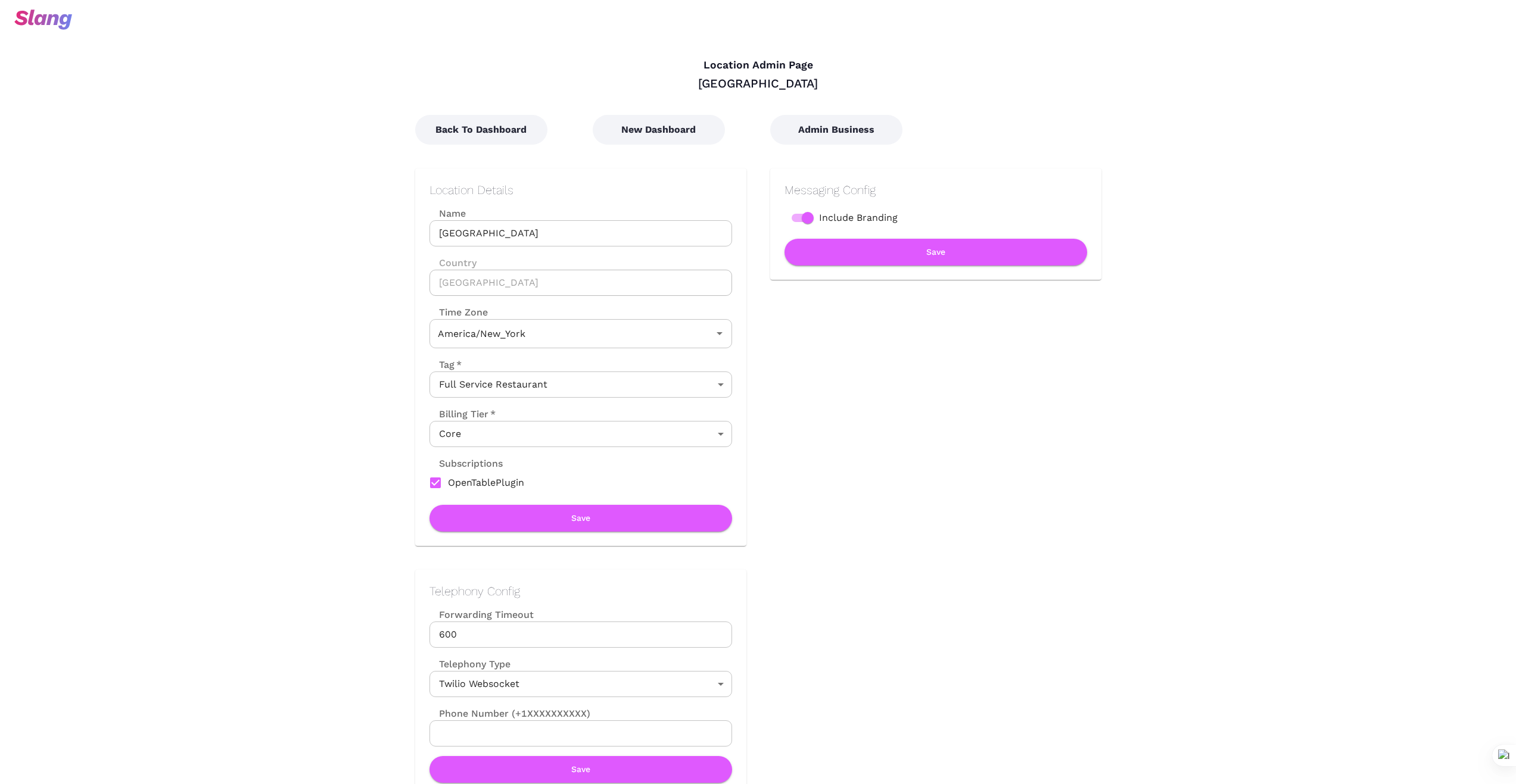
type input "Eastern Time"
click at [670, 132] on button "New Dashboard" at bounding box center [658, 130] width 132 height 30
type input "Eastern Time"
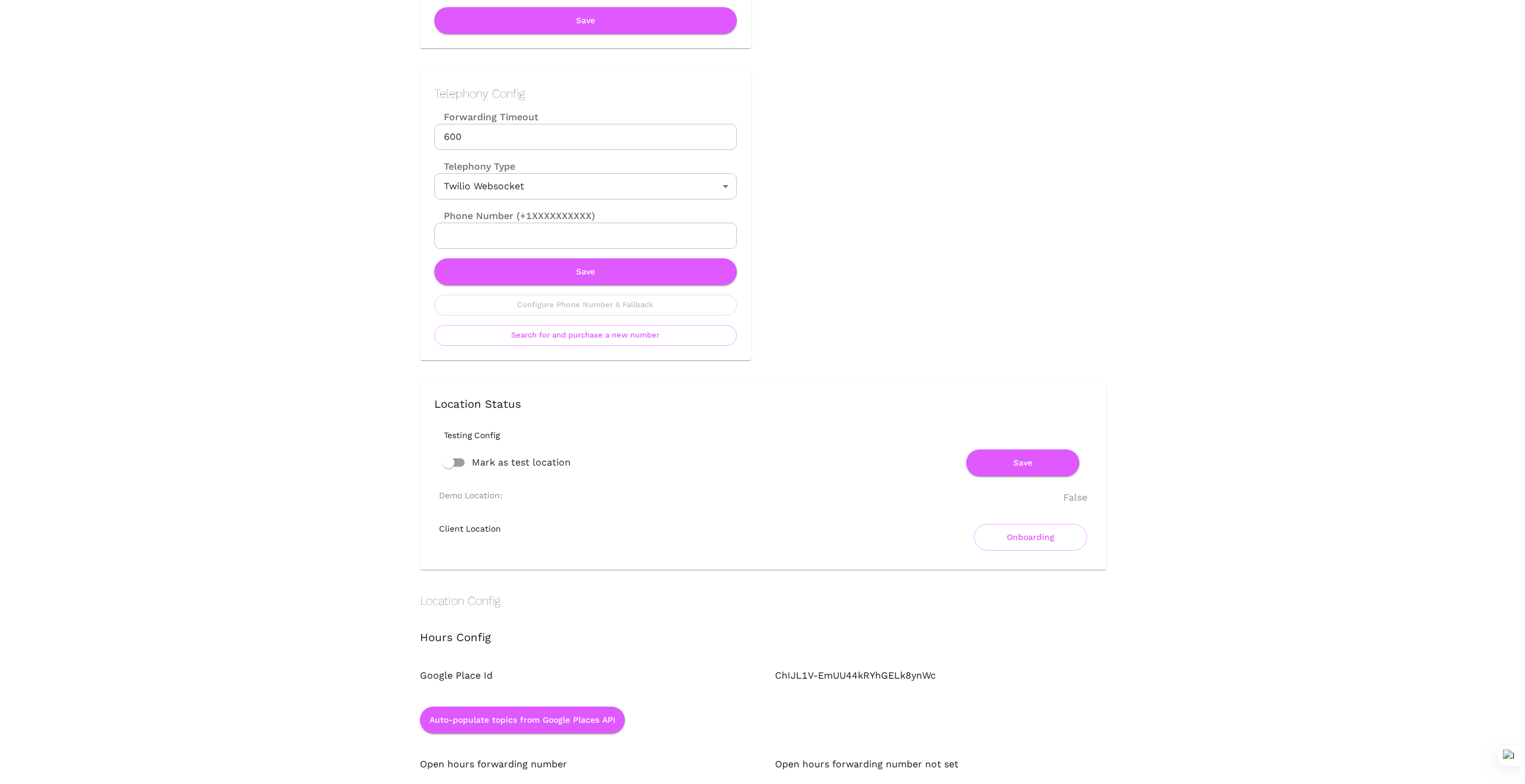
scroll to position [516, 0]
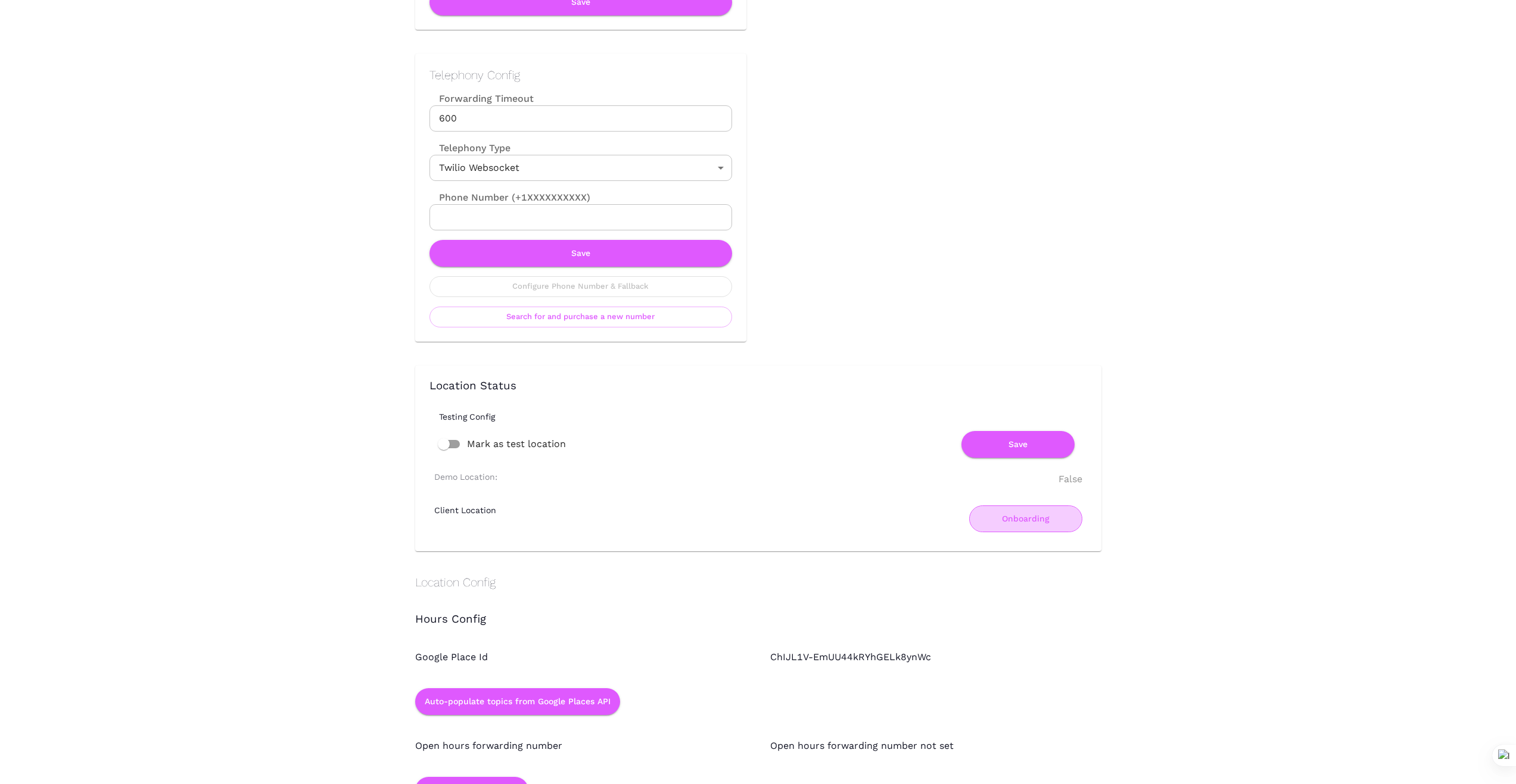
click at [1023, 519] on button "Onboarding" at bounding box center [1025, 519] width 113 height 27
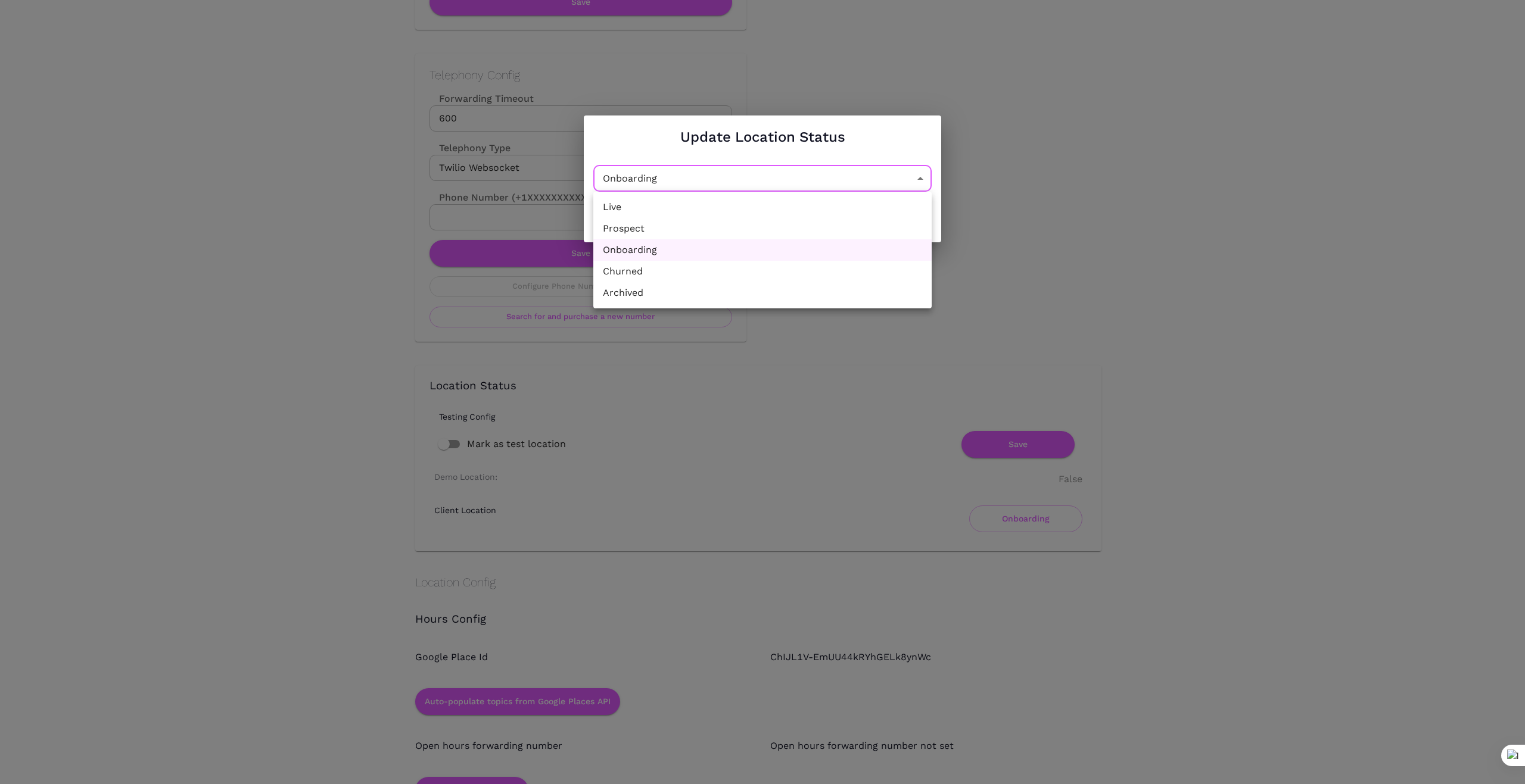
click at [824, 270] on li "Churned" at bounding box center [762, 271] width 338 height 21
type input "Churned"
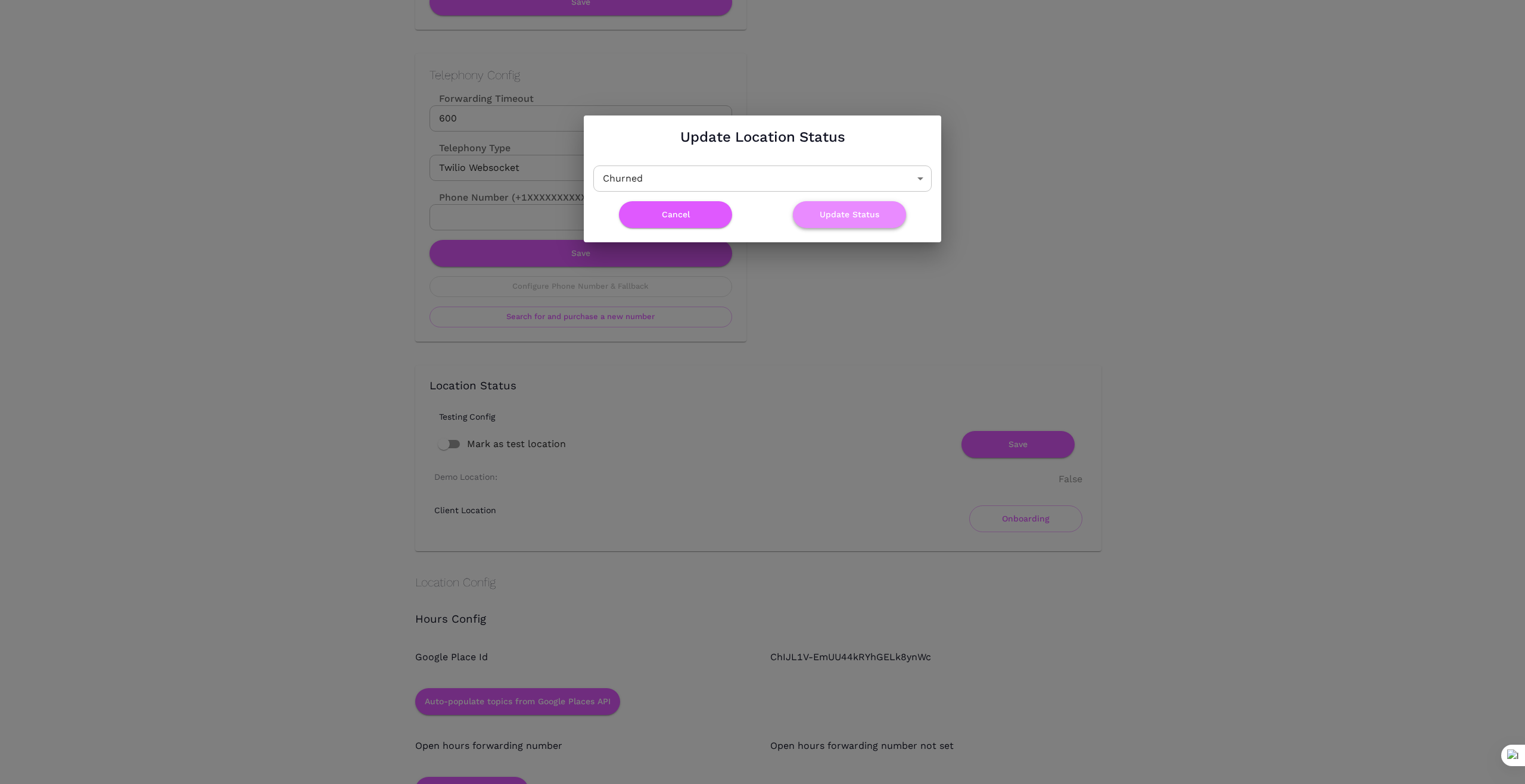
click at [842, 213] on button "Update Status" at bounding box center [849, 215] width 113 height 27
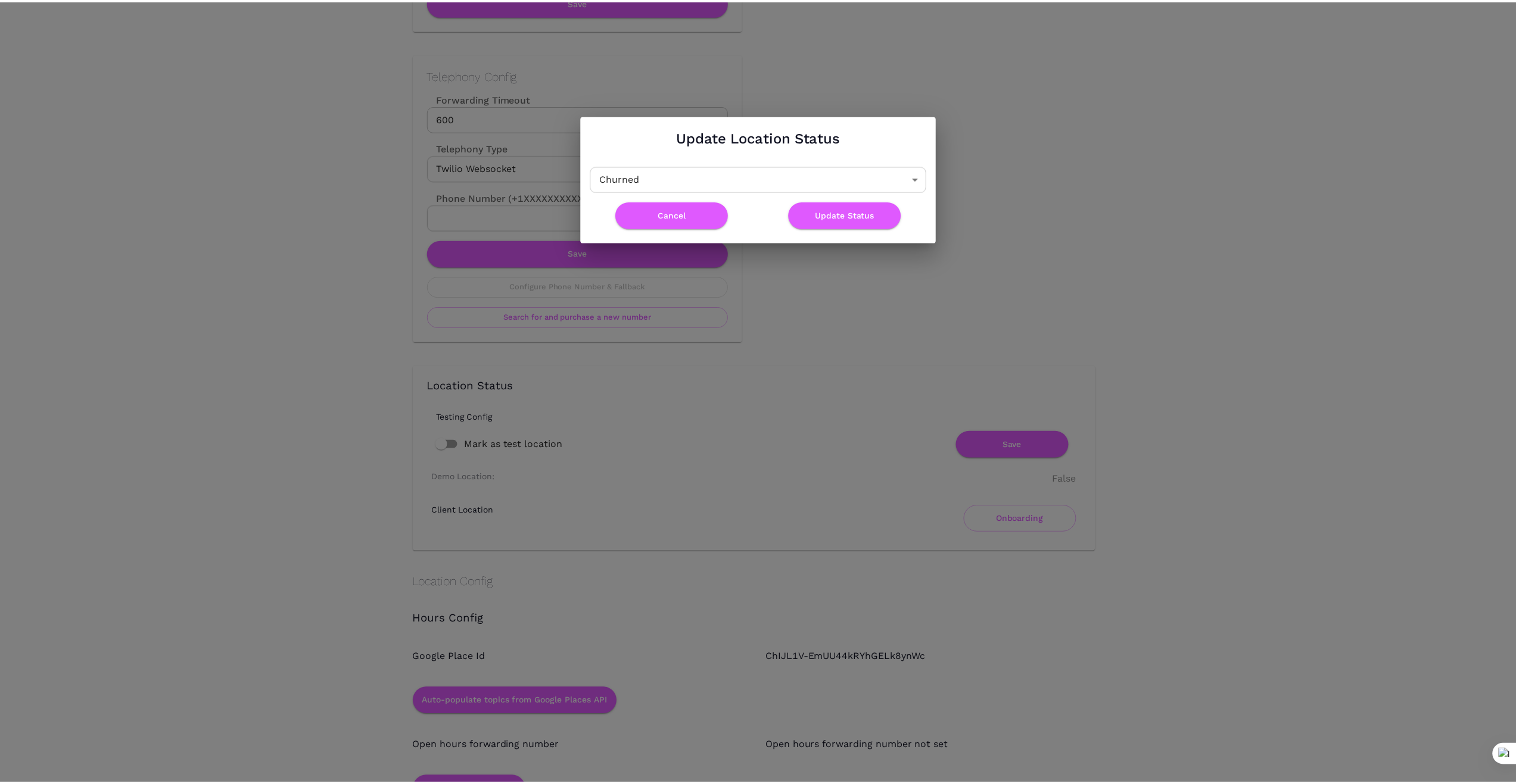
scroll to position [0, 0]
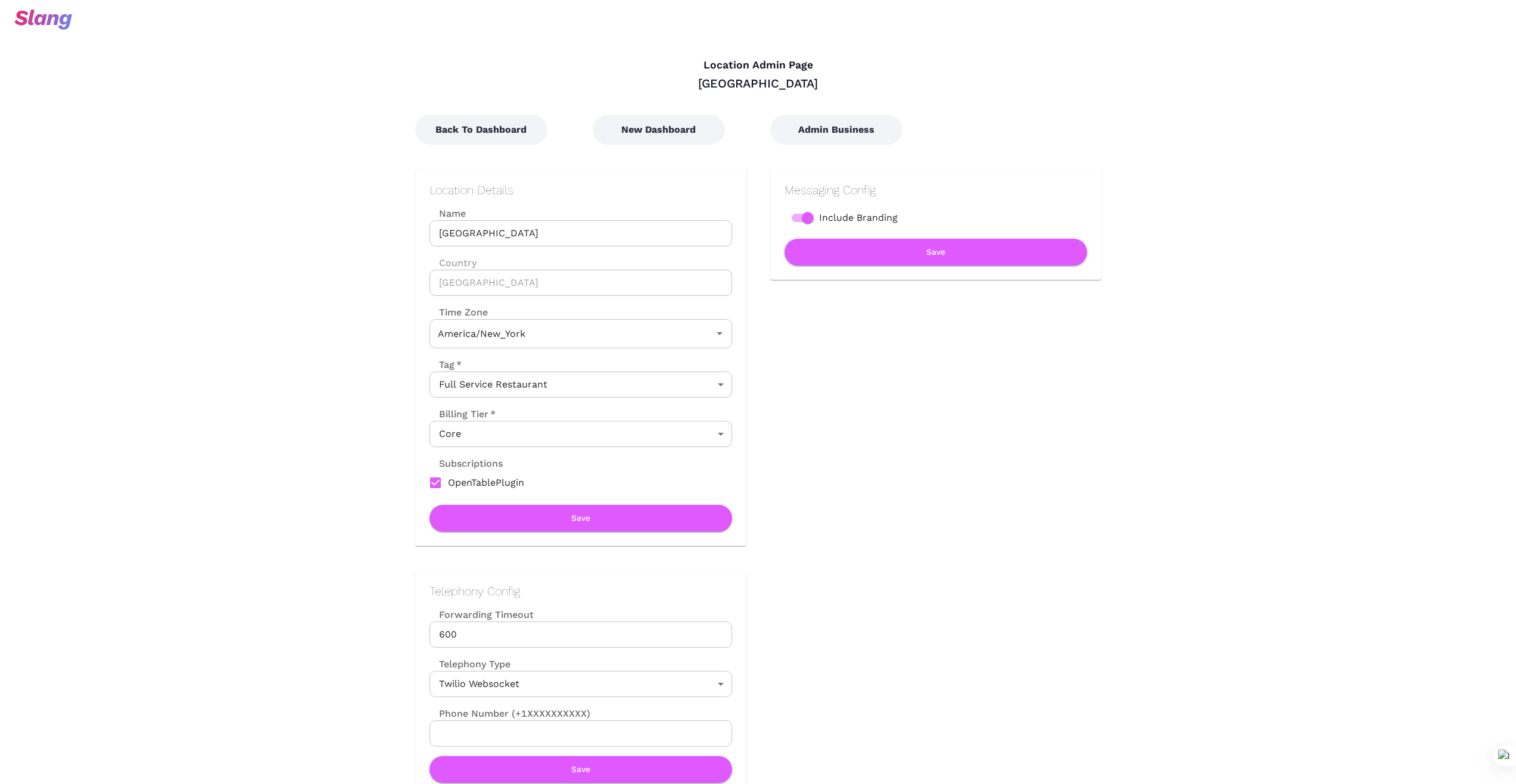
type input "Eastern Time"
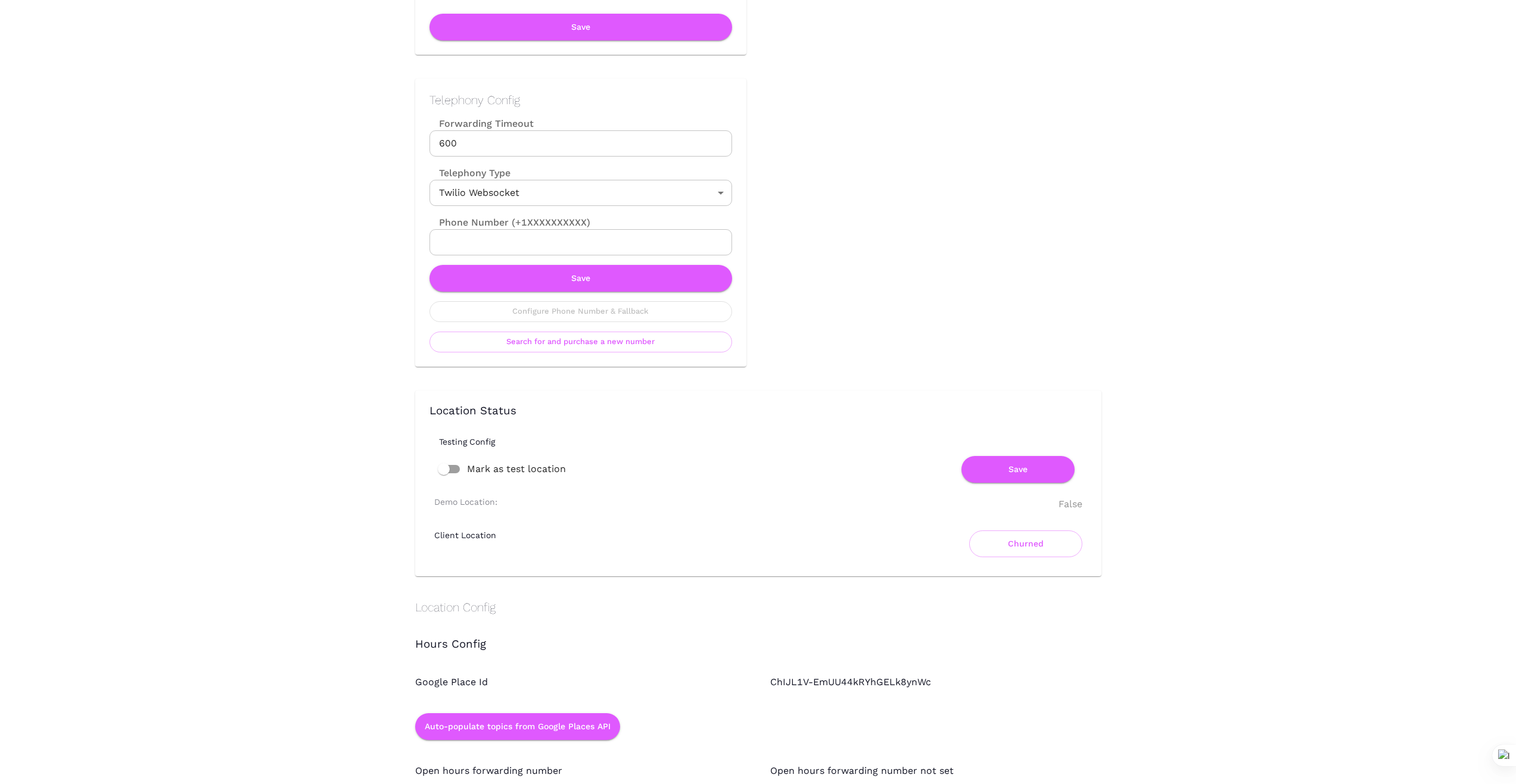
scroll to position [436, 0]
